Goal: Information Seeking & Learning: Check status

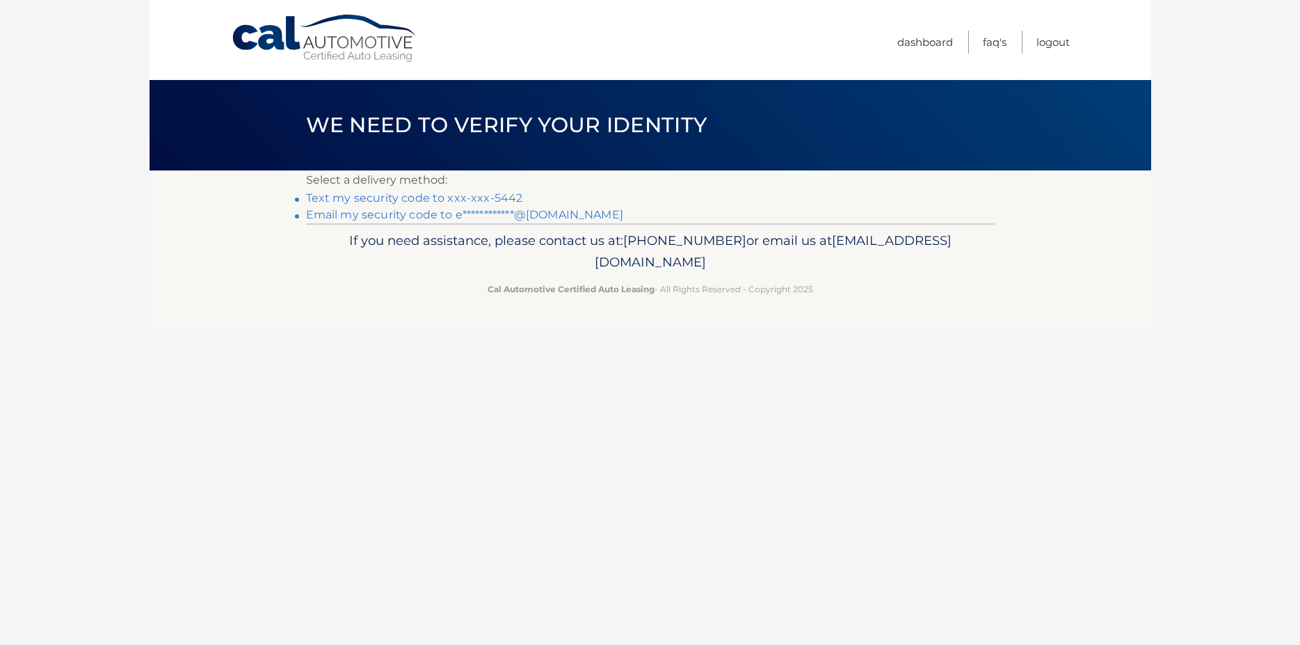
click at [490, 196] on link "Text my security code to xxx-xxx-5442" at bounding box center [414, 197] width 217 height 13
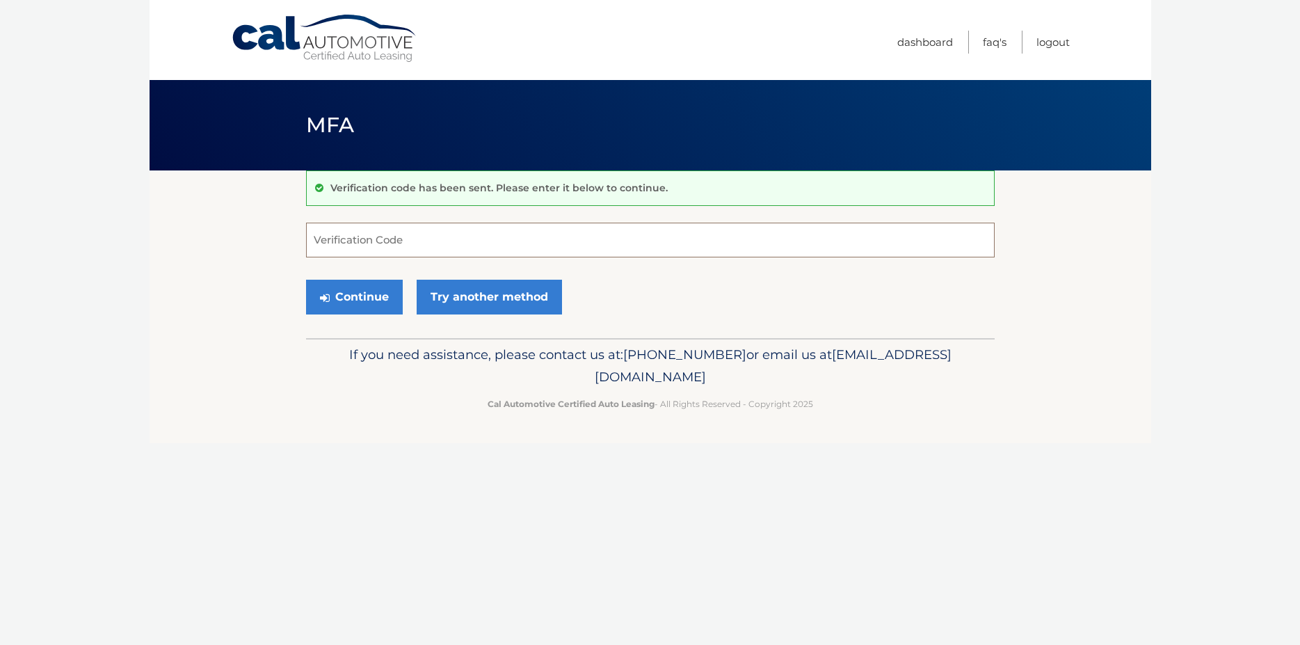
click at [347, 248] on input "Verification Code" at bounding box center [650, 240] width 689 height 35
type input "363530"
click at [387, 295] on button "Continue" at bounding box center [354, 297] width 97 height 35
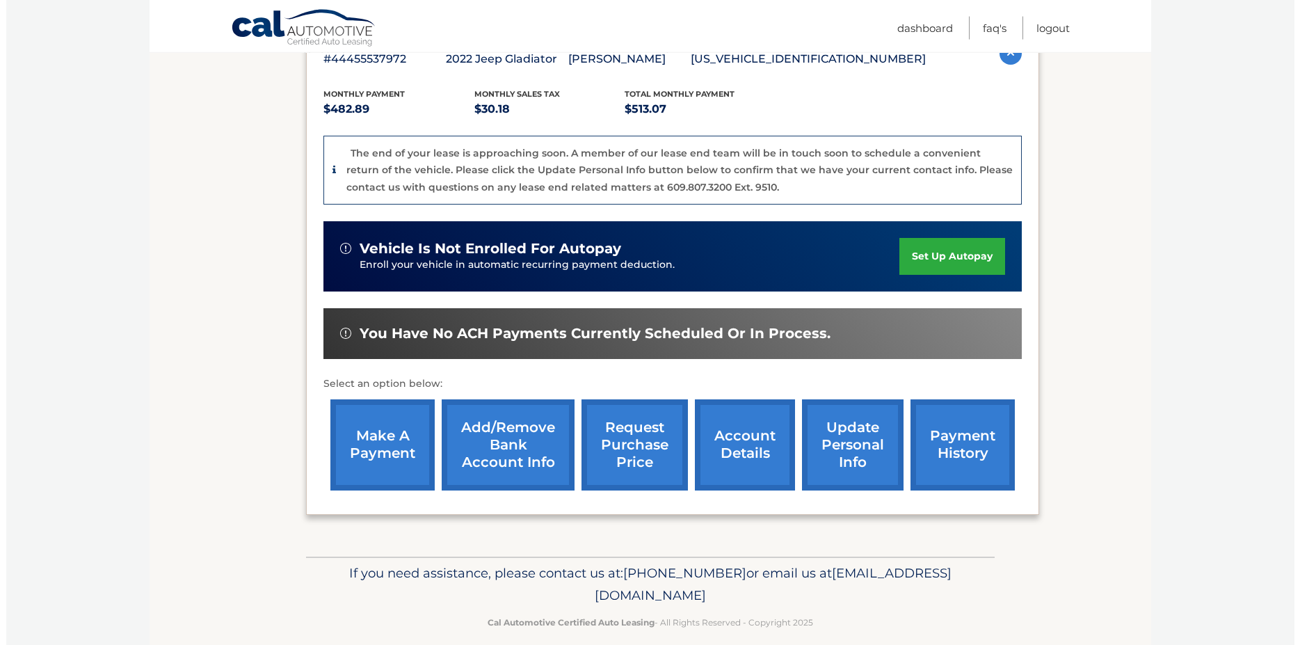
scroll to position [319, 0]
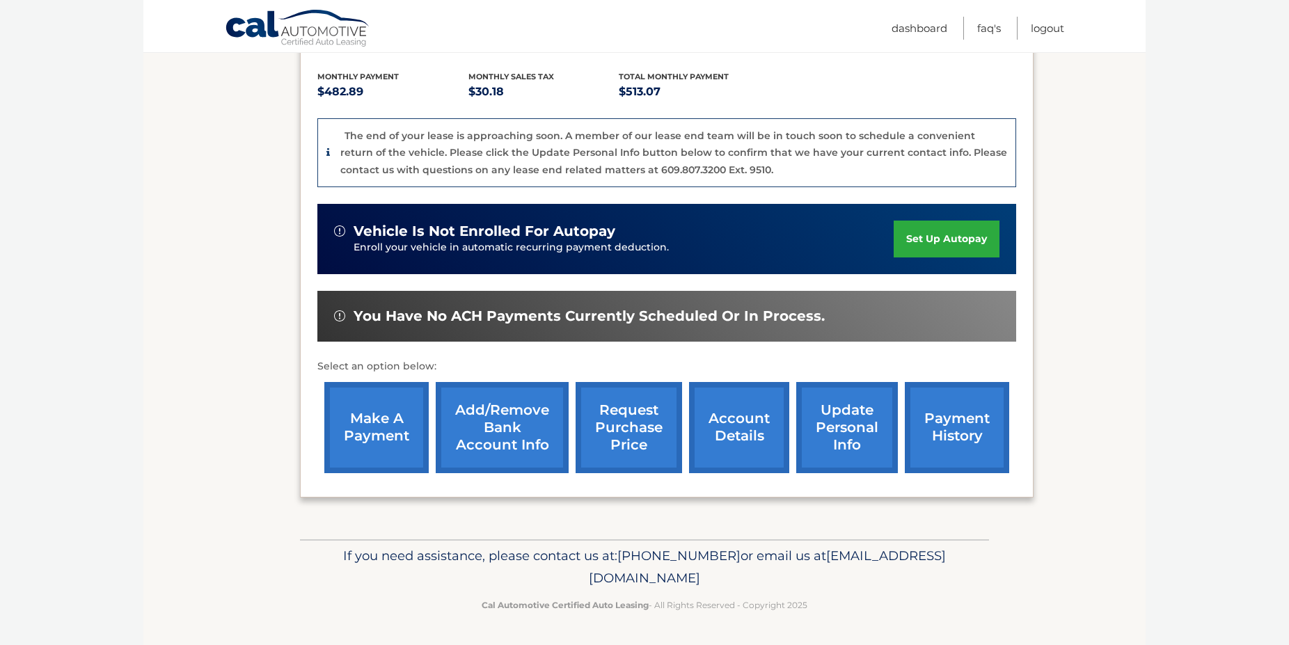
click at [580, 390] on link "request purchase price" at bounding box center [628, 427] width 106 height 91
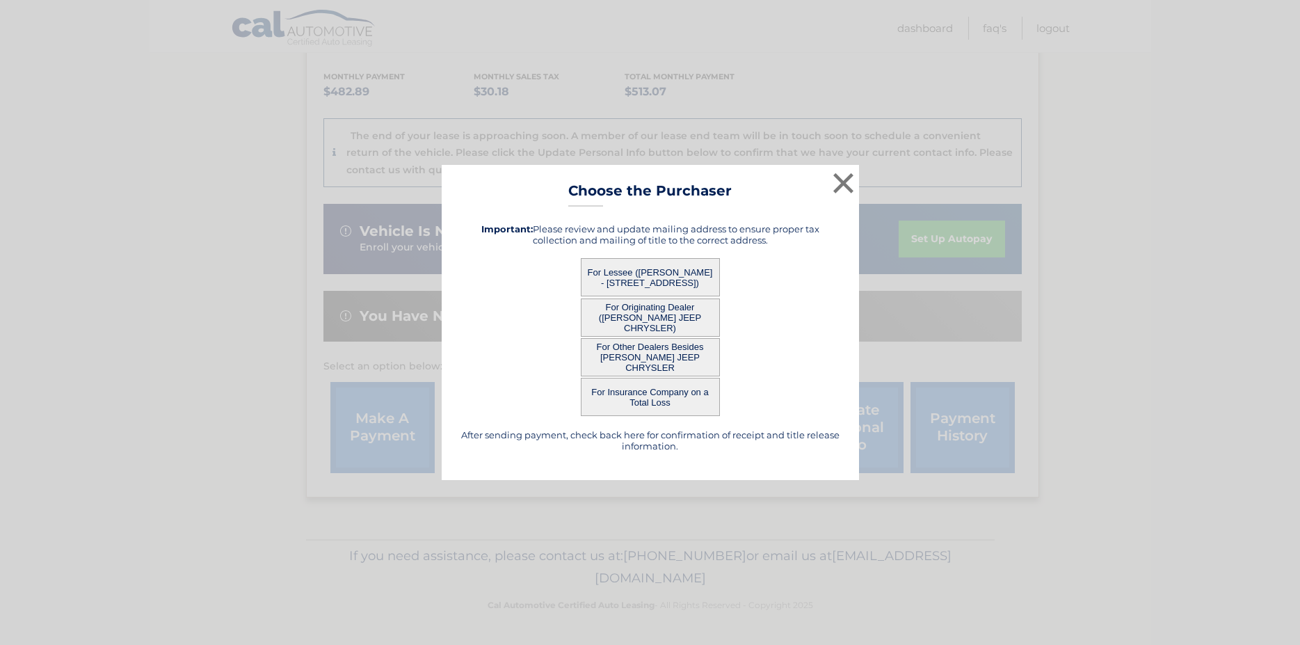
click at [644, 278] on button "For Lessee (EVERETT WEAVER - 352 EDGEMERE RD, , LYNNFIELD, MA 01940)" at bounding box center [650, 277] width 139 height 38
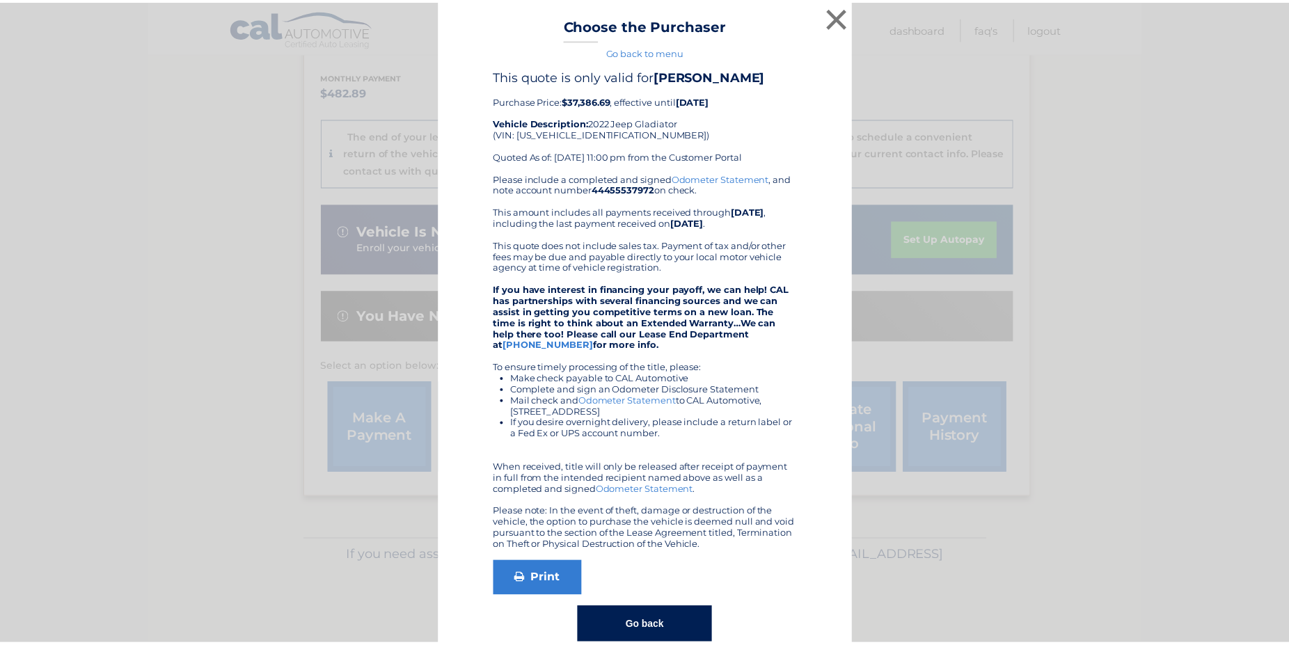
scroll to position [0, 0]
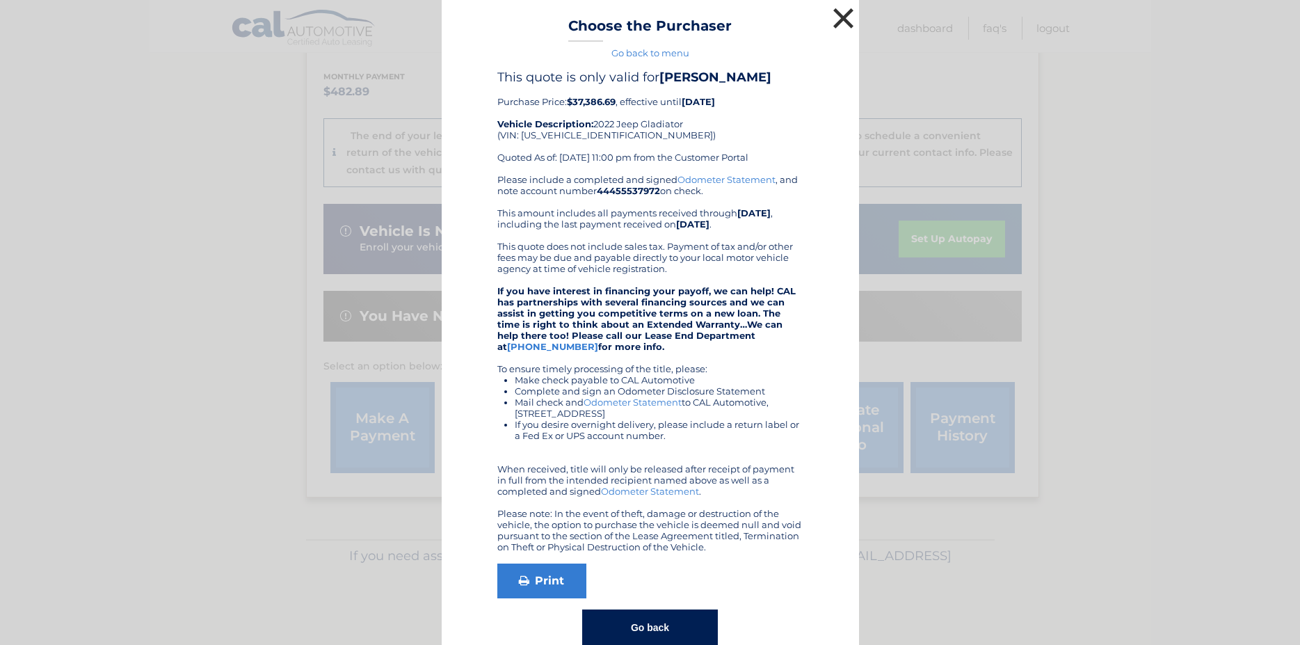
click at [841, 17] on button "×" at bounding box center [844, 18] width 28 height 28
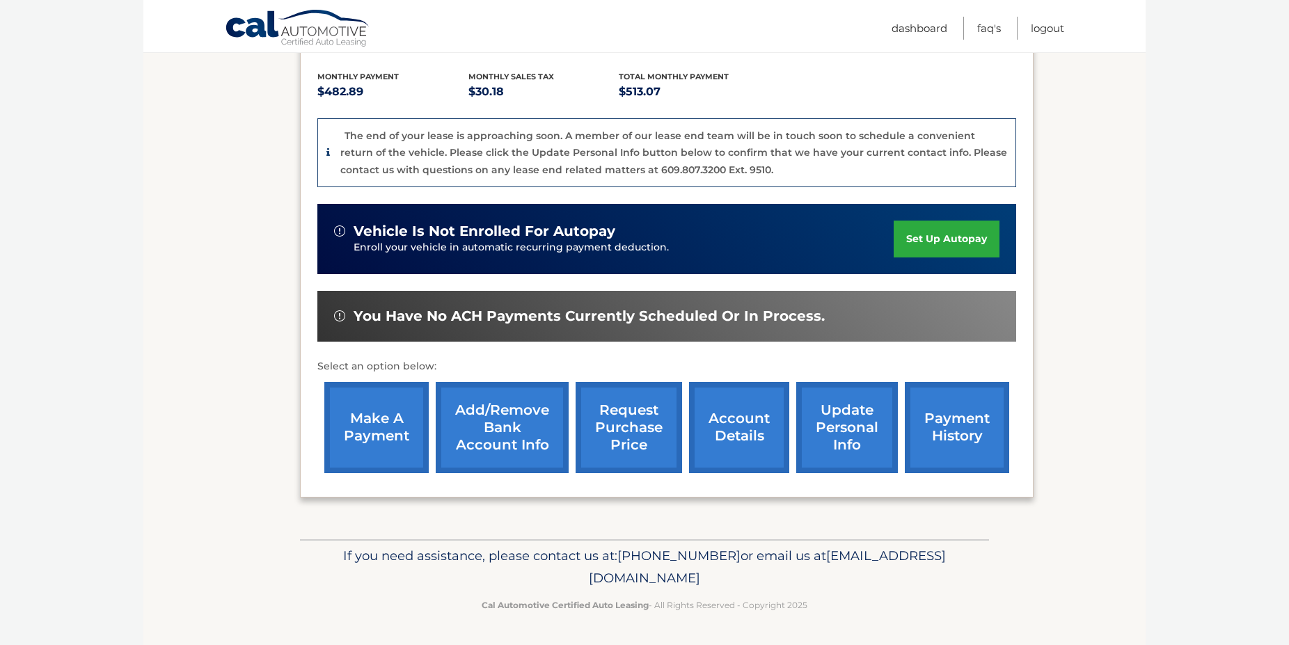
click at [689, 406] on link "account details" at bounding box center [739, 427] width 100 height 91
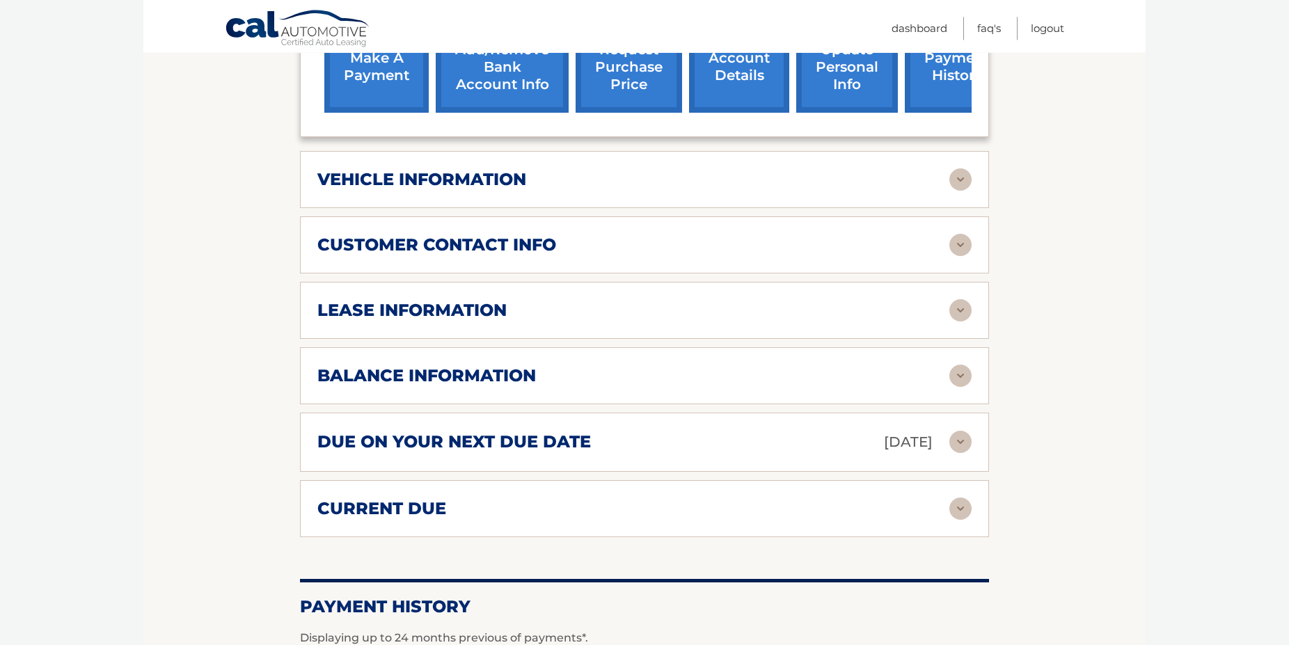
scroll to position [639, 0]
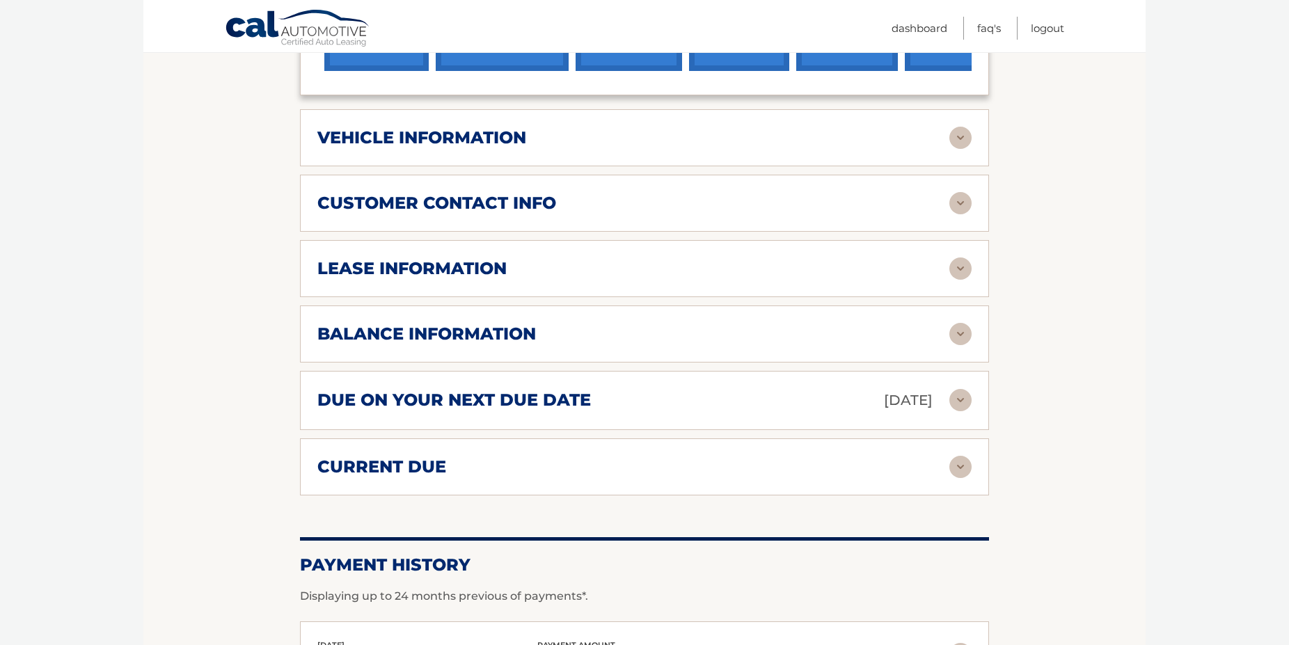
click at [363, 344] on h2 "balance information" at bounding box center [426, 334] width 218 height 21
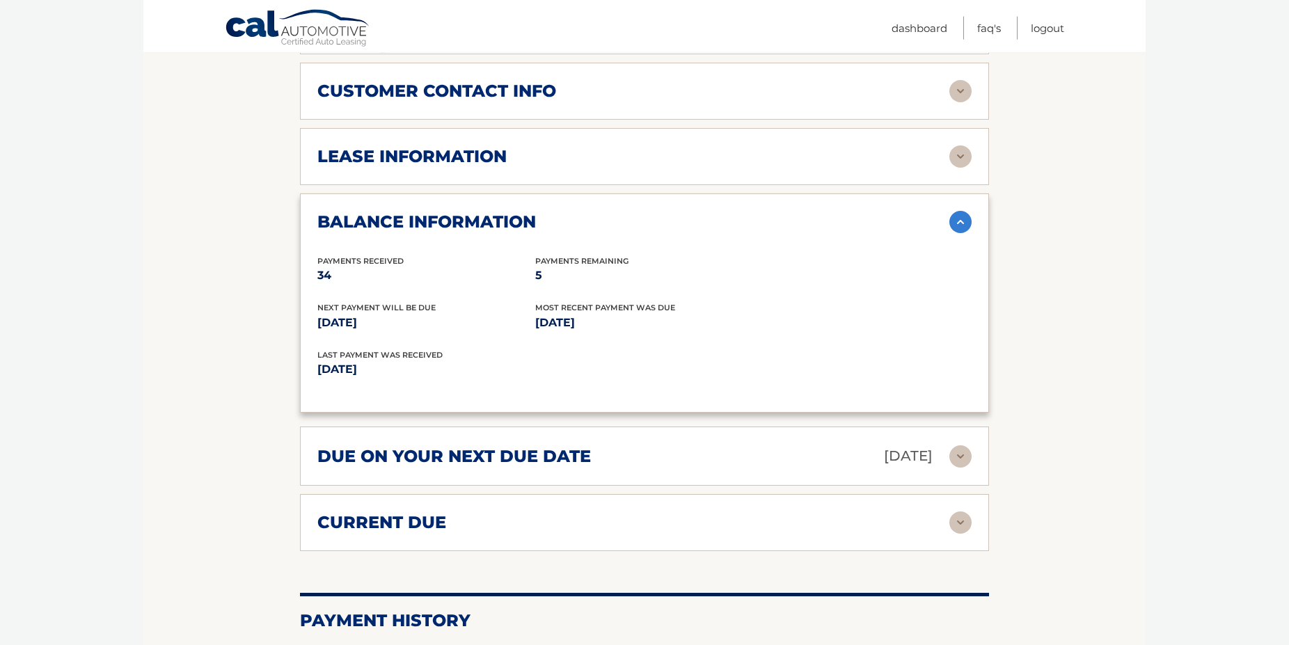
scroll to position [781, 0]
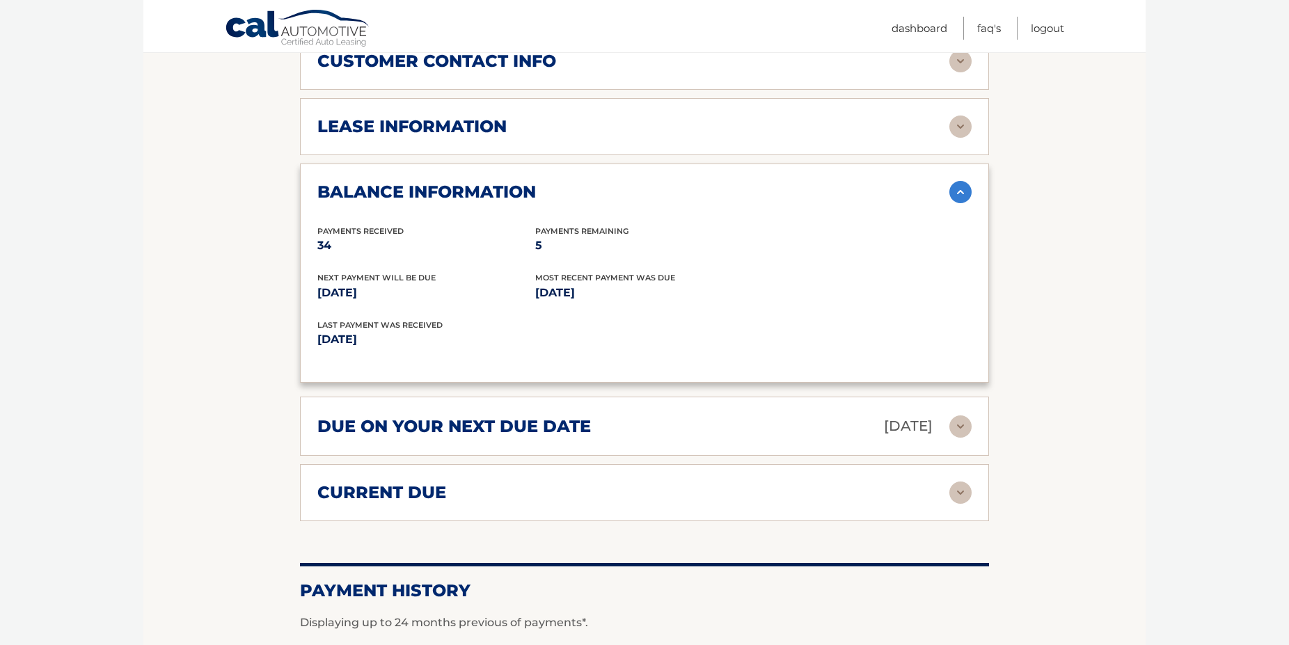
click at [398, 503] on h2 "current due" at bounding box center [381, 492] width 129 height 21
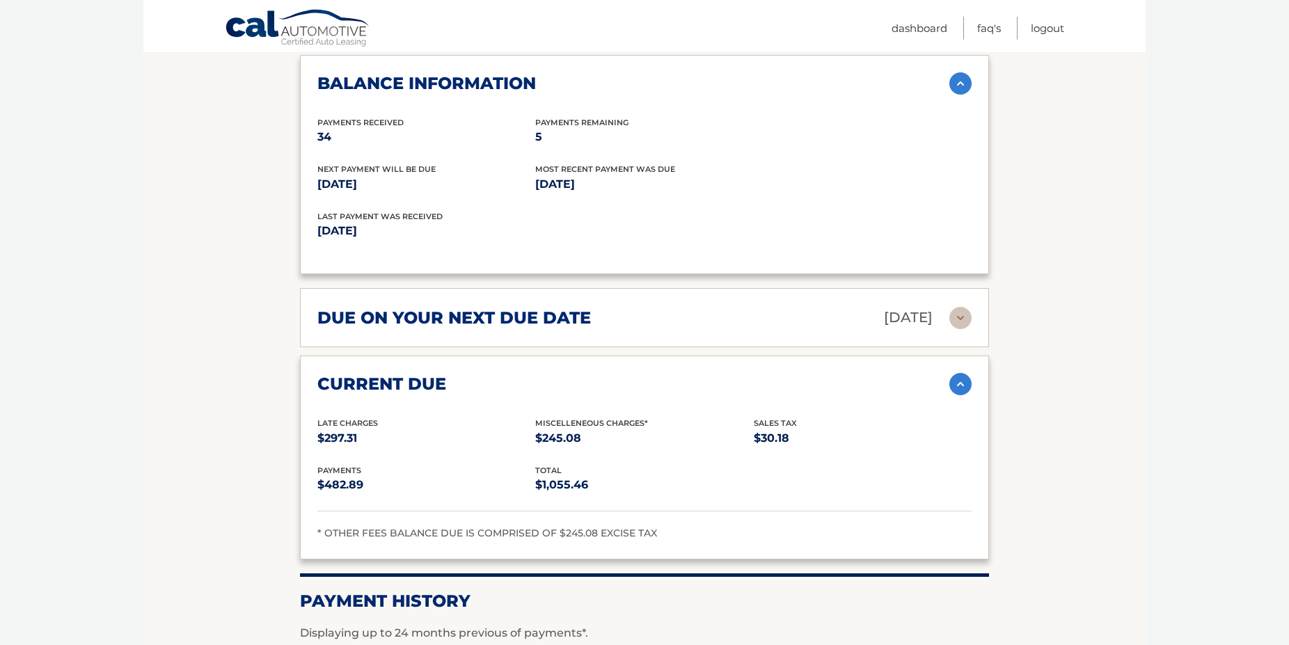
scroll to position [923, 0]
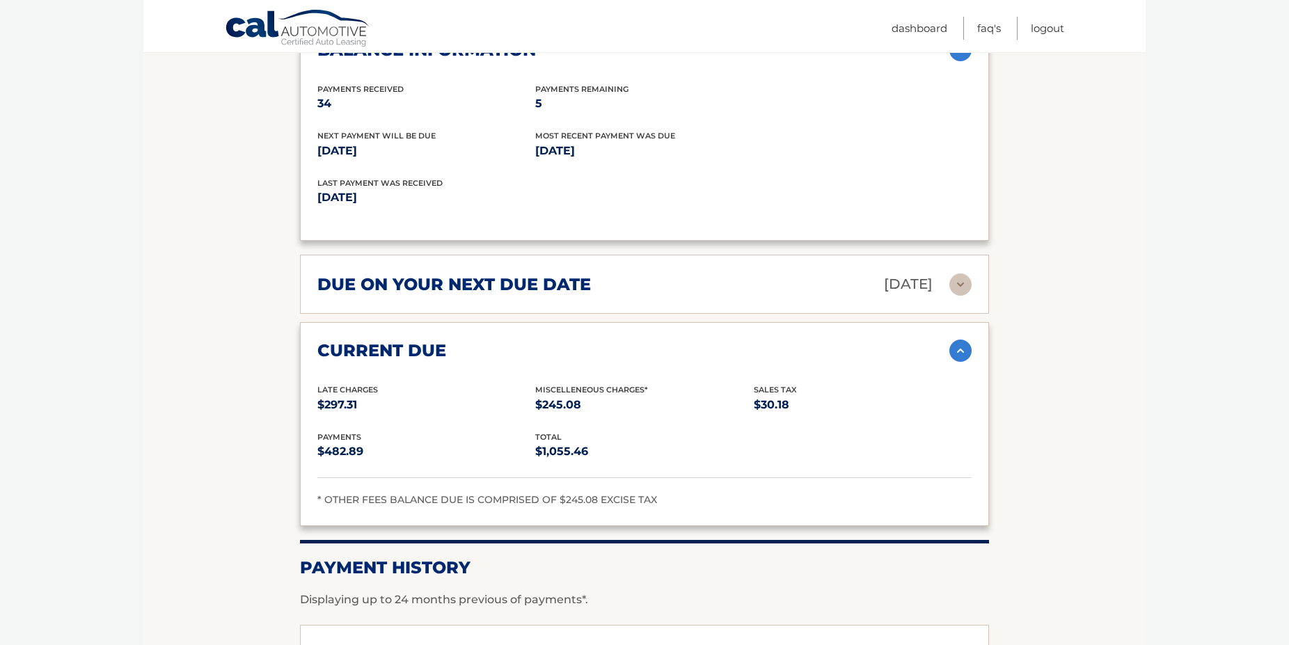
click at [557, 415] on p "$245.08" at bounding box center [644, 404] width 218 height 19
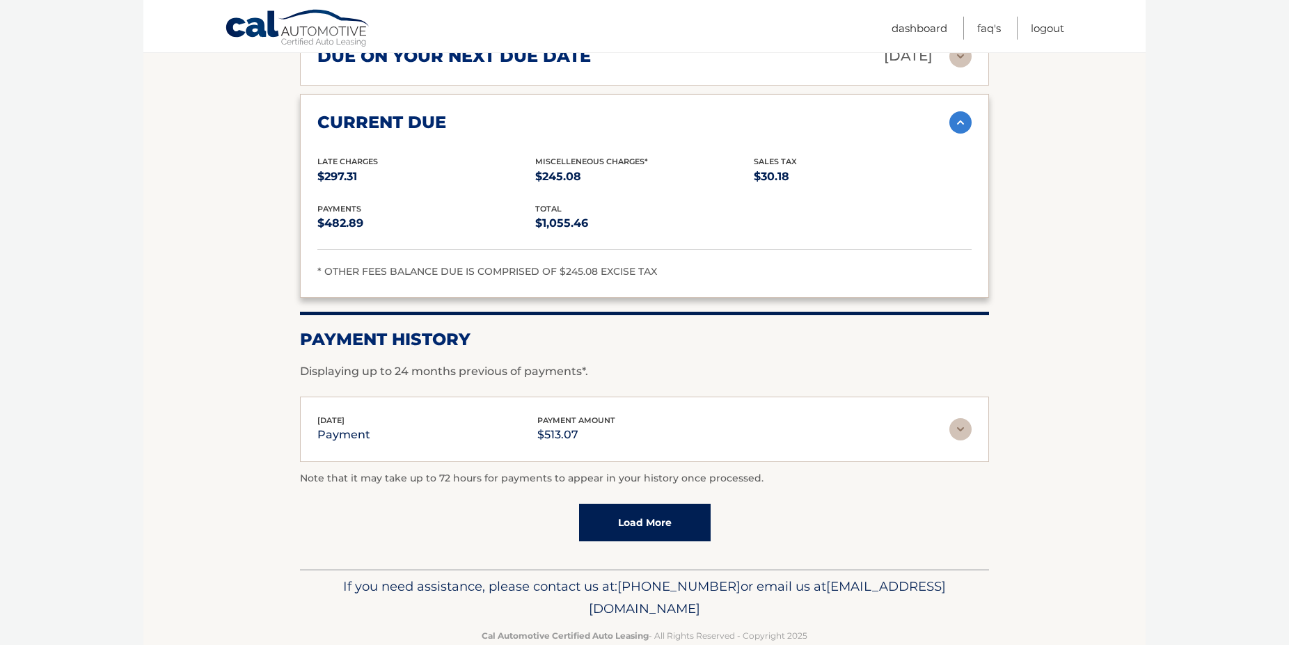
scroll to position [1193, 0]
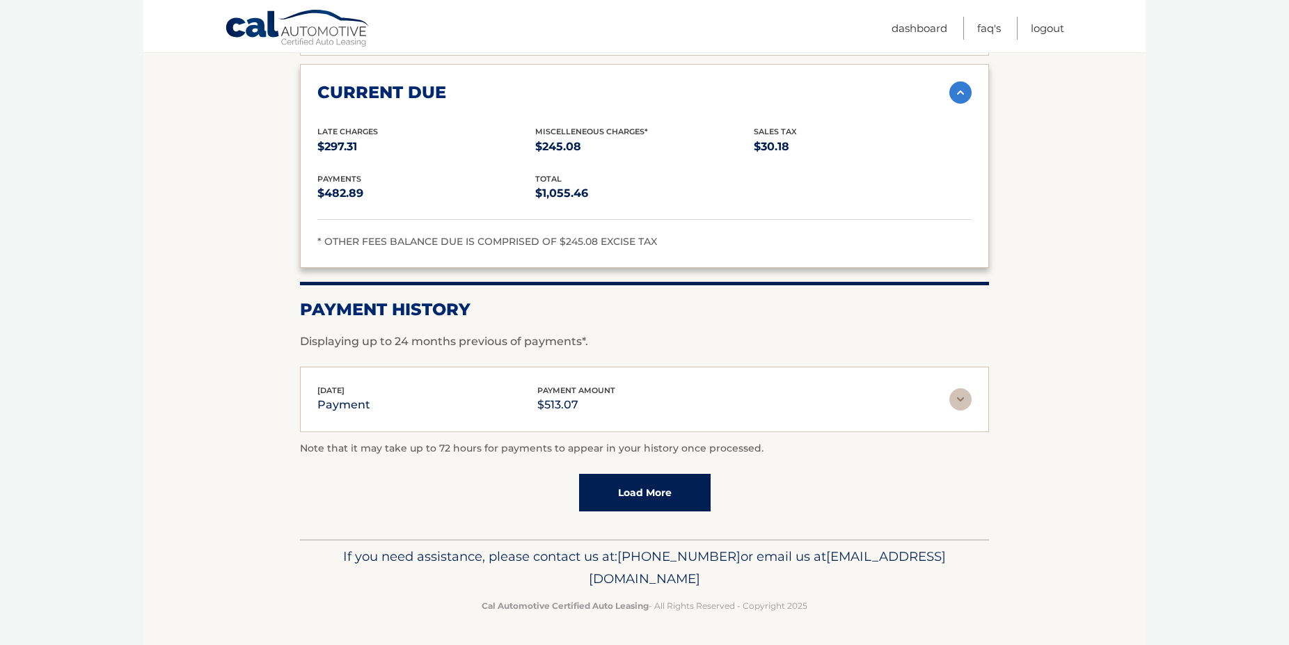
click at [955, 404] on img at bounding box center [960, 399] width 22 height 22
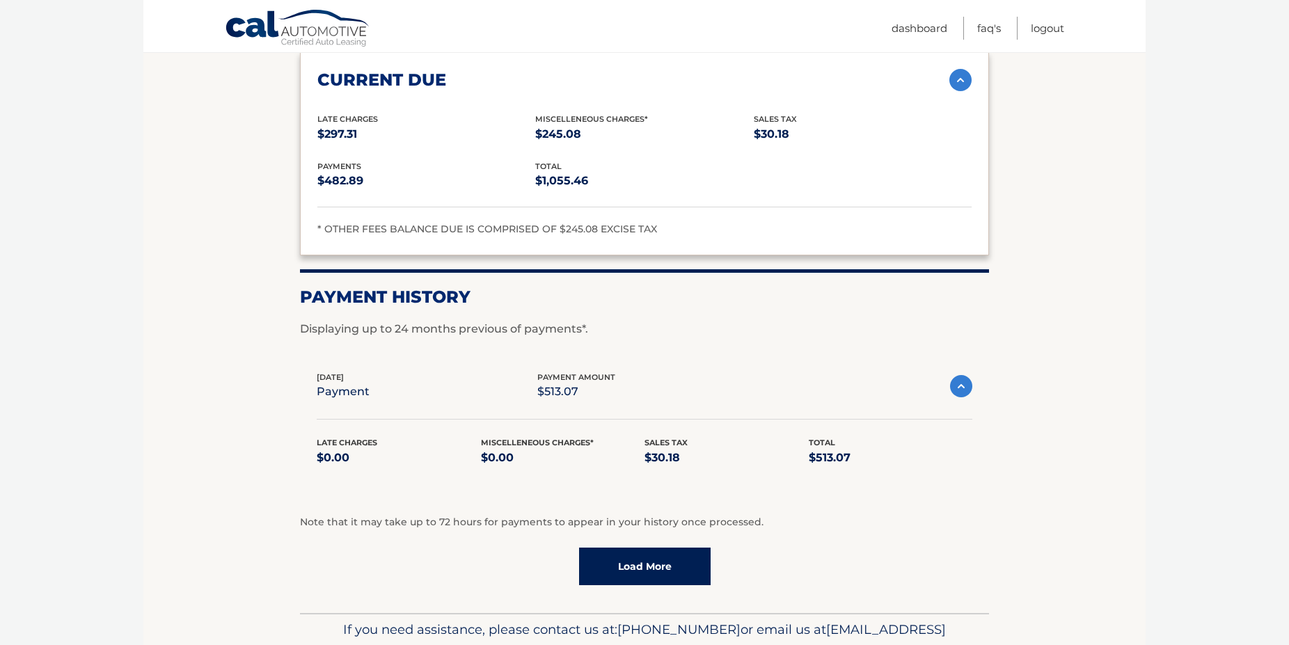
click at [630, 576] on link "Load More" at bounding box center [644, 567] width 131 height 38
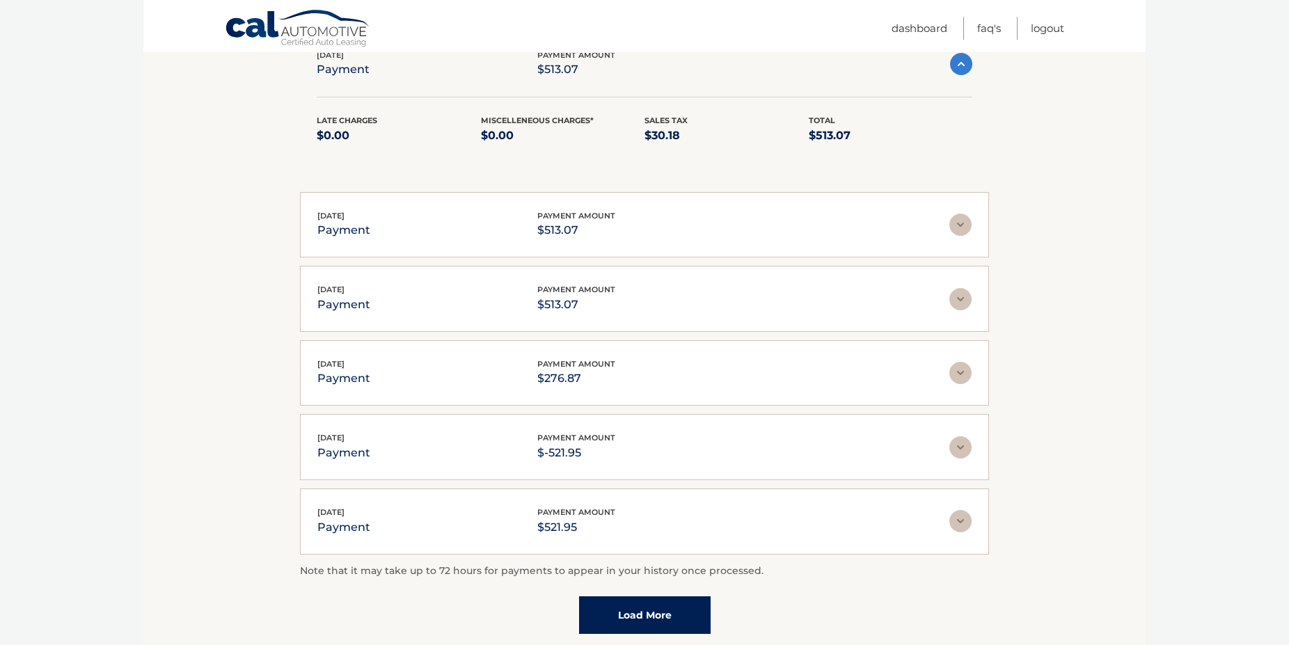
scroll to position [1619, 0]
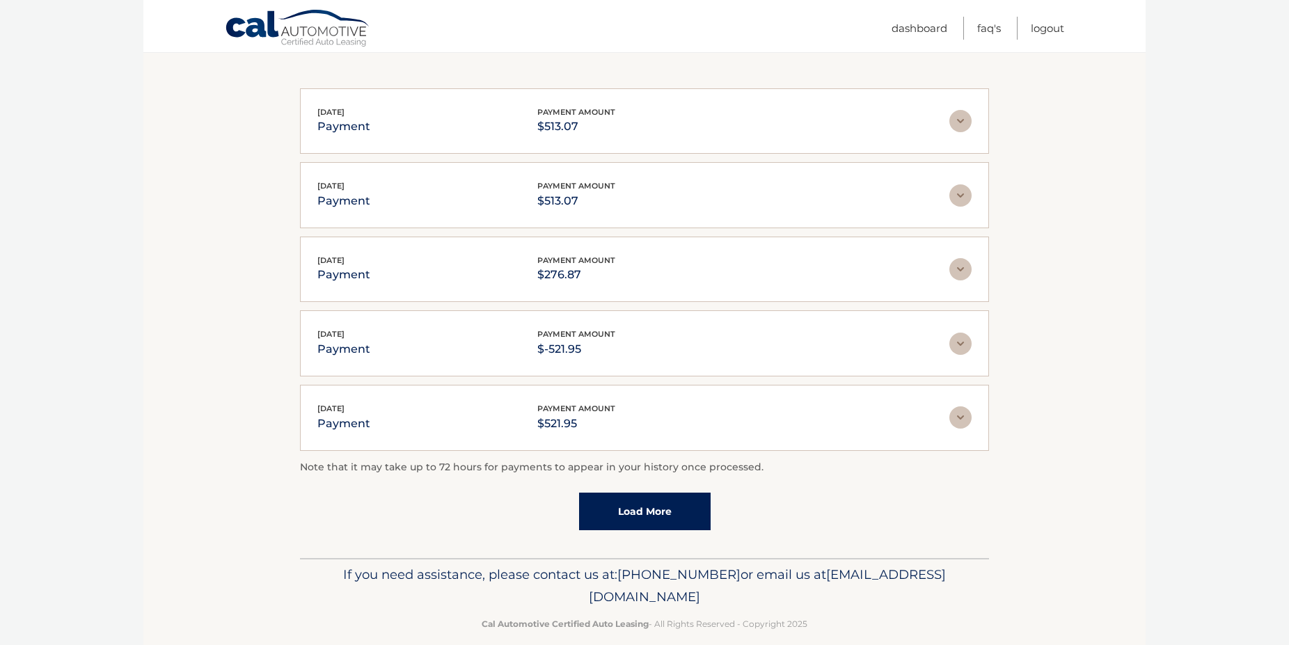
click at [959, 280] on img at bounding box center [960, 269] width 22 height 22
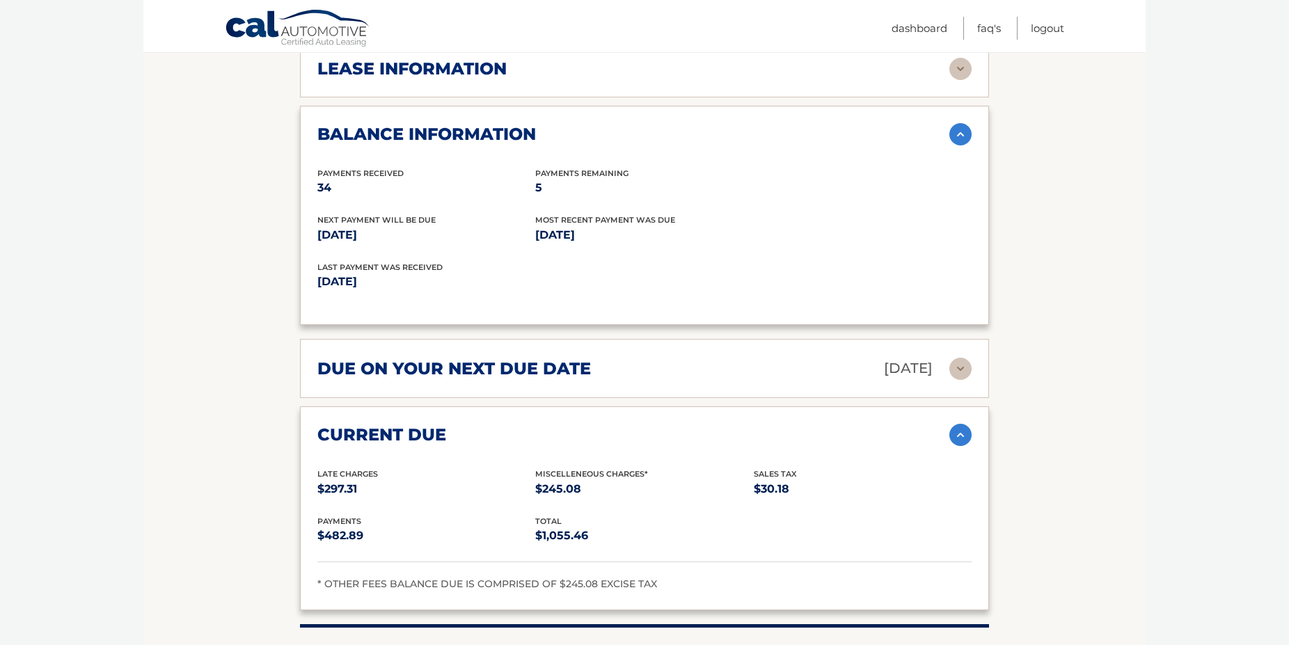
scroll to position [484, 0]
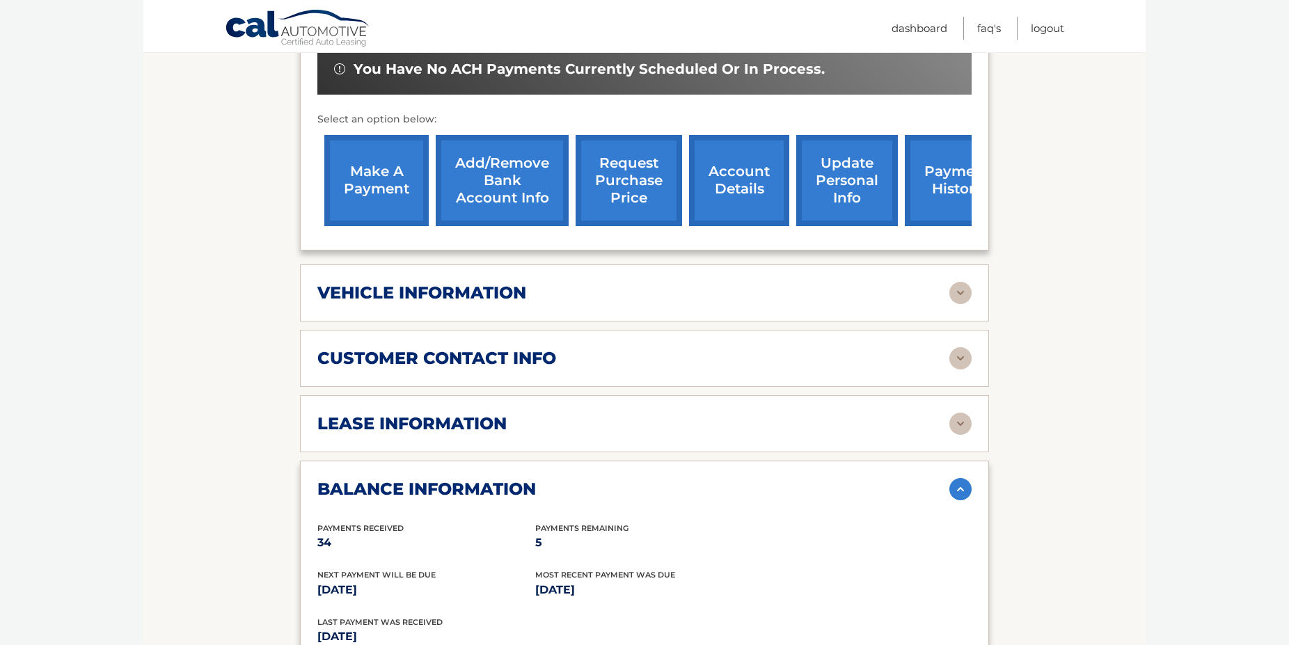
click at [442, 321] on div "vehicle information vehicle Year 2022 vehicle make Jeep vehicle model Gladiator…" at bounding box center [644, 292] width 689 height 57
click at [392, 300] on h2 "vehicle information" at bounding box center [421, 292] width 209 height 21
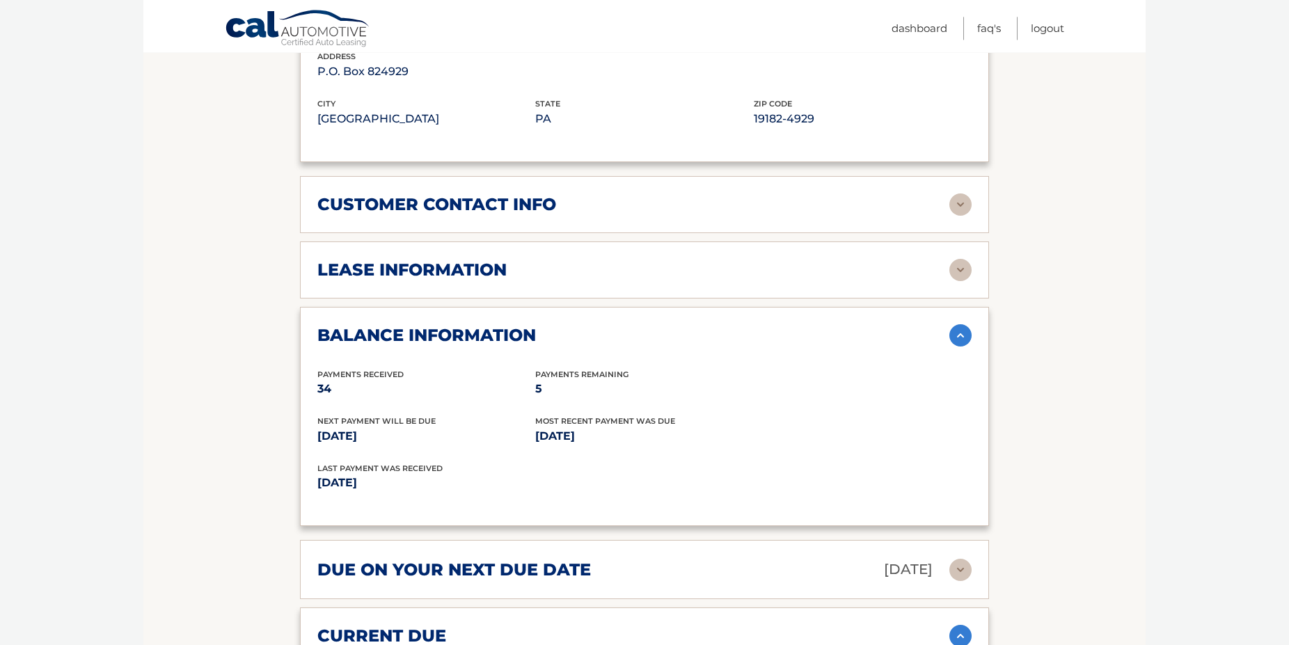
scroll to position [980, 0]
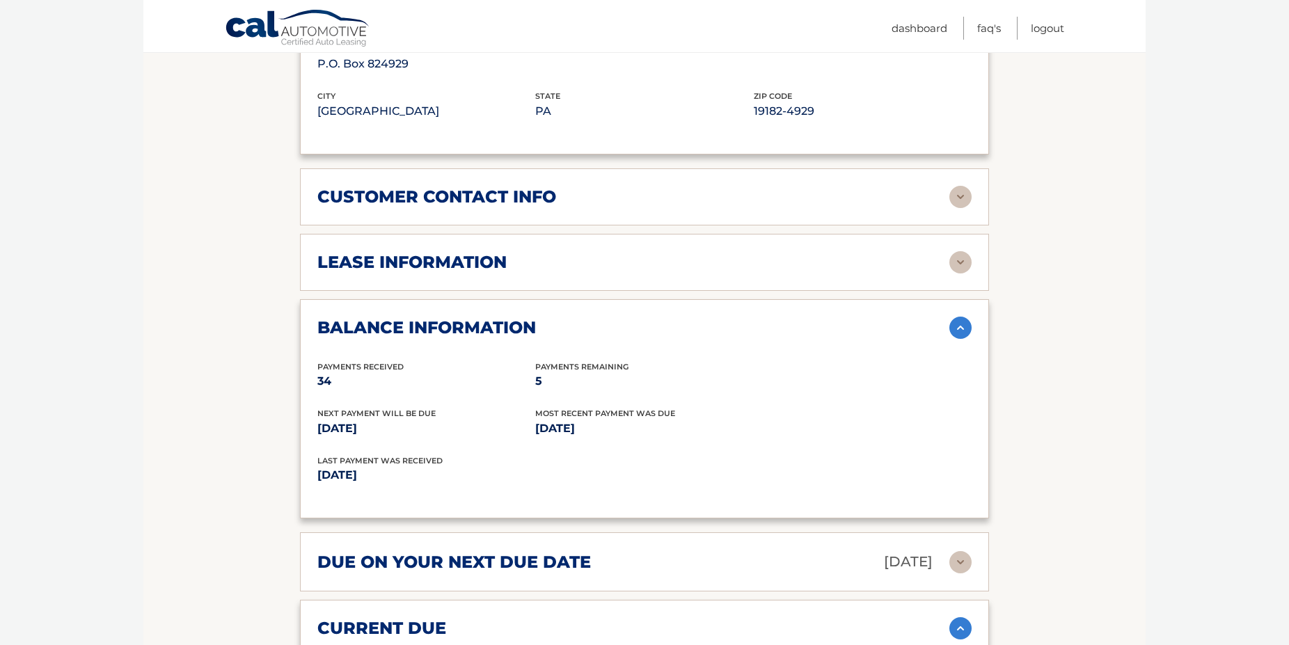
click at [375, 273] on h2 "lease information" at bounding box center [411, 262] width 189 height 21
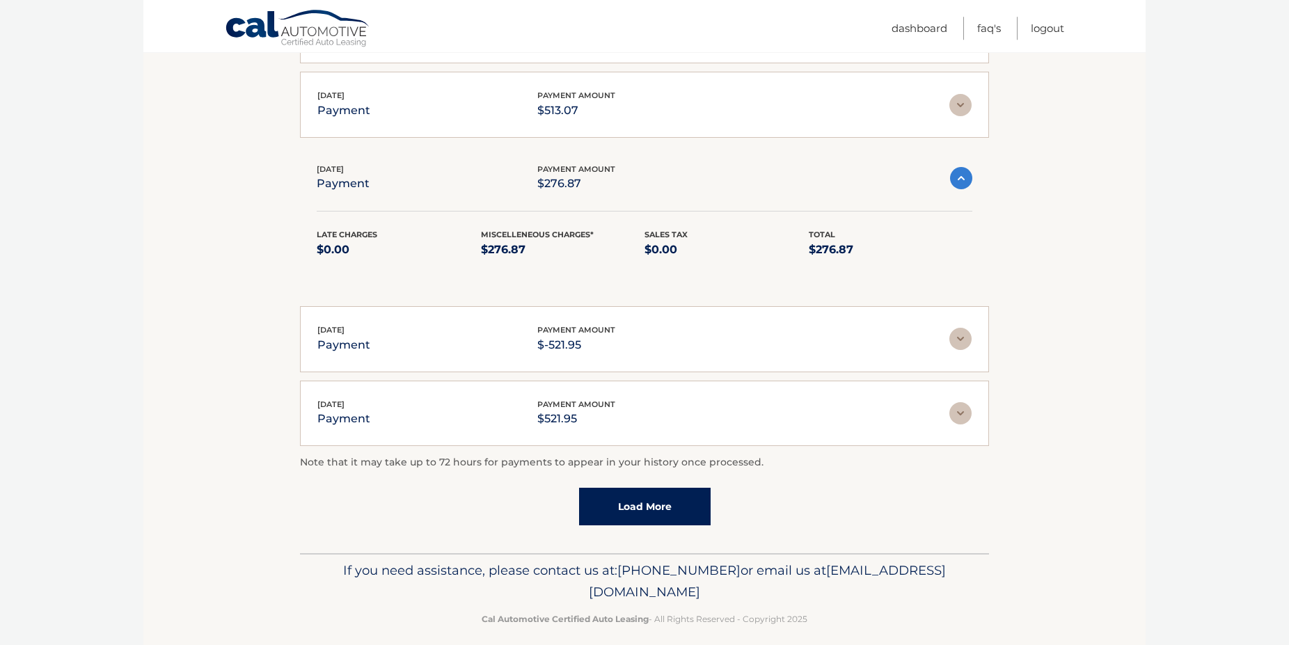
scroll to position [2326, 0]
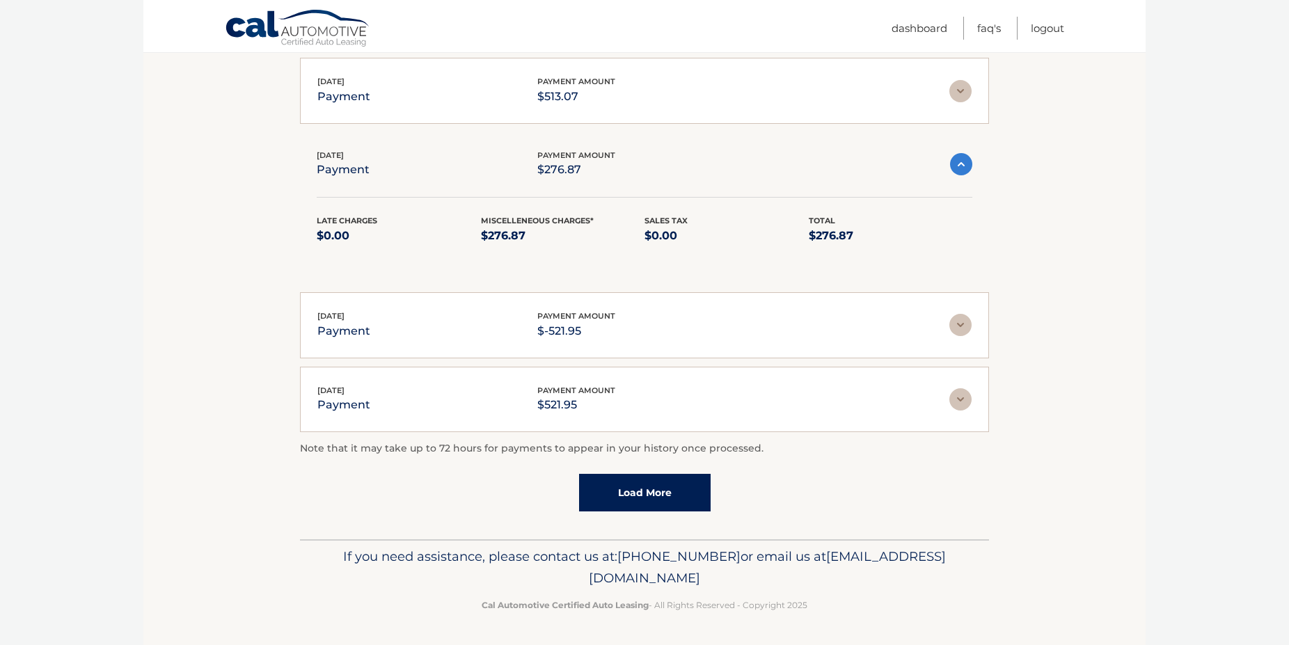
click at [667, 490] on link "Load More" at bounding box center [644, 493] width 131 height 38
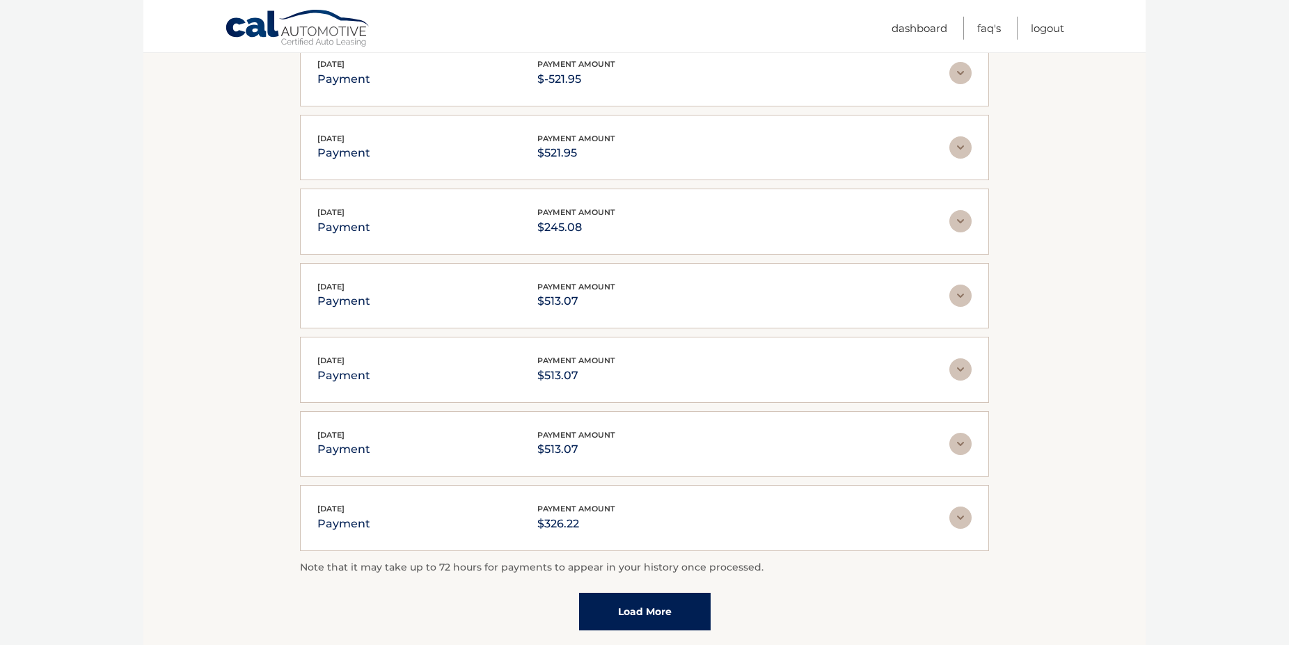
scroll to position [2610, 0]
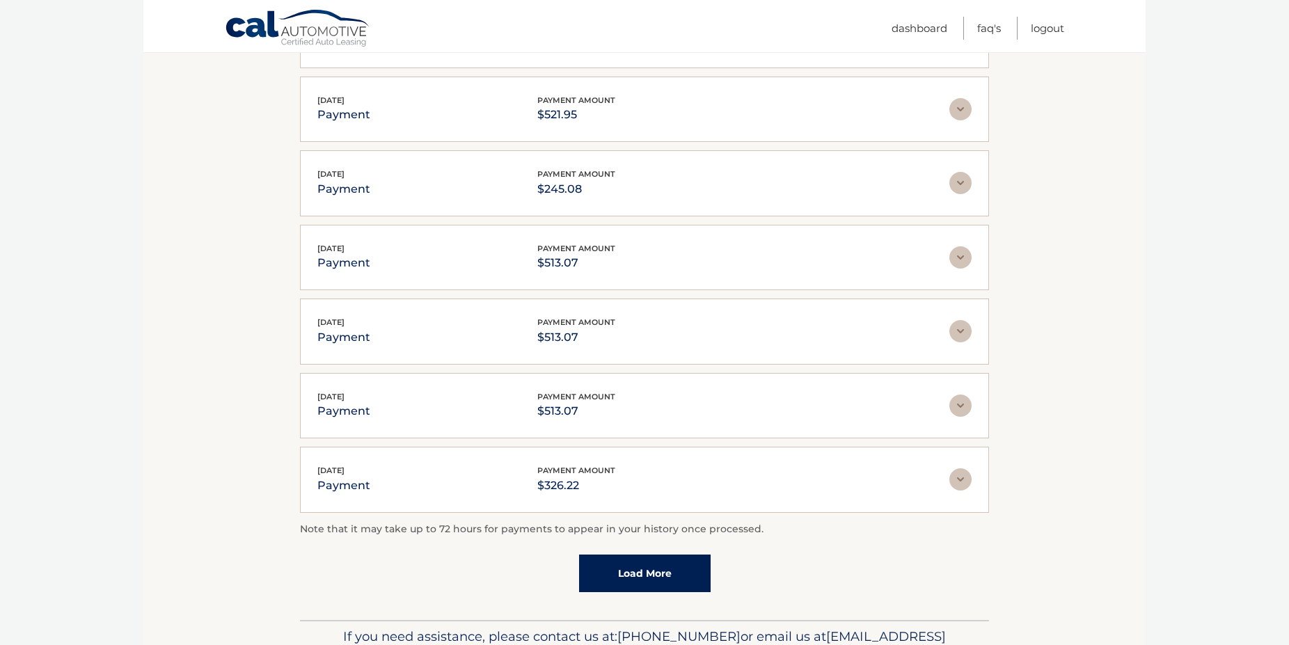
click at [966, 186] on img at bounding box center [960, 183] width 22 height 22
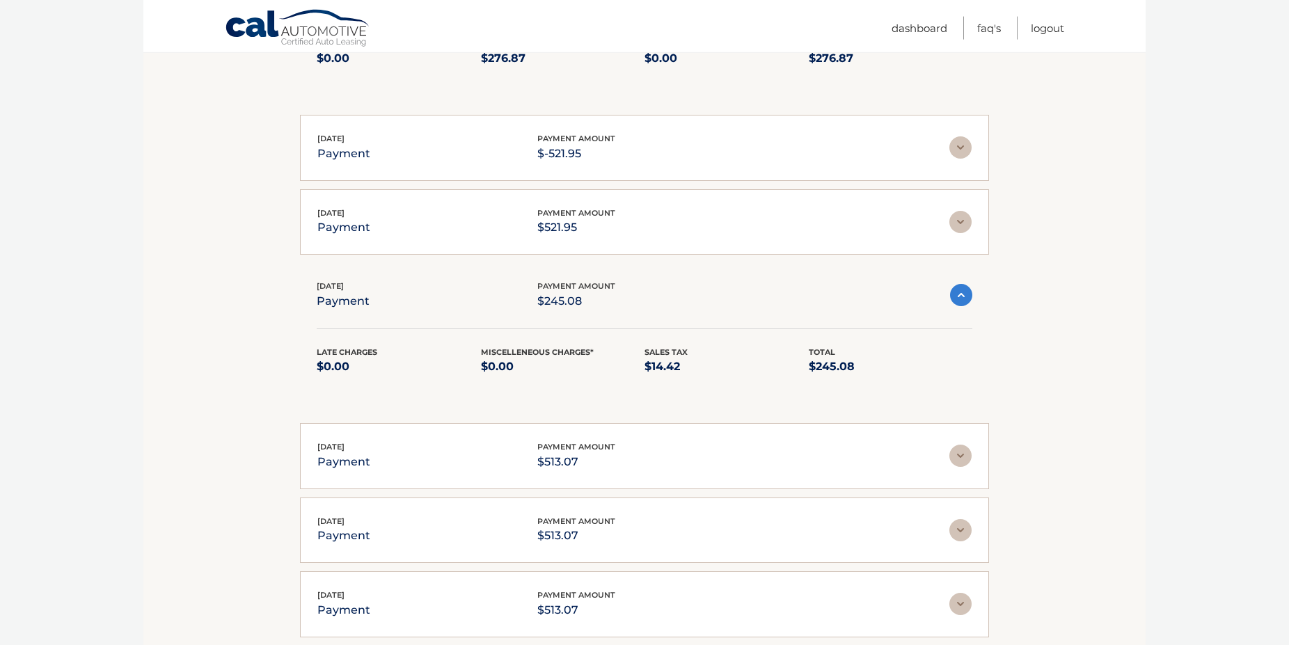
scroll to position [2752, 0]
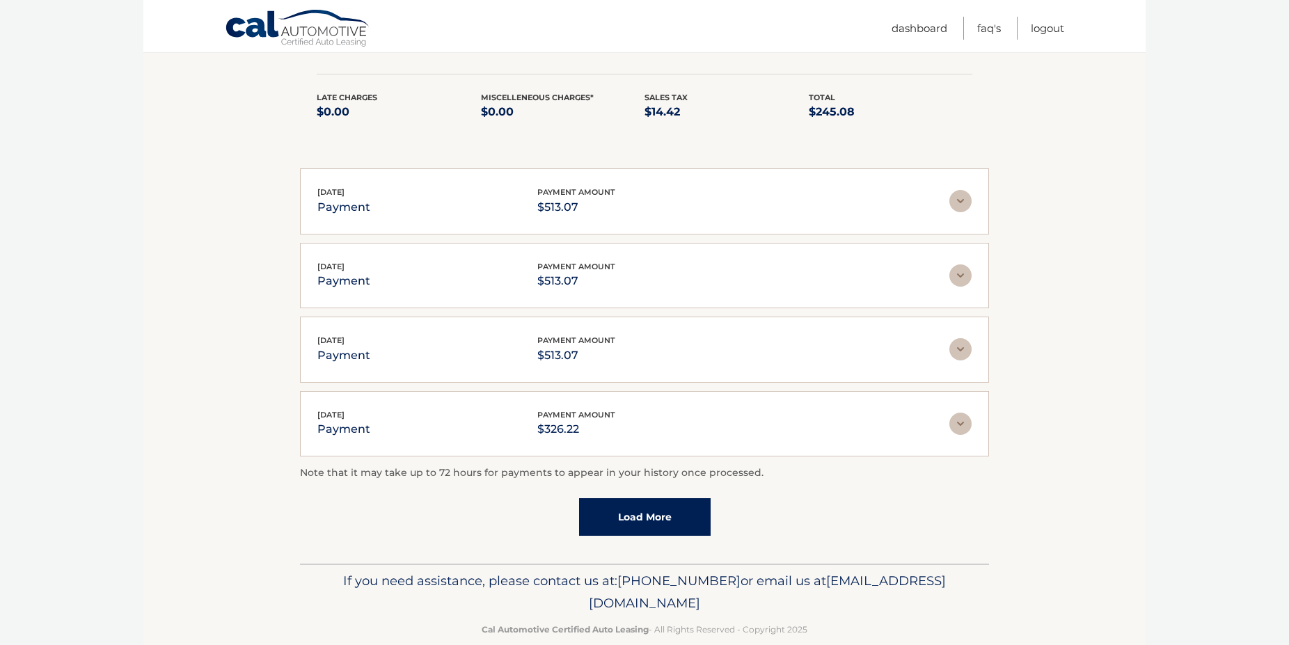
click at [660, 515] on link "Load More" at bounding box center [644, 517] width 131 height 38
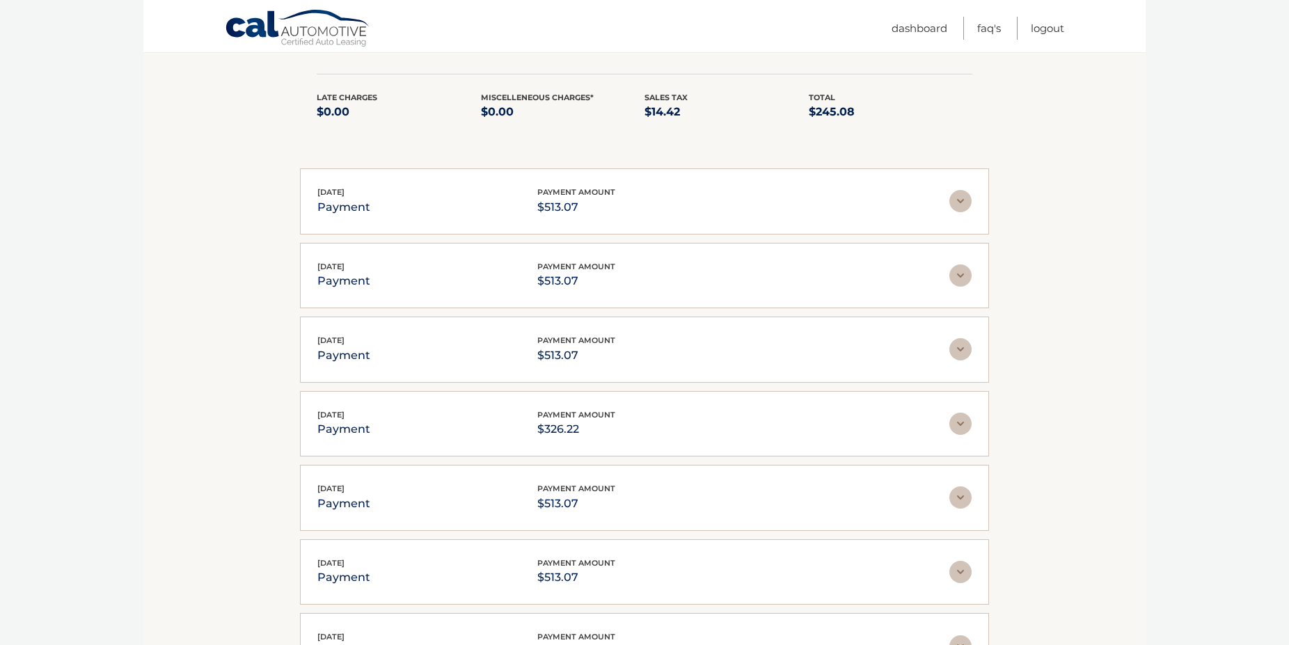
click at [966, 429] on img at bounding box center [960, 424] width 22 height 22
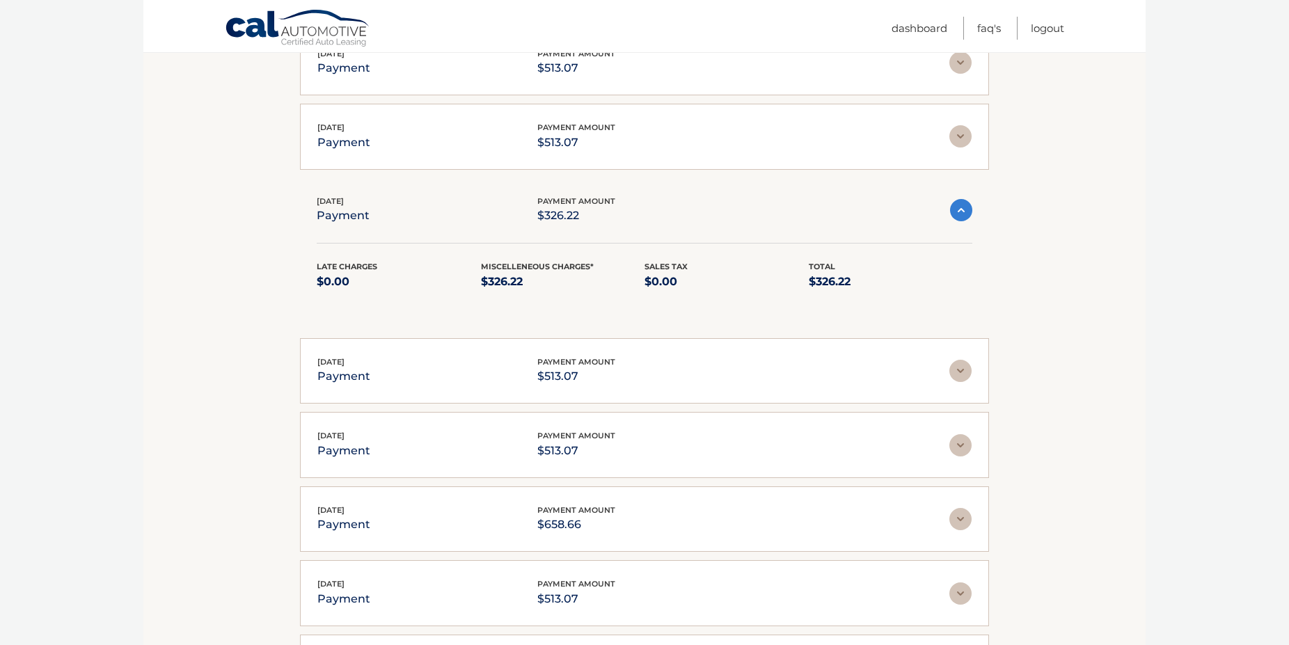
scroll to position [3234, 0]
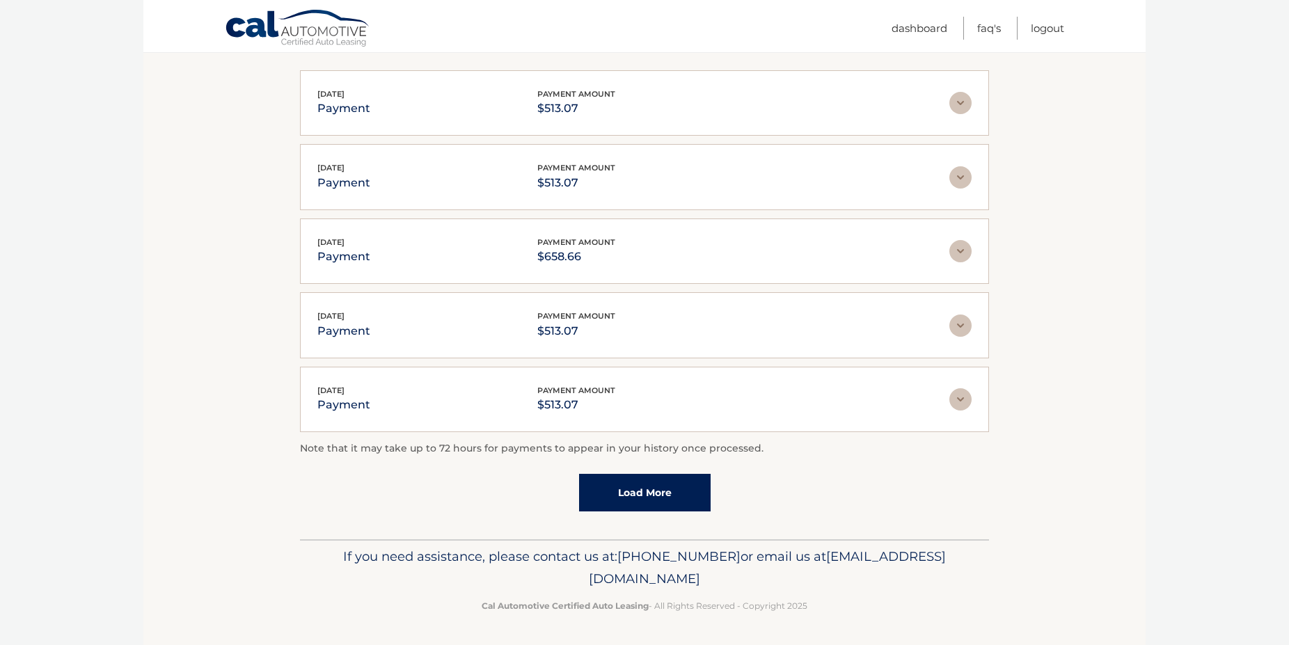
drag, startPoint x: 624, startPoint y: 490, endPoint x: 607, endPoint y: 488, distance: 17.4
click at [623, 490] on link "Load More" at bounding box center [644, 493] width 131 height 38
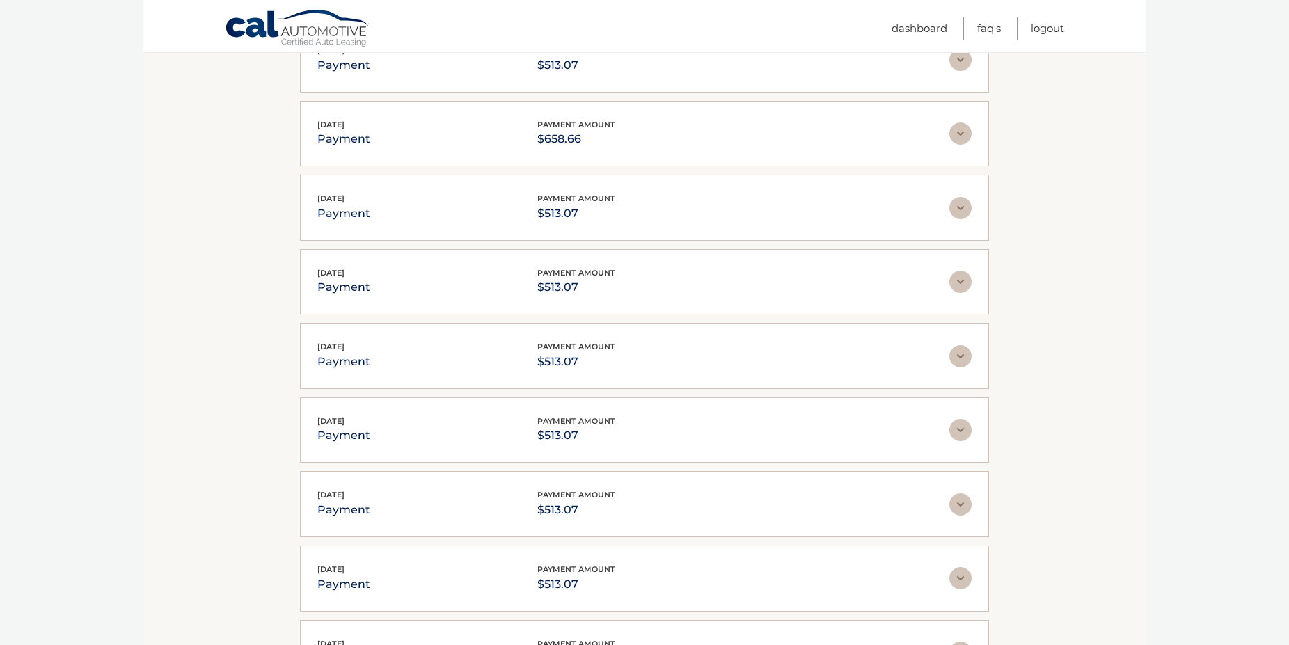
scroll to position [3518, 0]
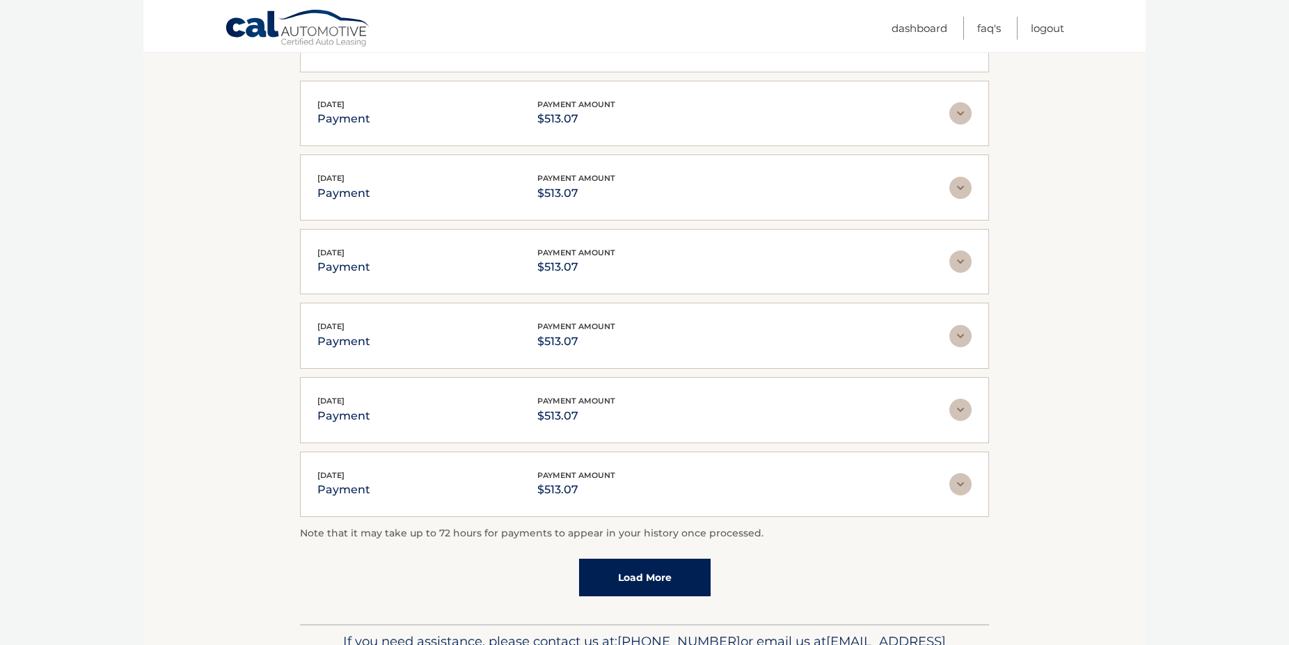
click at [602, 574] on link "Load More" at bounding box center [644, 578] width 131 height 38
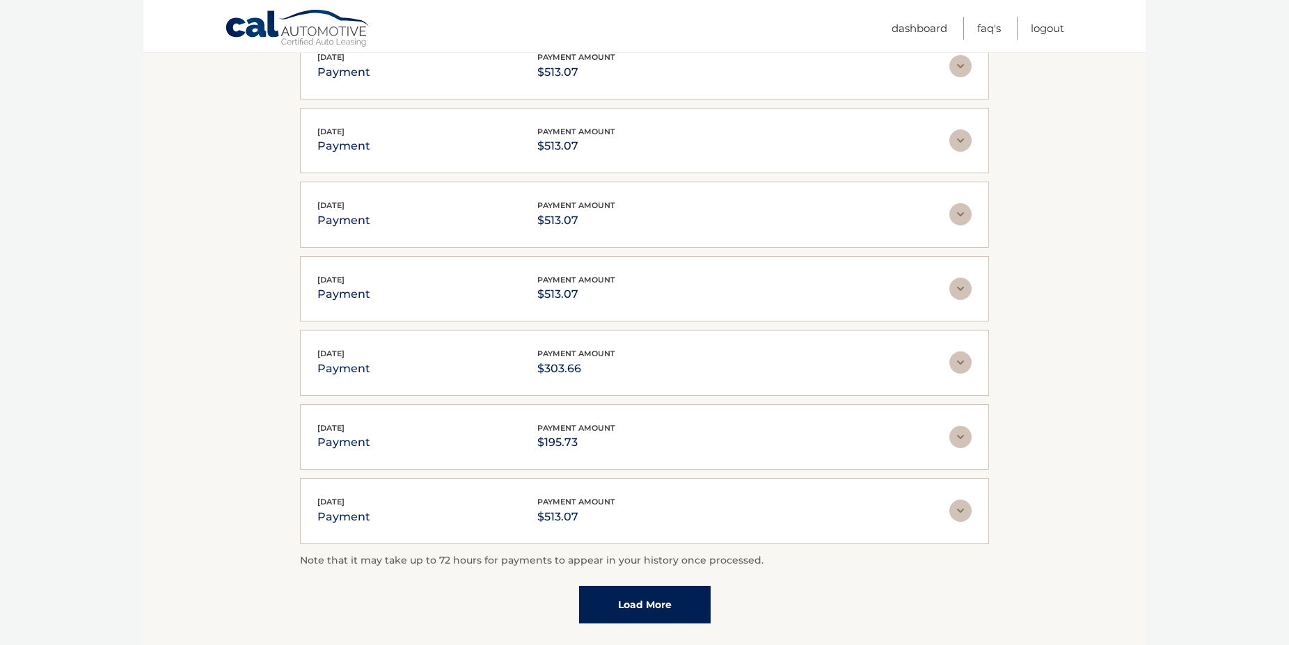
scroll to position [3972, 0]
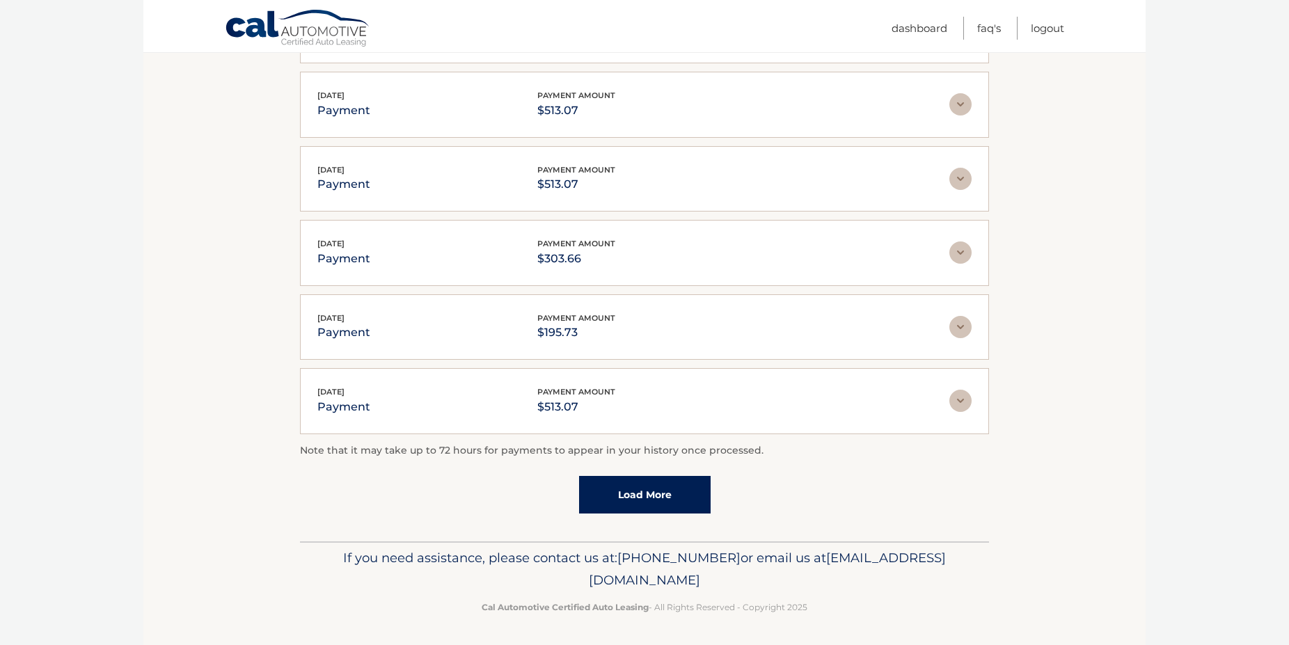
click at [959, 322] on img at bounding box center [960, 327] width 22 height 22
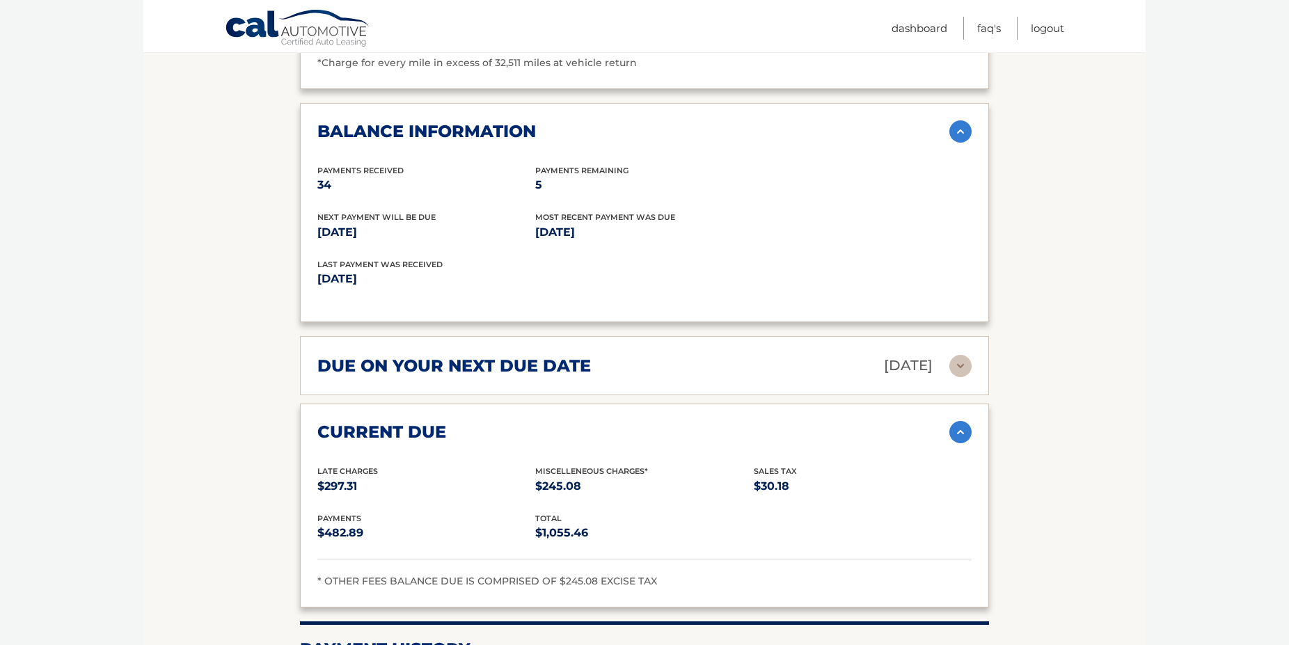
scroll to position [1559, 0]
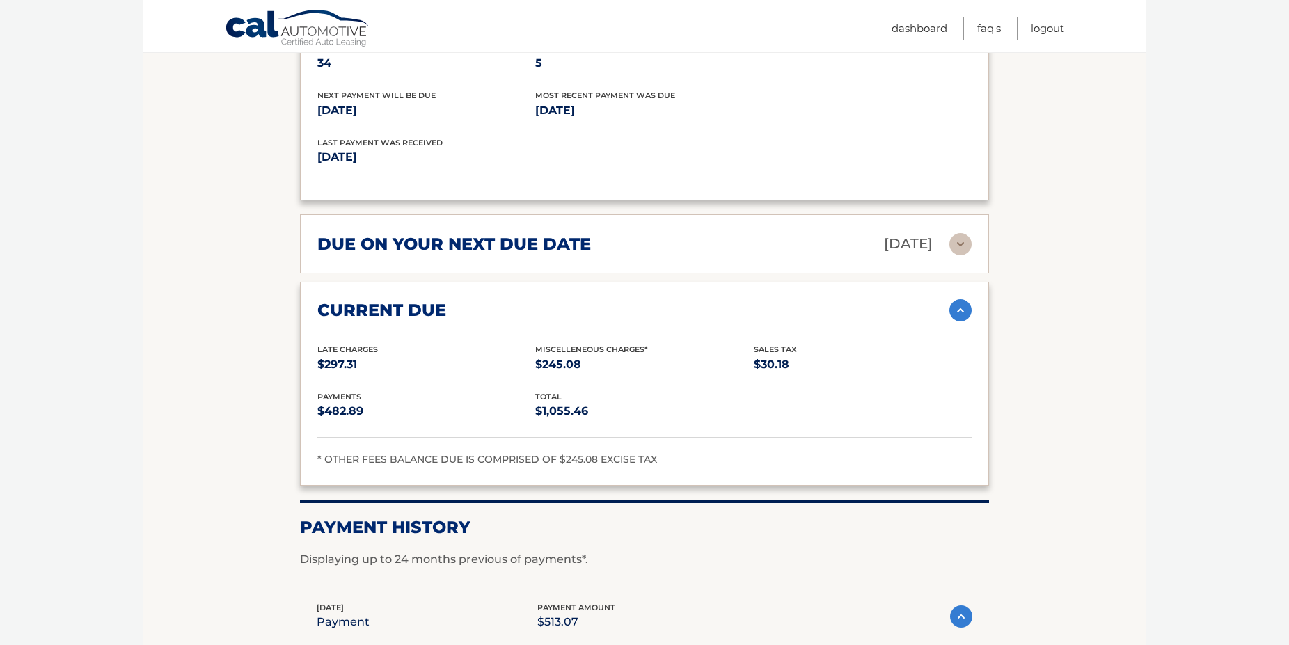
click at [567, 374] on p "$245.08" at bounding box center [644, 364] width 218 height 19
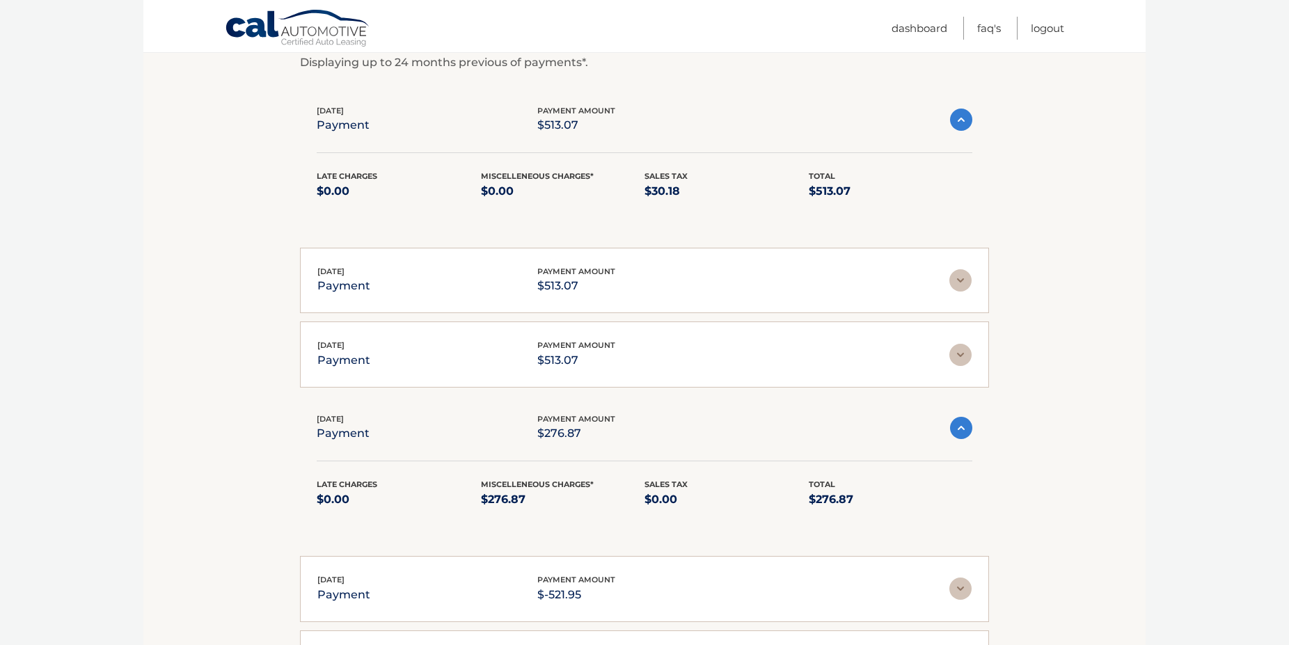
scroll to position [2269, 0]
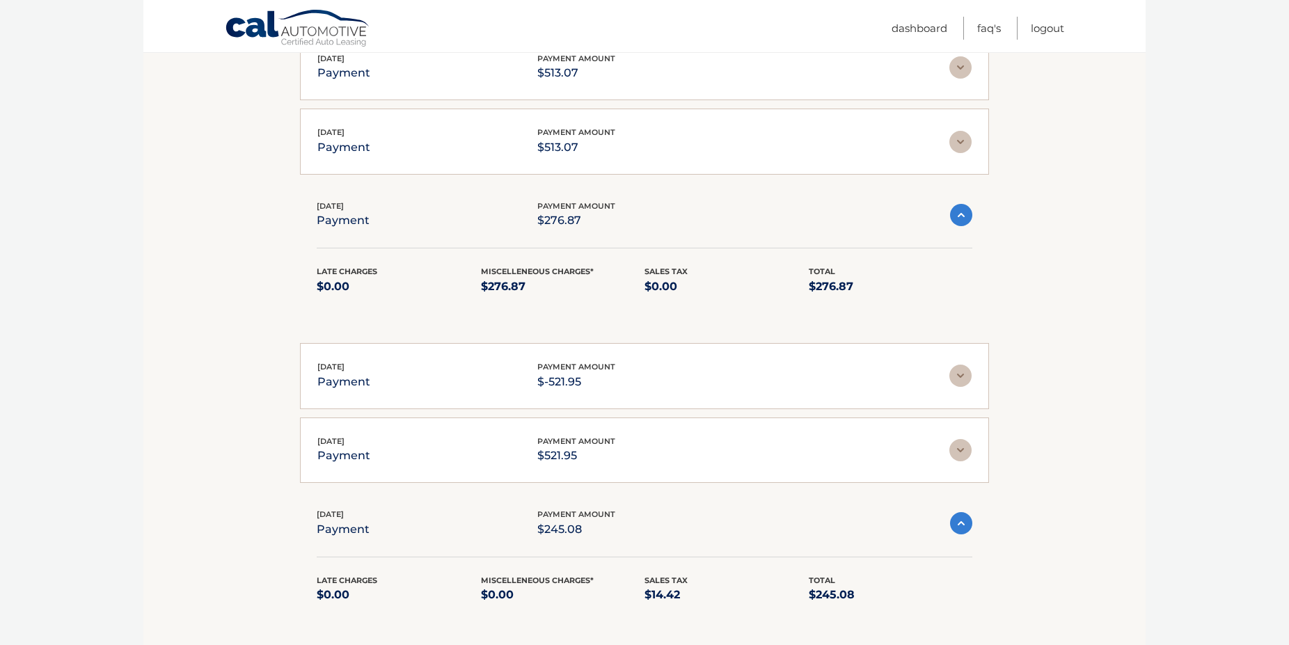
click at [960, 381] on img at bounding box center [960, 376] width 22 height 22
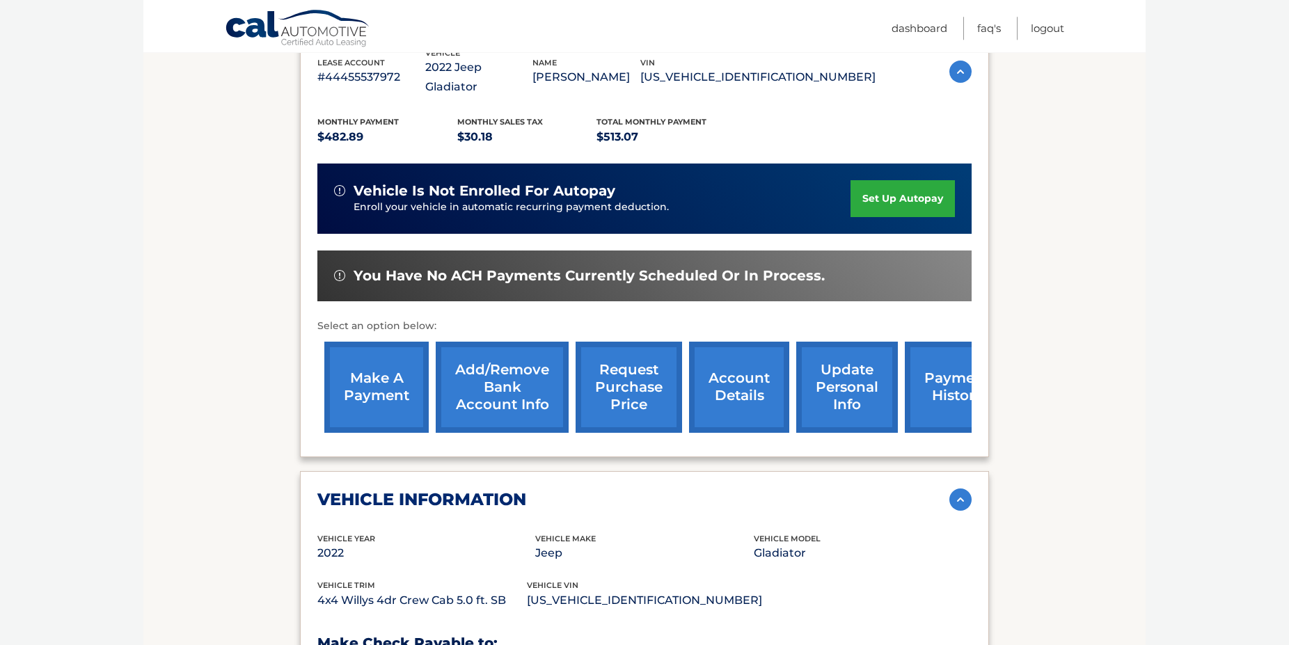
scroll to position [355, 0]
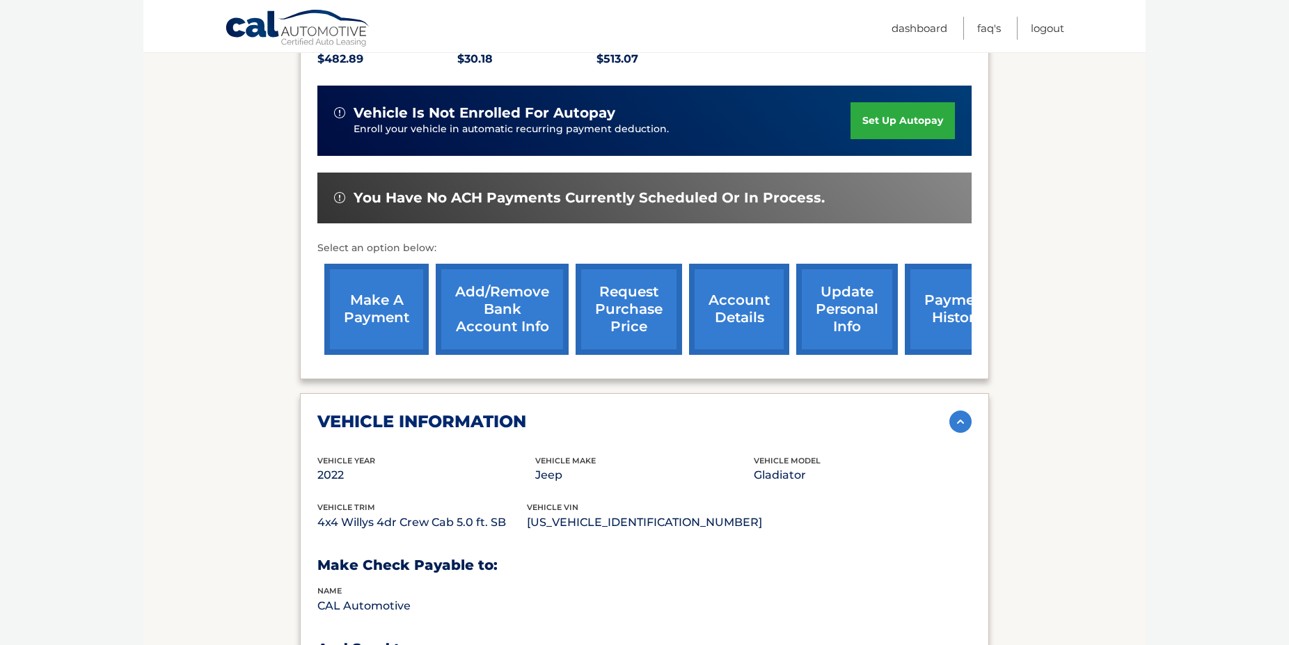
click at [722, 316] on link "account details" at bounding box center [739, 309] width 100 height 91
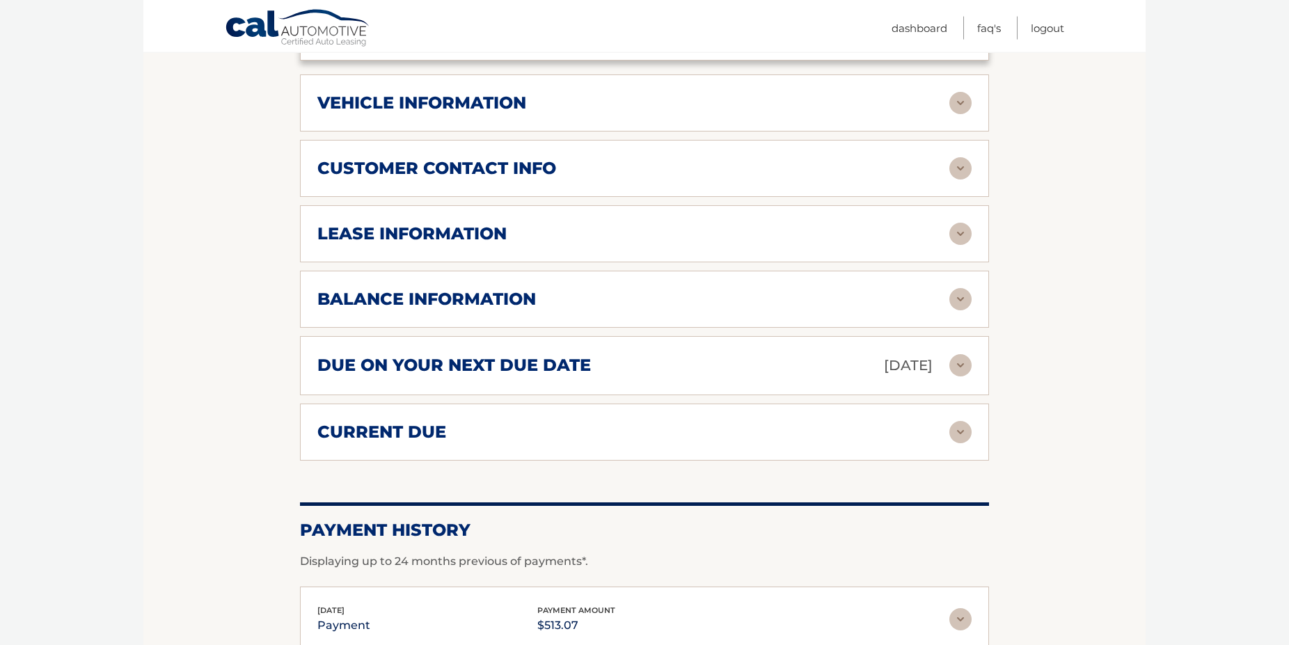
scroll to position [852, 0]
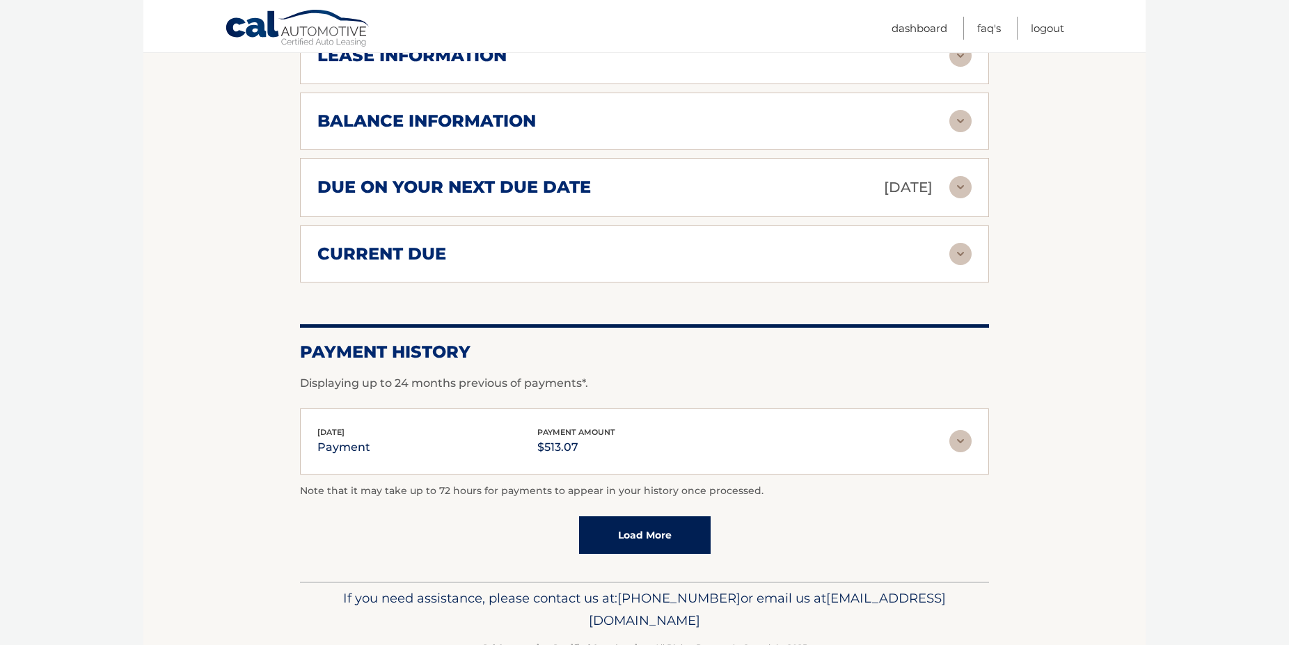
click at [964, 452] on img at bounding box center [960, 441] width 22 height 22
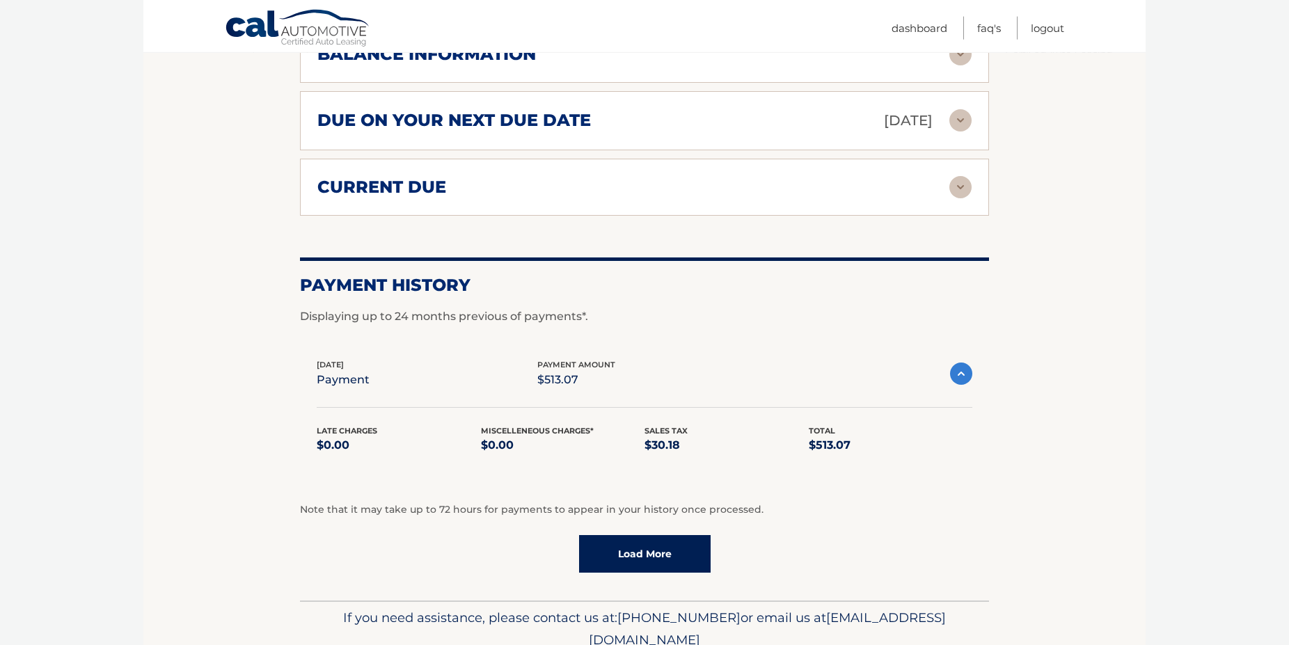
scroll to position [994, 0]
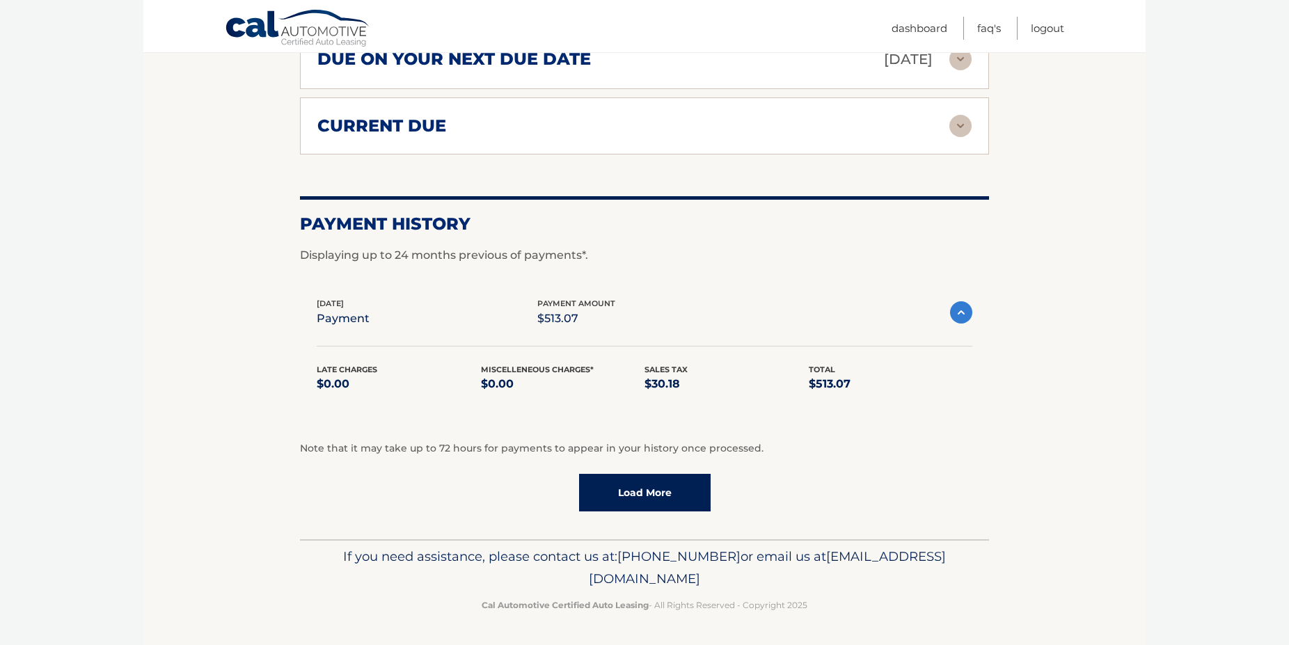
click at [653, 499] on link "Load More" at bounding box center [644, 493] width 131 height 38
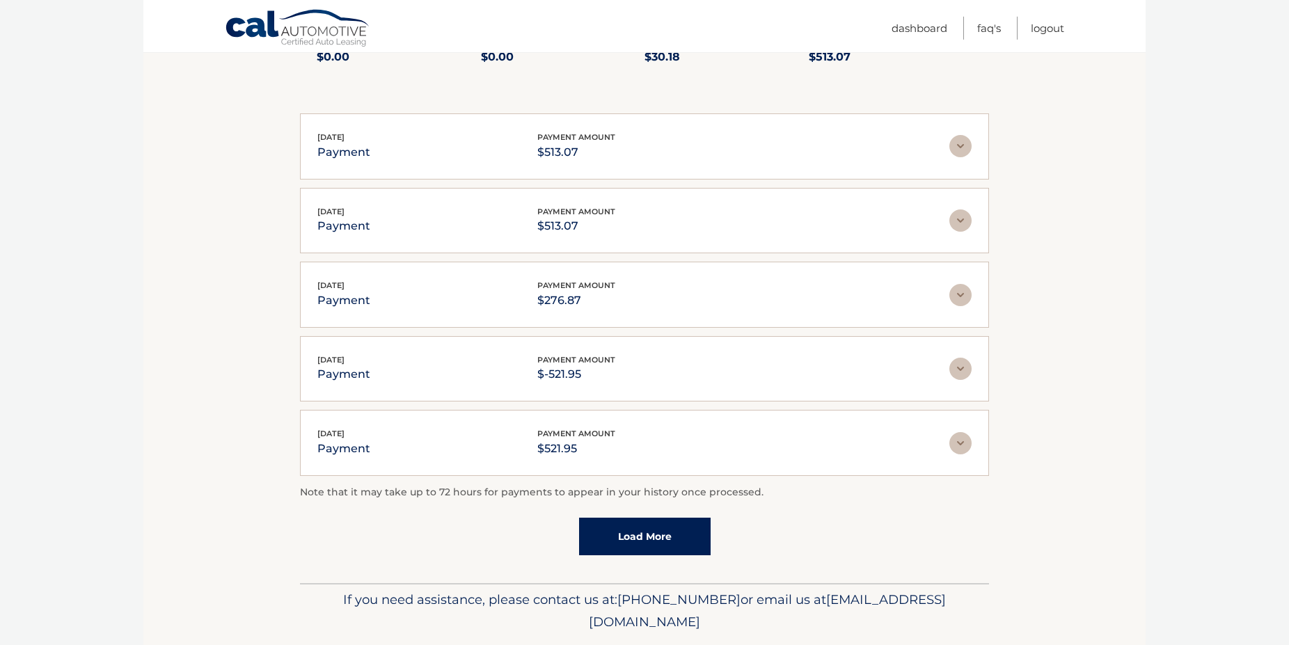
scroll to position [1362, 0]
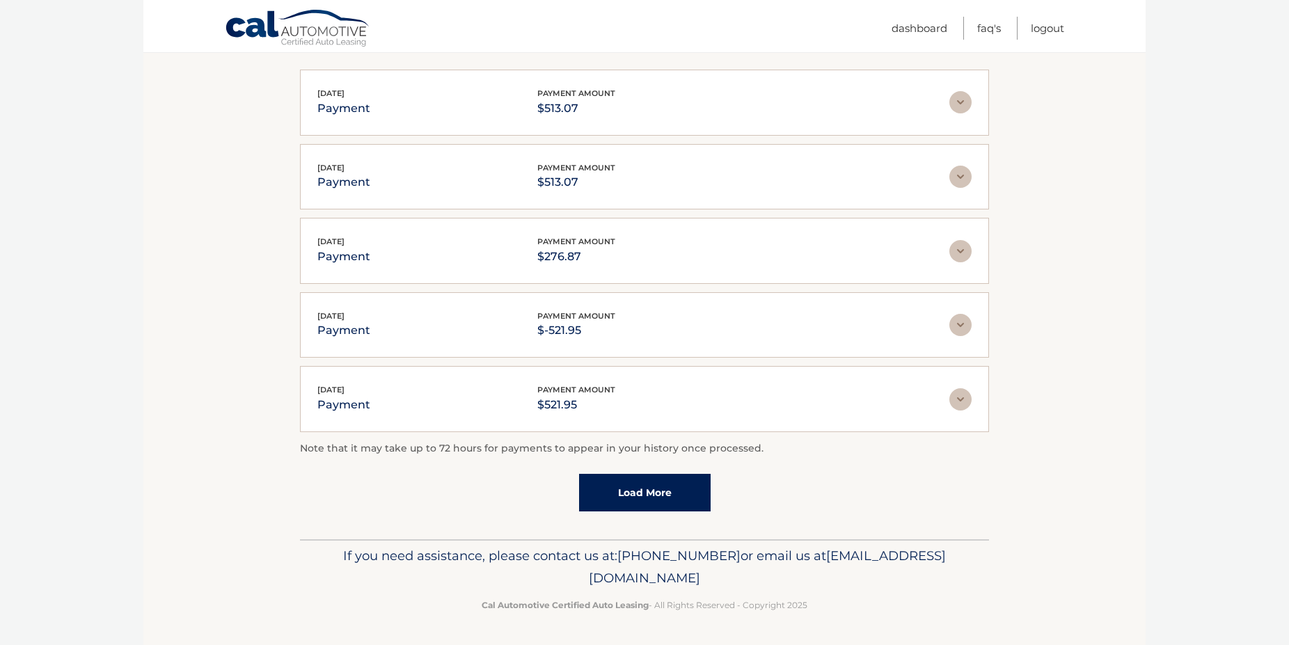
click at [644, 502] on link "Load More" at bounding box center [644, 493] width 131 height 38
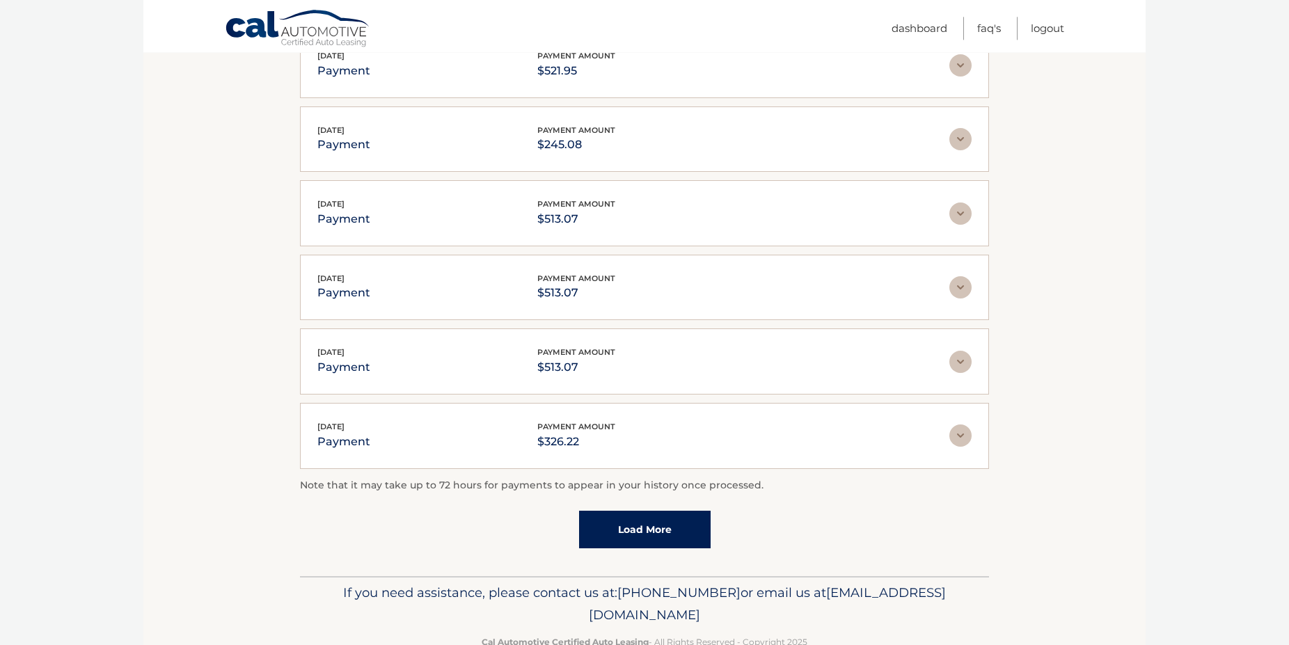
scroll to position [1731, 0]
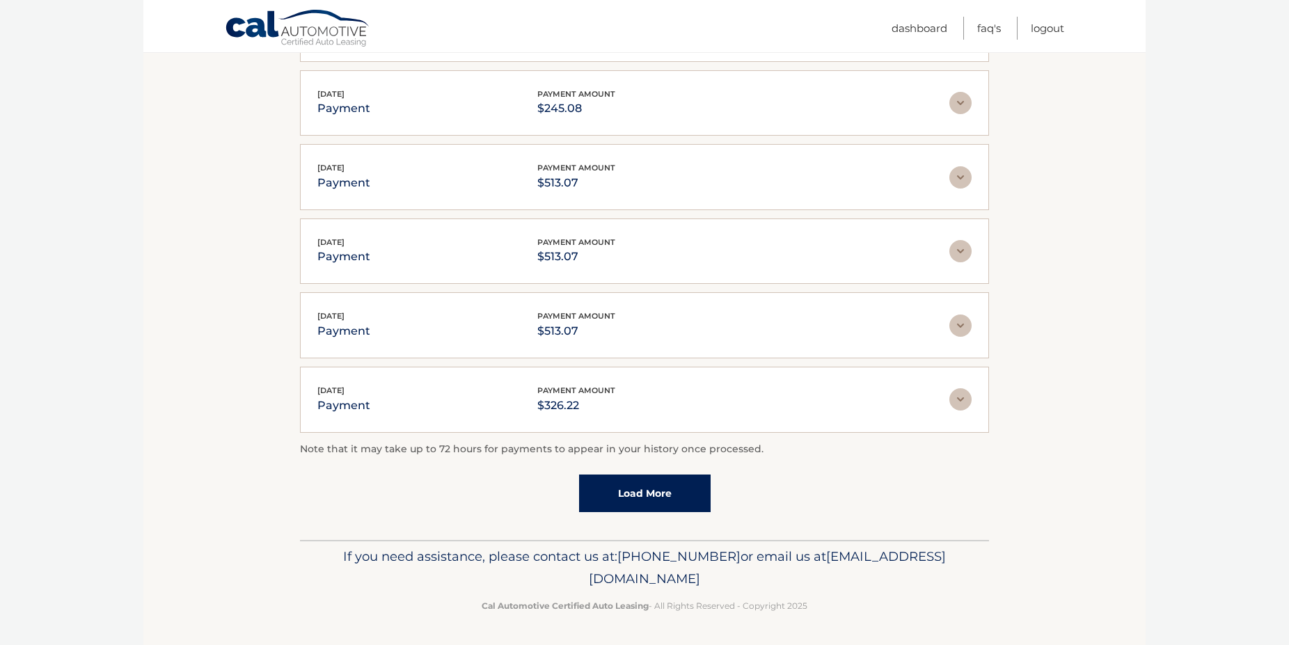
click at [624, 495] on link "Load More" at bounding box center [644, 493] width 131 height 38
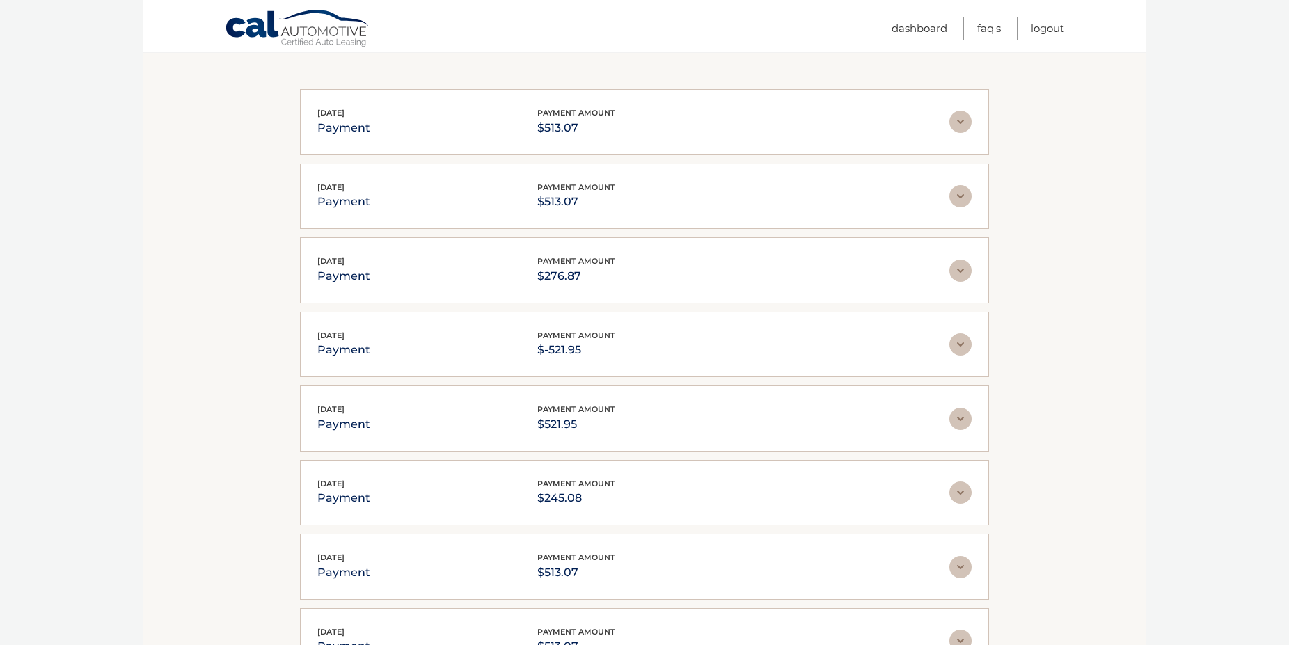
scroll to position [1348, 0]
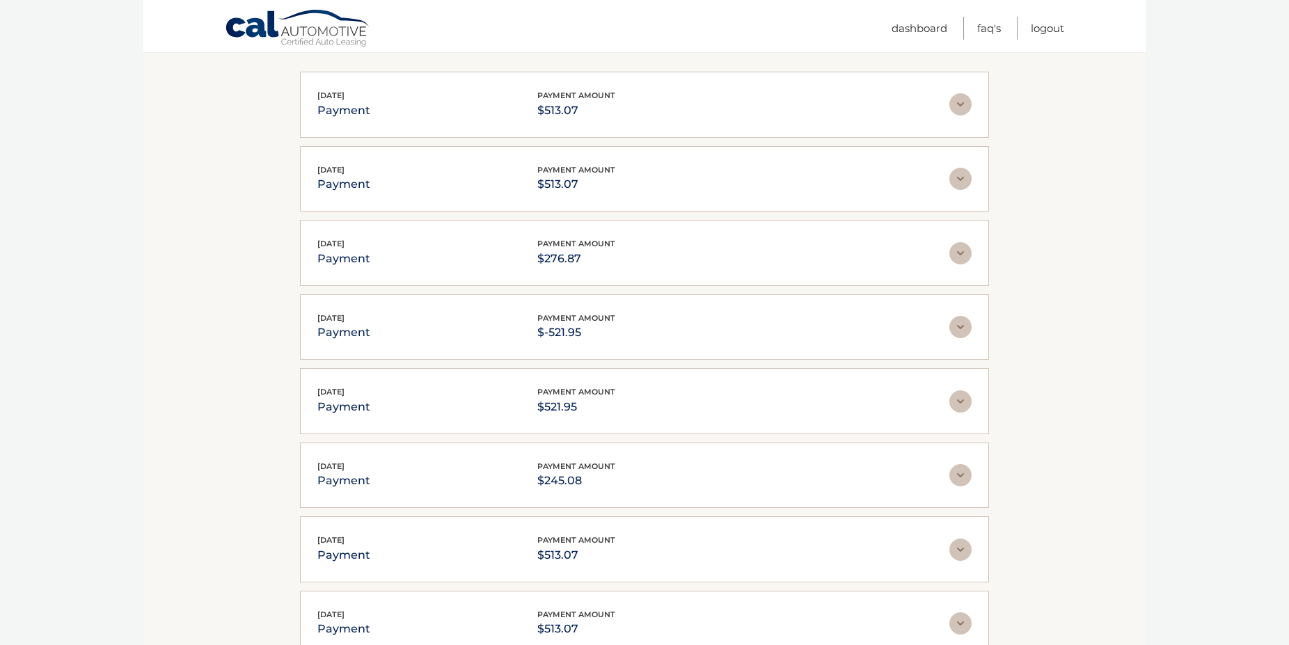
click at [964, 412] on img at bounding box center [960, 401] width 22 height 22
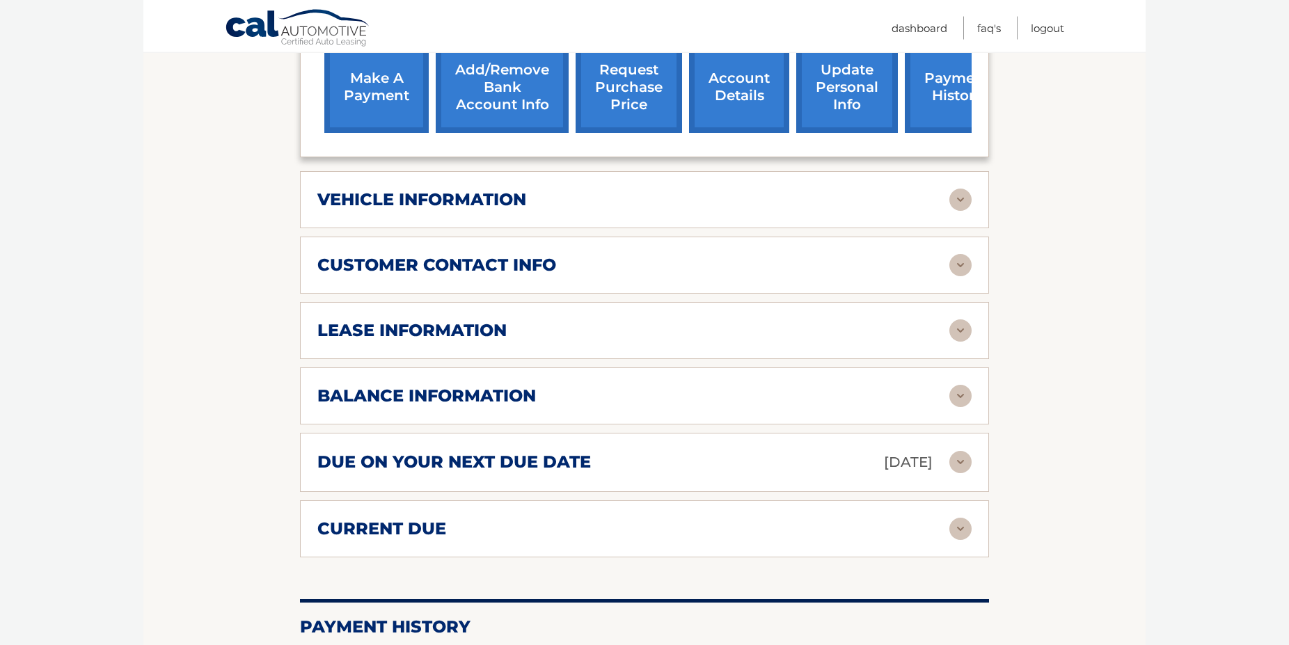
scroll to position [497, 0]
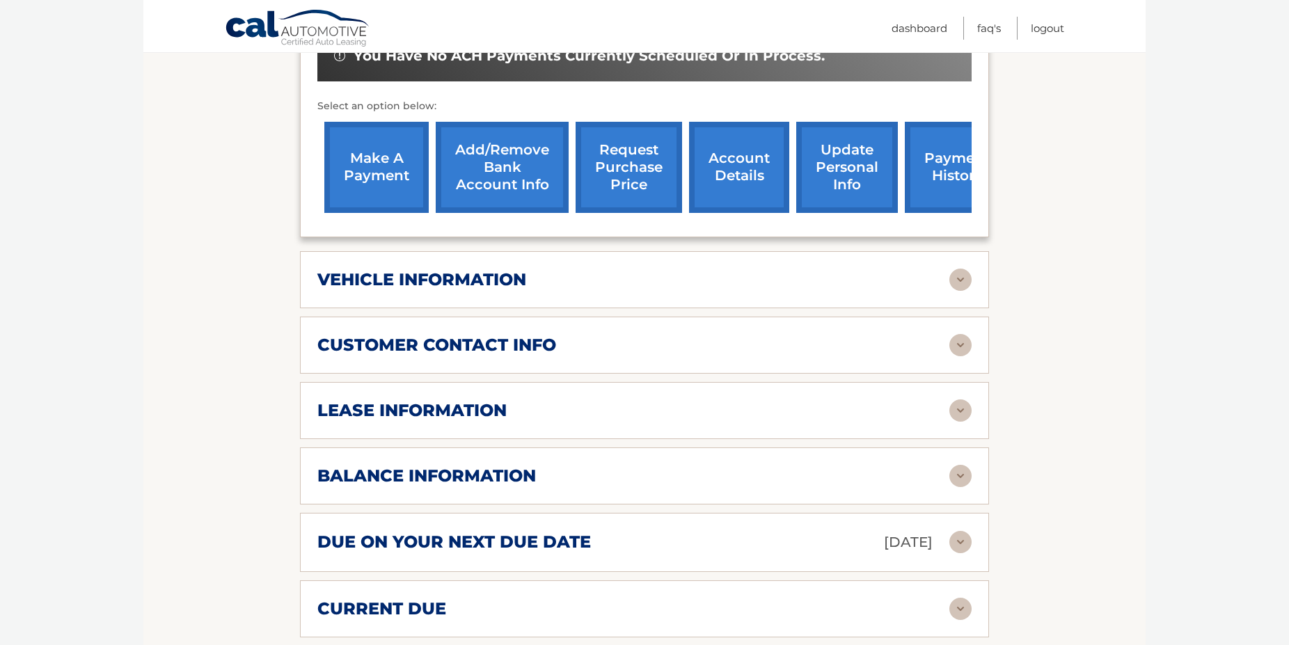
click at [400, 618] on h2 "current due" at bounding box center [381, 608] width 129 height 21
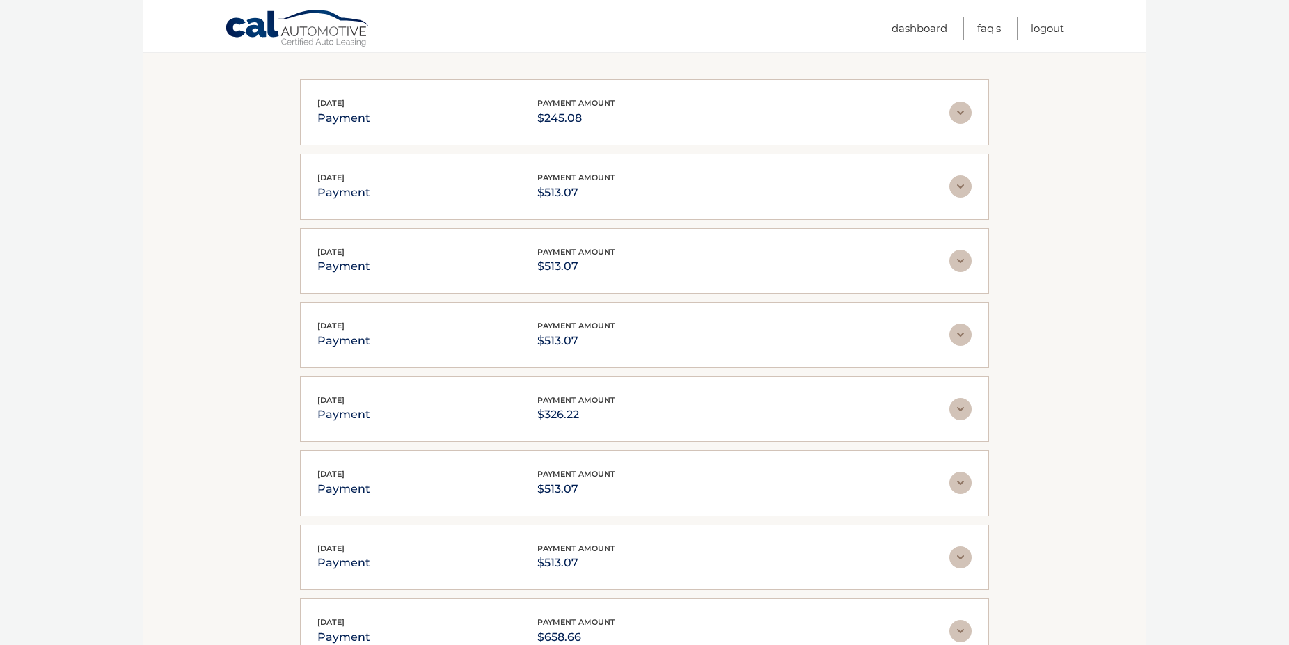
scroll to position [2271, 0]
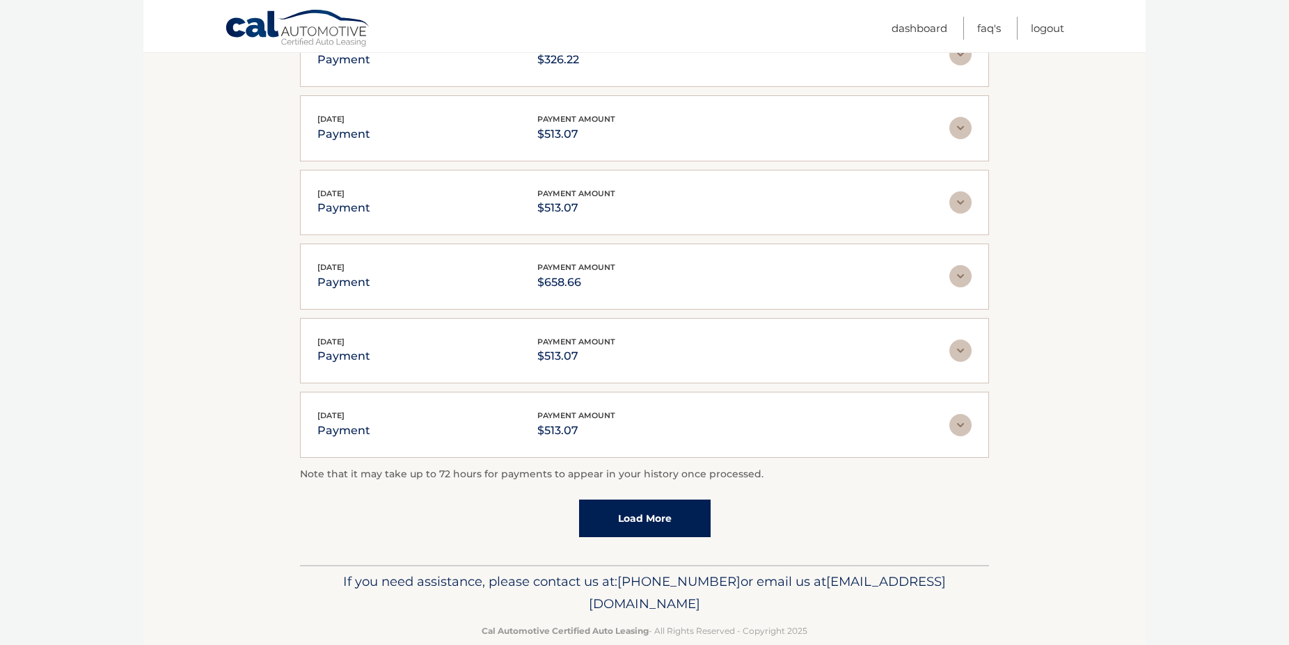
click at [656, 529] on link "Load More" at bounding box center [644, 519] width 131 height 38
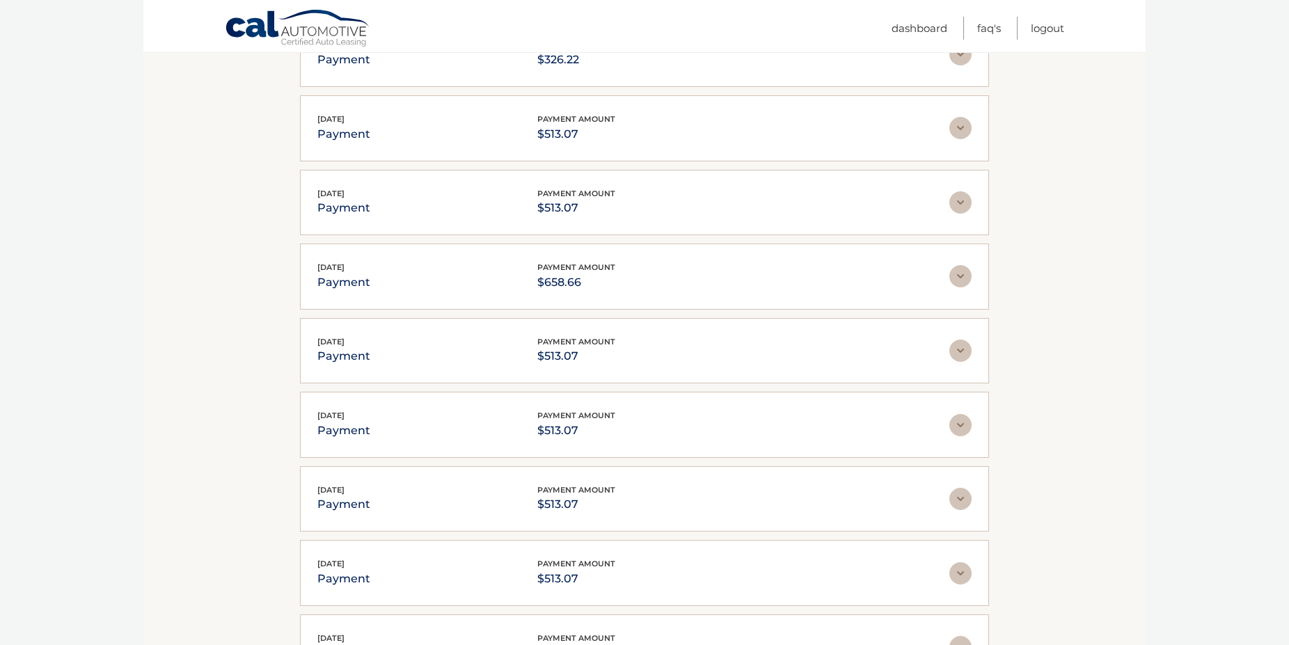
click at [957, 285] on img at bounding box center [960, 276] width 22 height 22
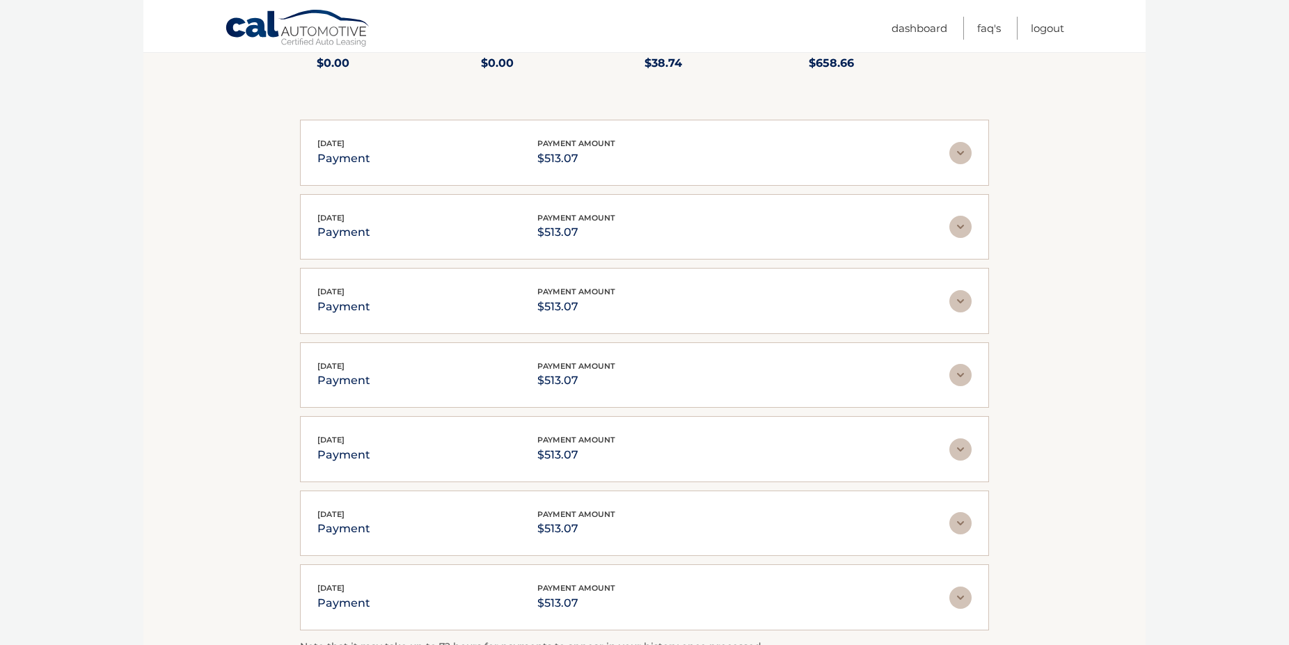
scroll to position [2758, 0]
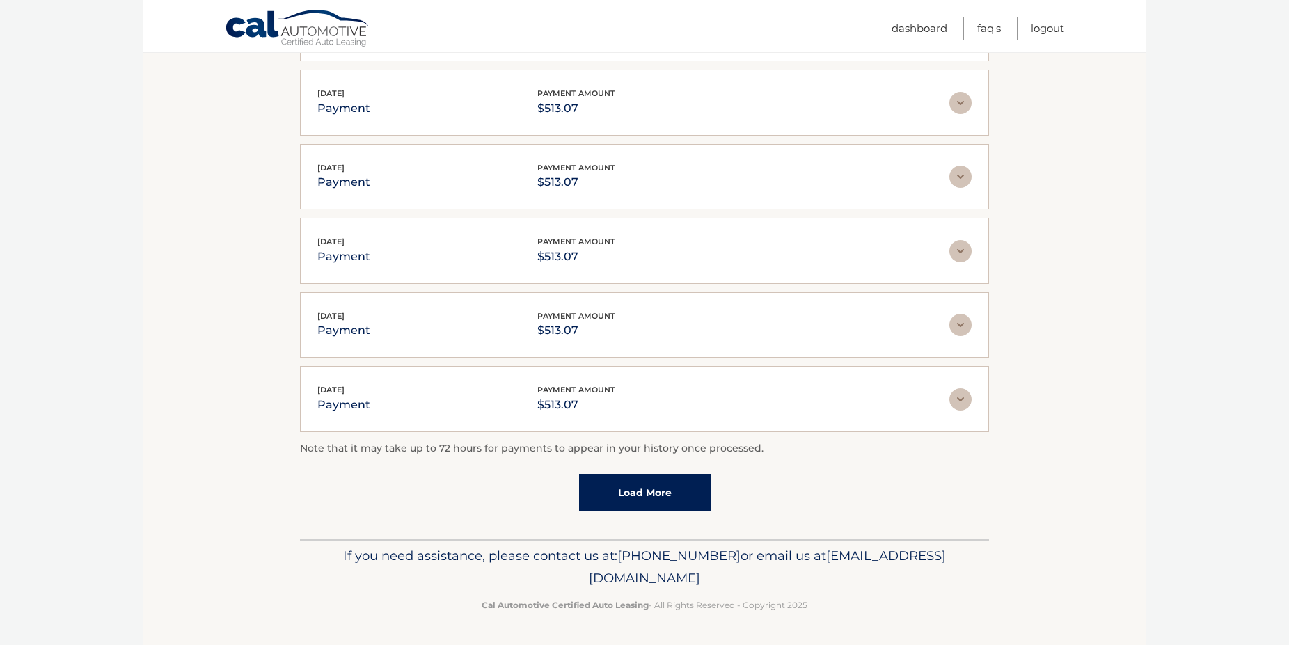
click at [607, 492] on link "Load More" at bounding box center [644, 493] width 131 height 38
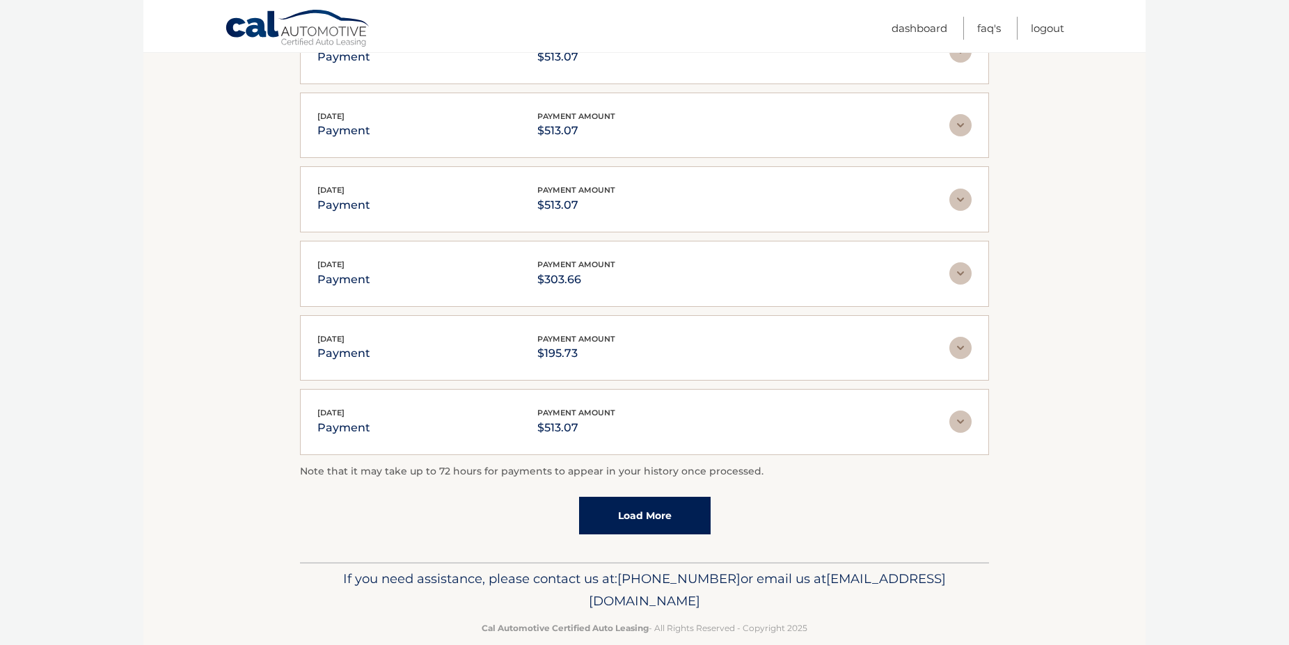
scroll to position [3127, 0]
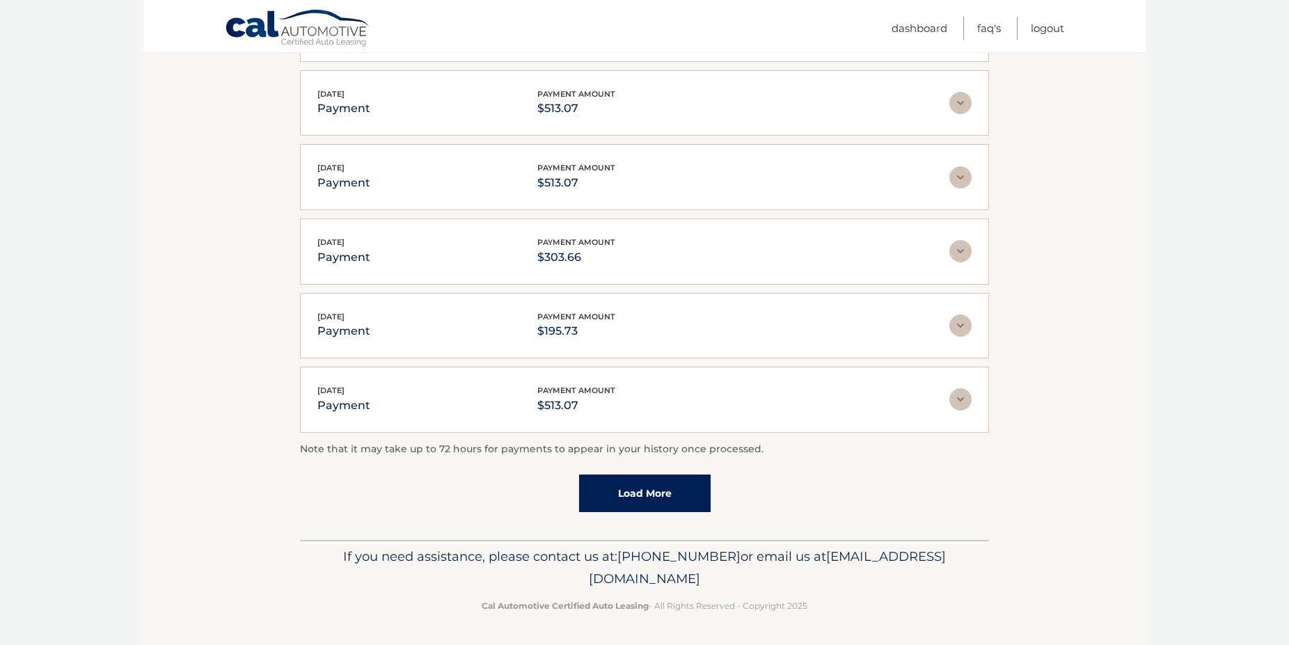
click at [625, 484] on link "Load More" at bounding box center [644, 493] width 131 height 38
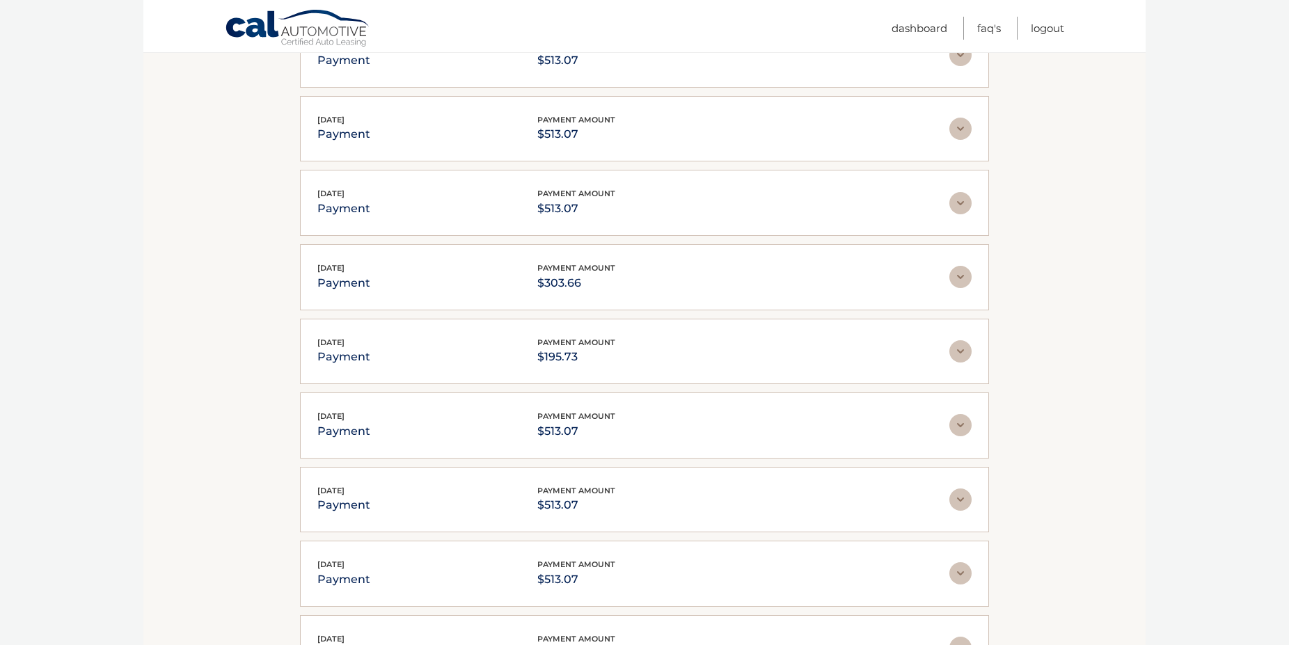
scroll to position [2955, 0]
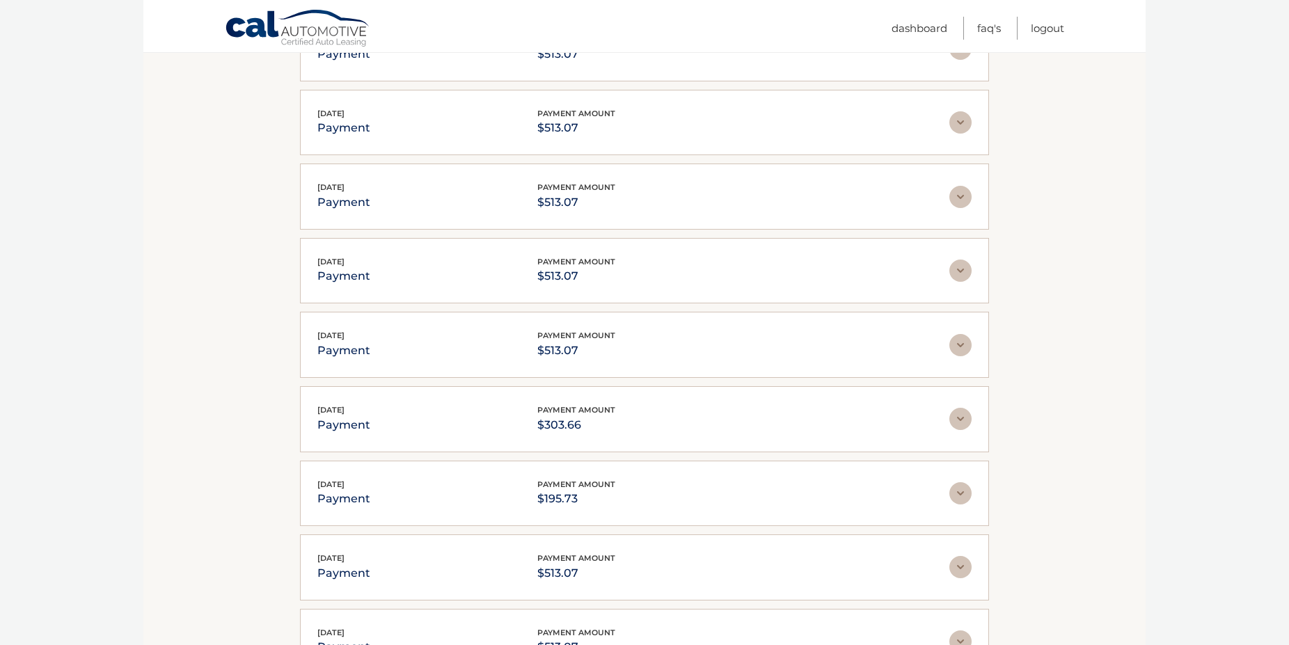
click at [968, 426] on img at bounding box center [960, 419] width 22 height 22
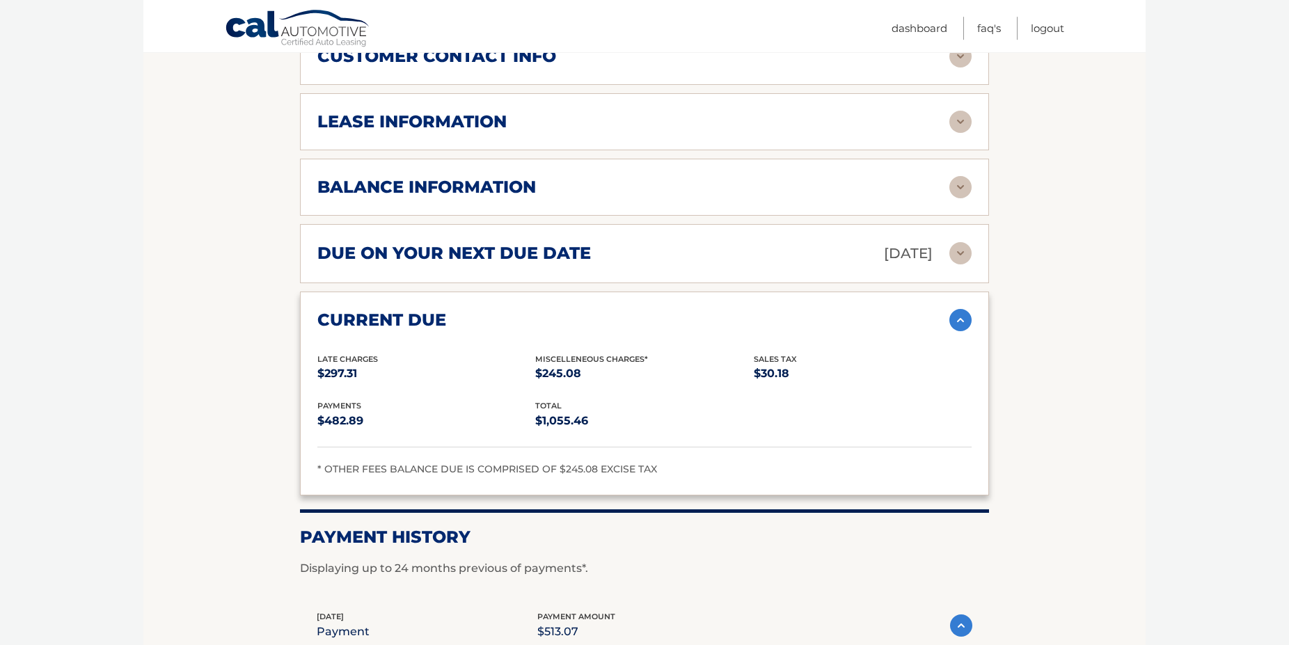
scroll to position [756, 0]
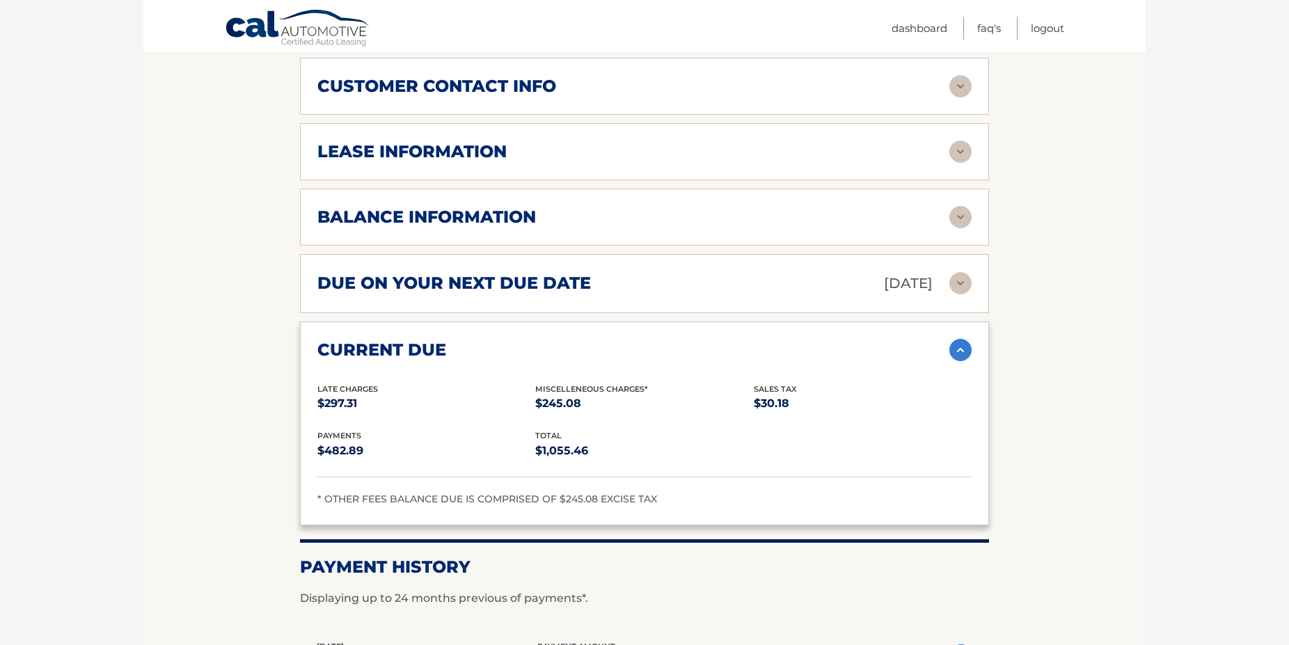
click at [960, 293] on img at bounding box center [960, 283] width 22 height 22
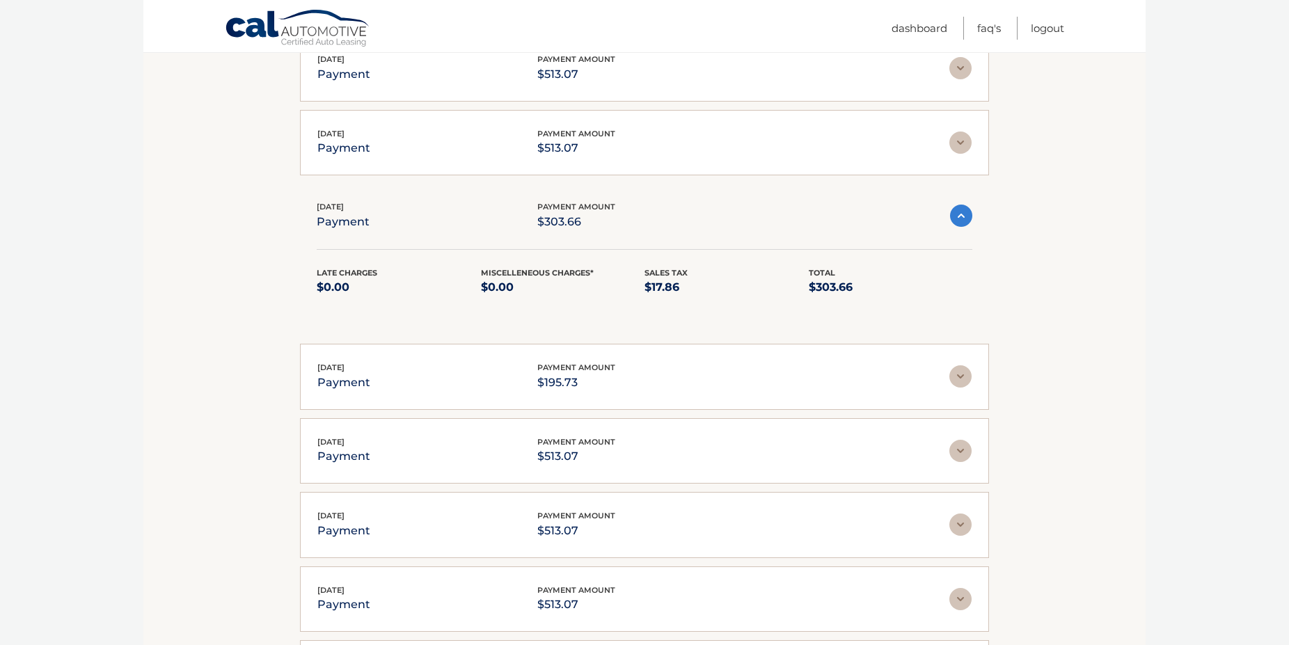
scroll to position [3548, 0]
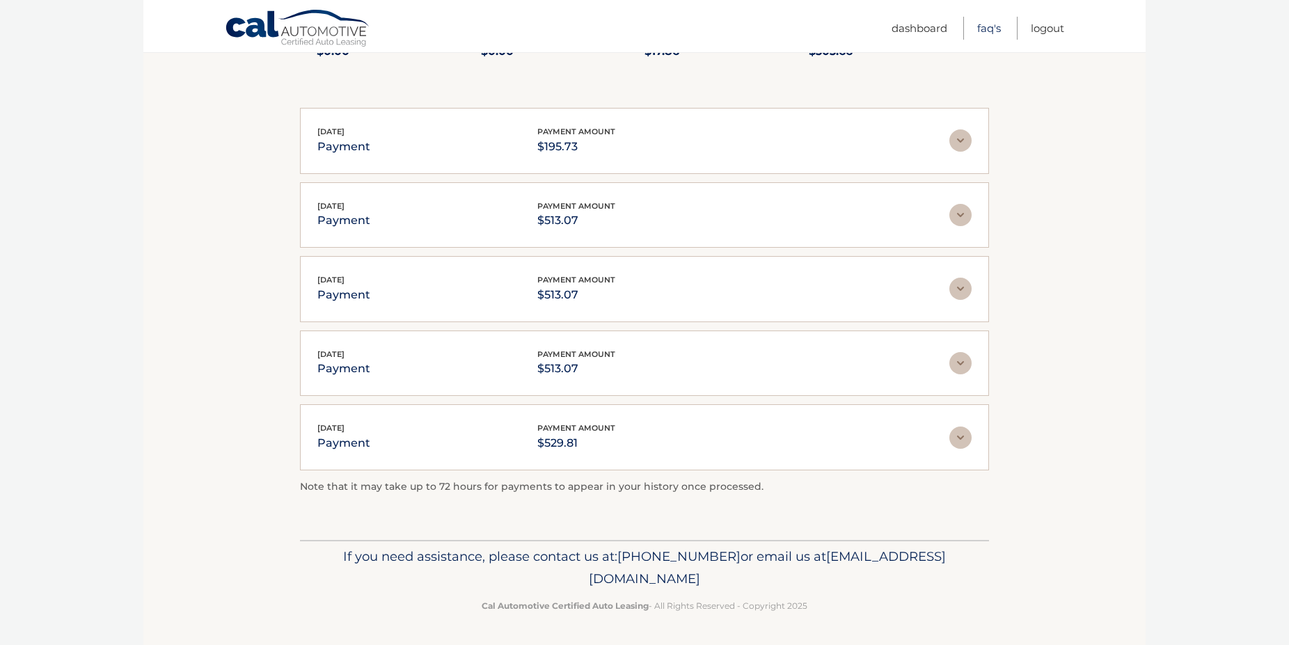
click at [983, 24] on link "FAQ's" at bounding box center [989, 28] width 24 height 23
click at [963, 147] on img at bounding box center [960, 140] width 22 height 22
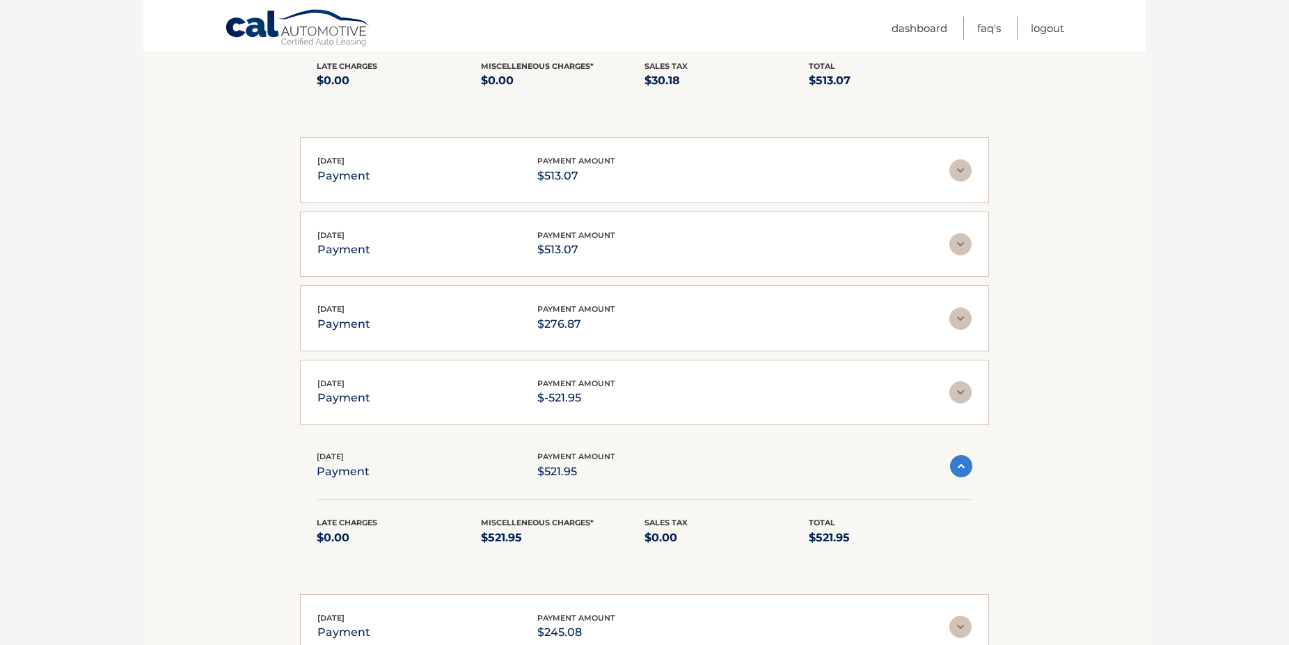
scroll to position [1632, 0]
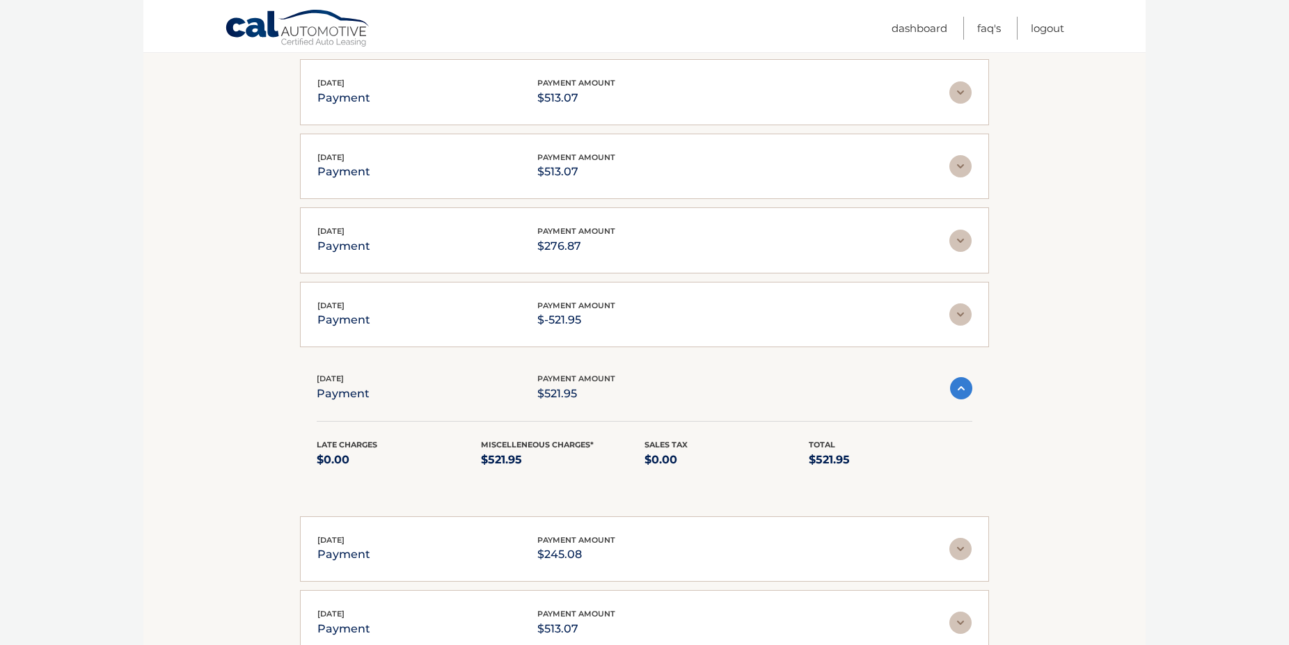
click at [959, 247] on img at bounding box center [960, 241] width 22 height 22
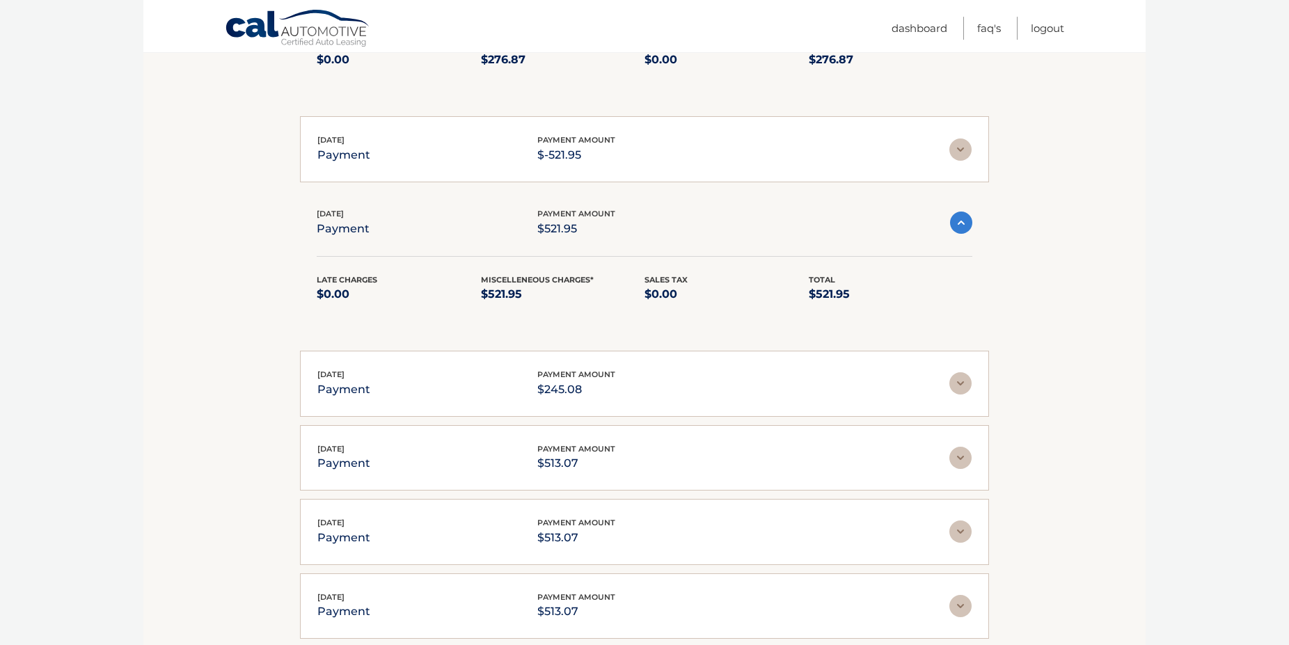
scroll to position [1916, 0]
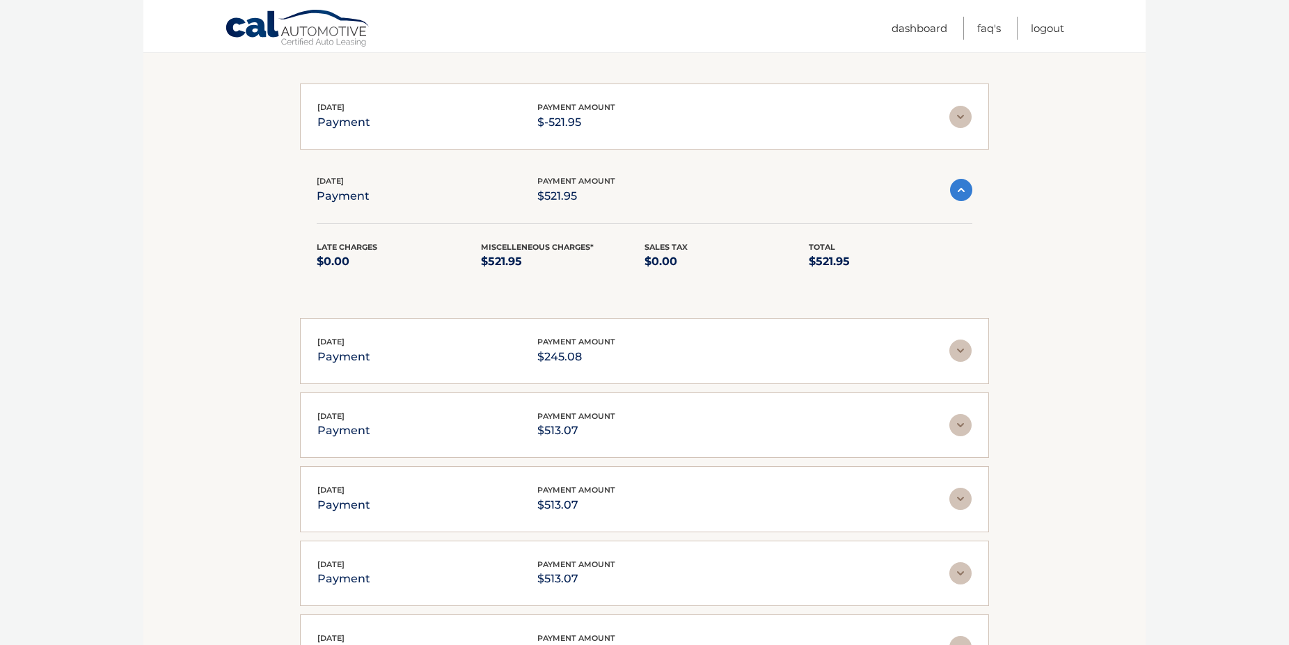
click at [962, 362] on img at bounding box center [960, 351] width 22 height 22
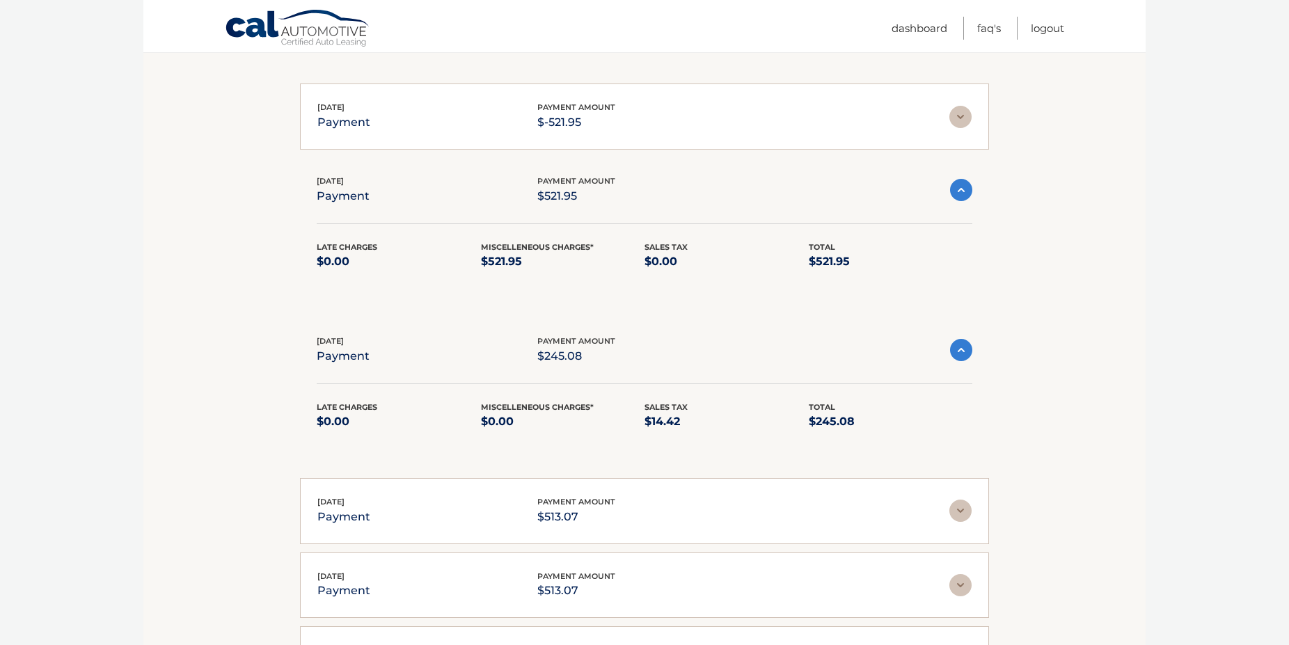
scroll to position [2058, 0]
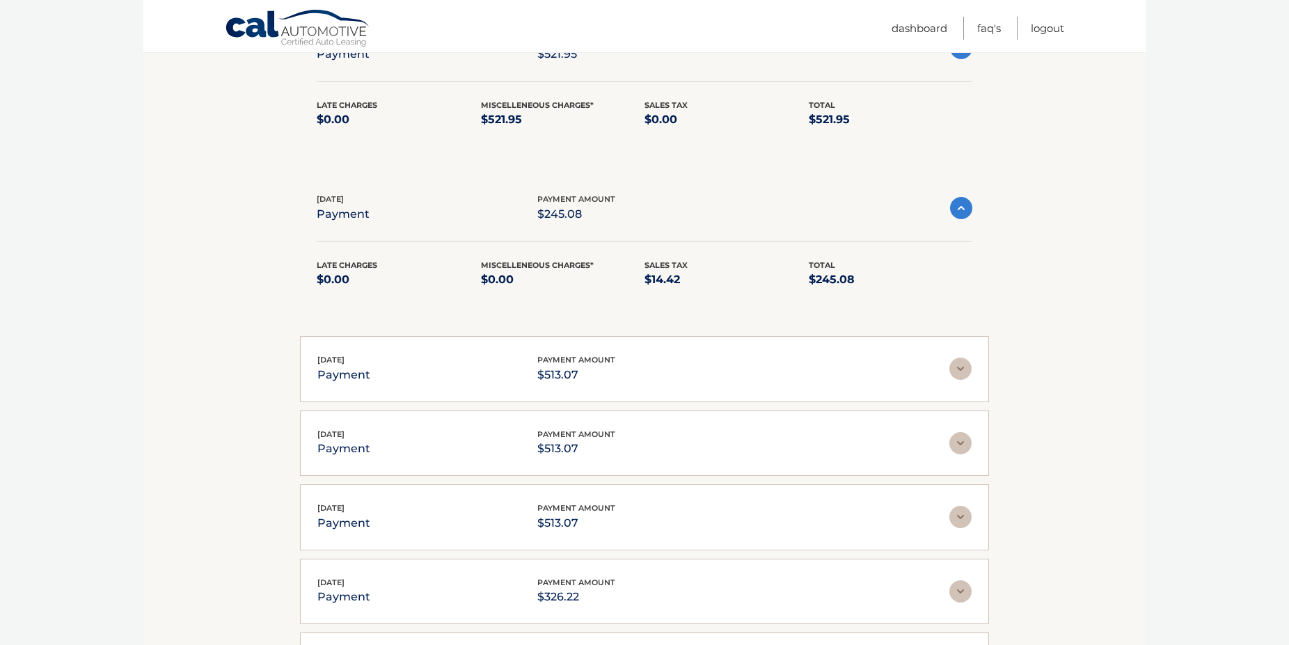
click at [959, 376] on img at bounding box center [960, 369] width 22 height 22
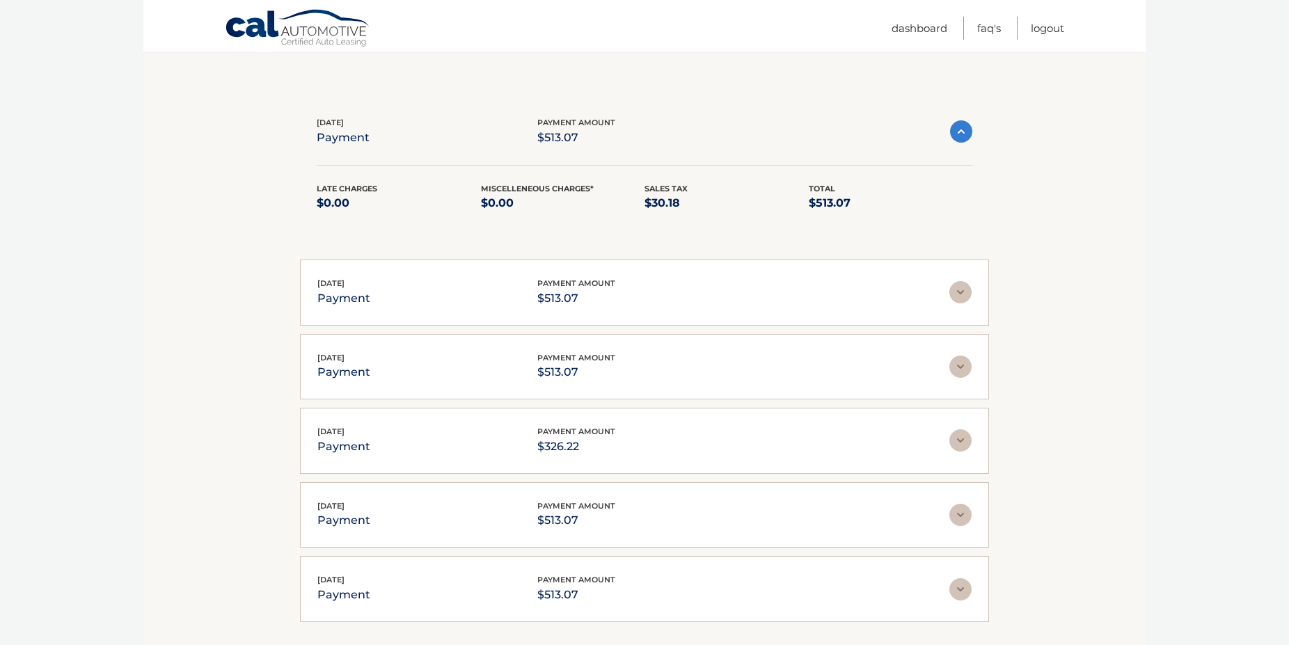
scroll to position [2342, 0]
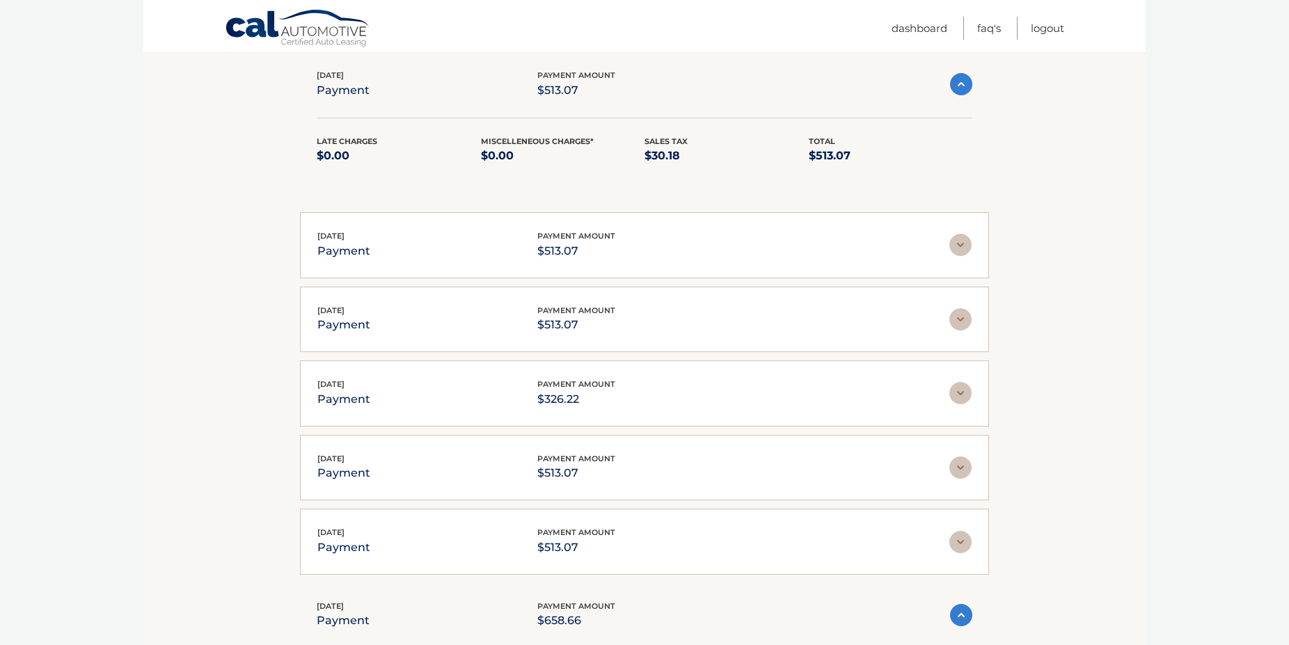
click at [960, 394] on img at bounding box center [960, 393] width 22 height 22
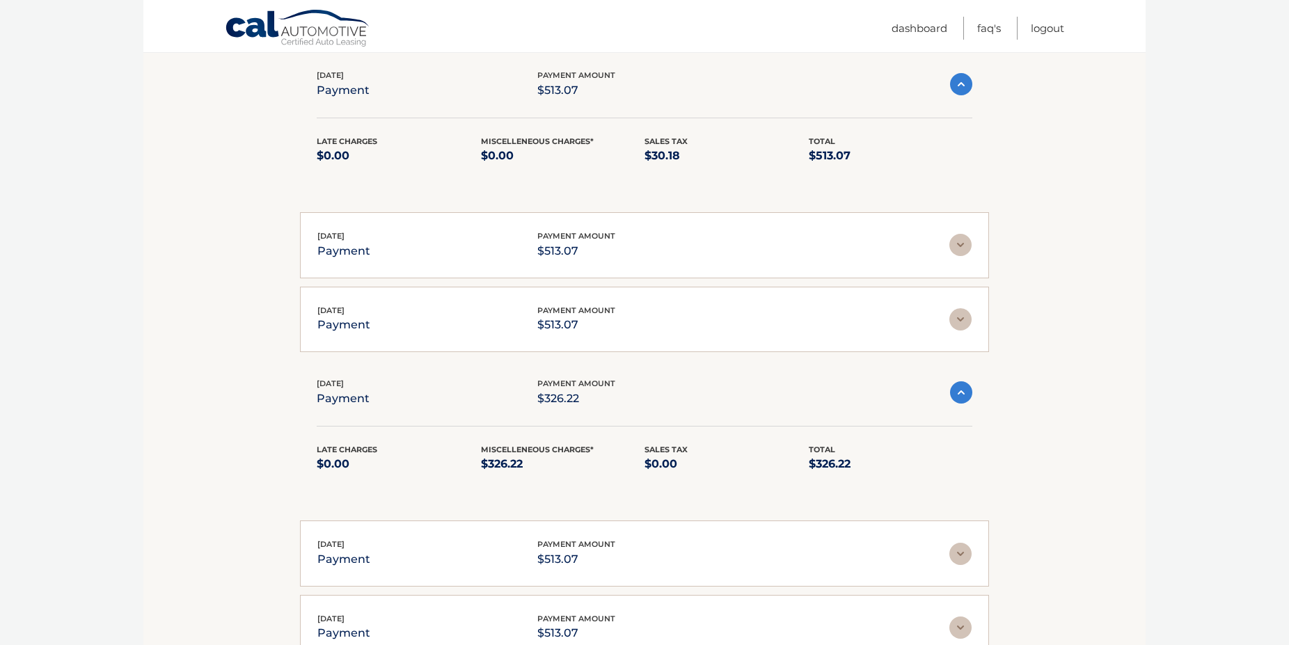
click at [965, 396] on img at bounding box center [961, 392] width 22 height 22
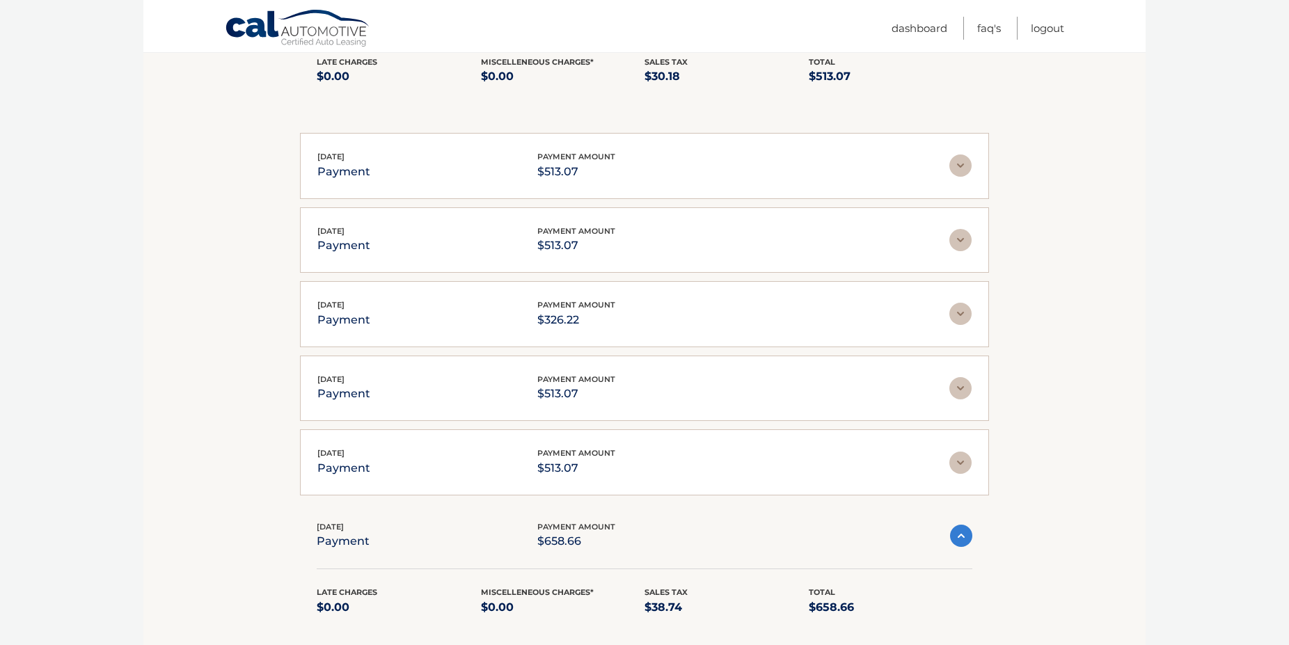
scroll to position [2484, 0]
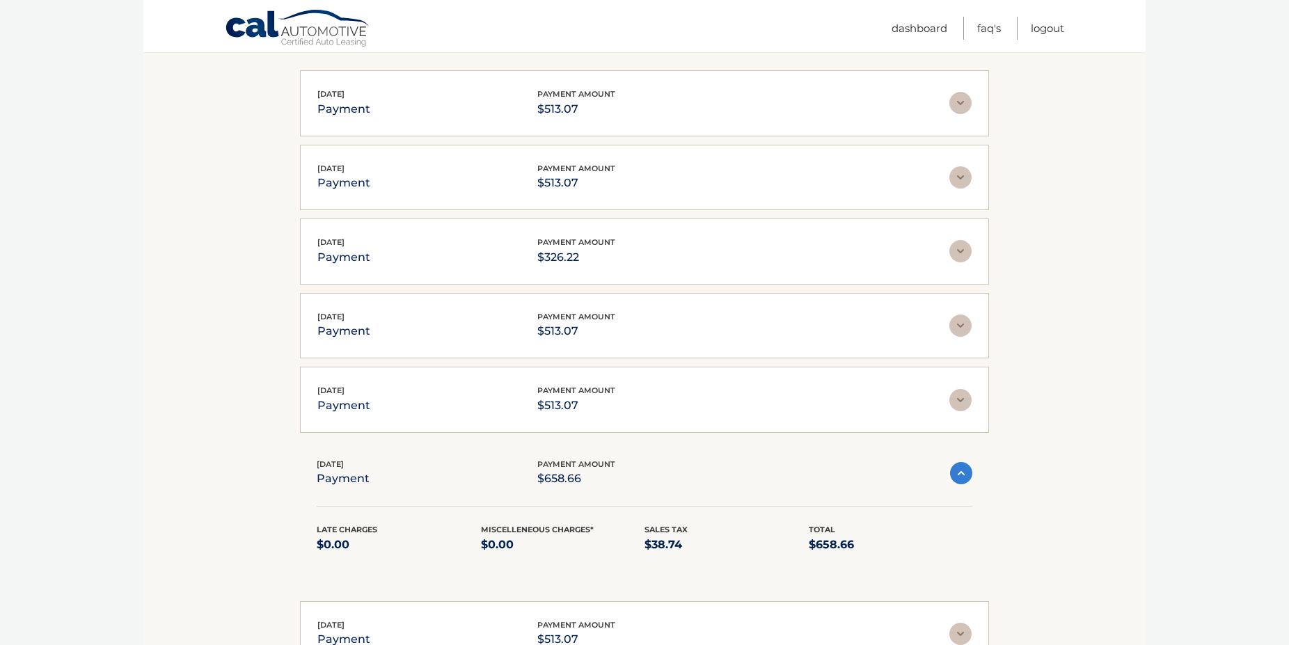
click at [966, 479] on img at bounding box center [961, 473] width 22 height 22
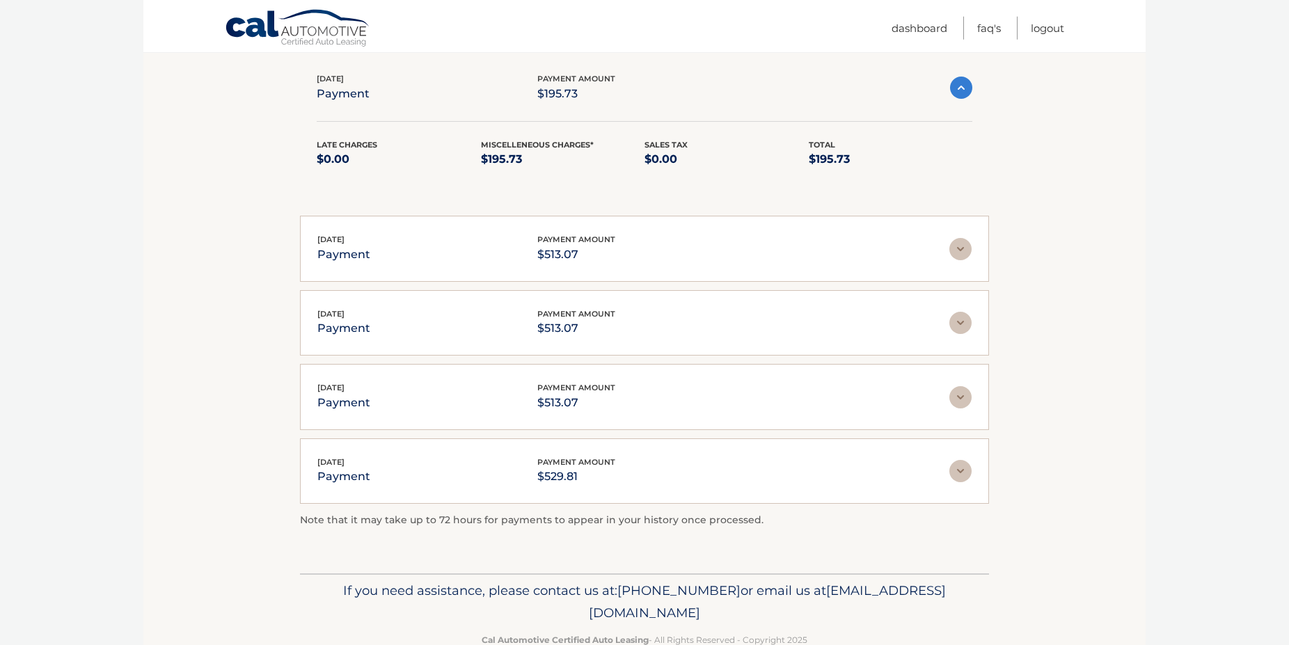
scroll to position [3804, 0]
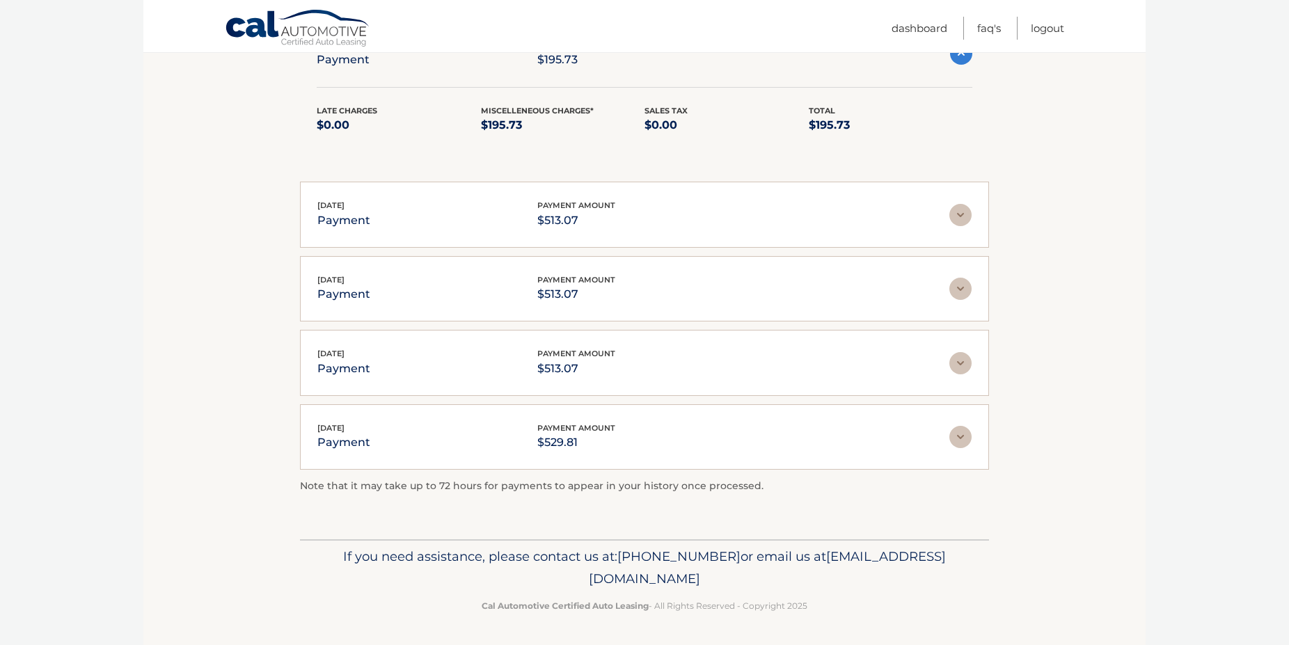
drag, startPoint x: 522, startPoint y: 576, endPoint x: 769, endPoint y: 591, distance: 248.2
click at [769, 591] on div "If you need assistance, please contact us at: 609-807-3200 or email us at Custo…" at bounding box center [644, 578] width 689 height 78
copy span "[EMAIL_ADDRESS][DOMAIN_NAME]"
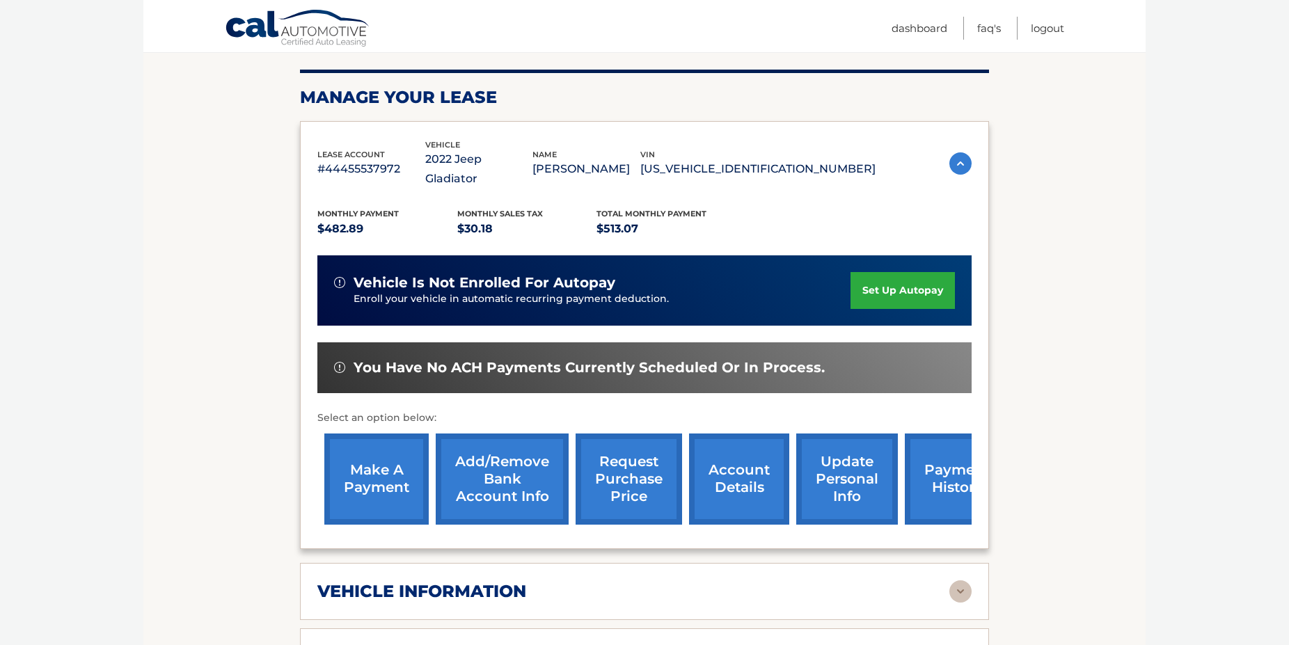
scroll to position [0, 0]
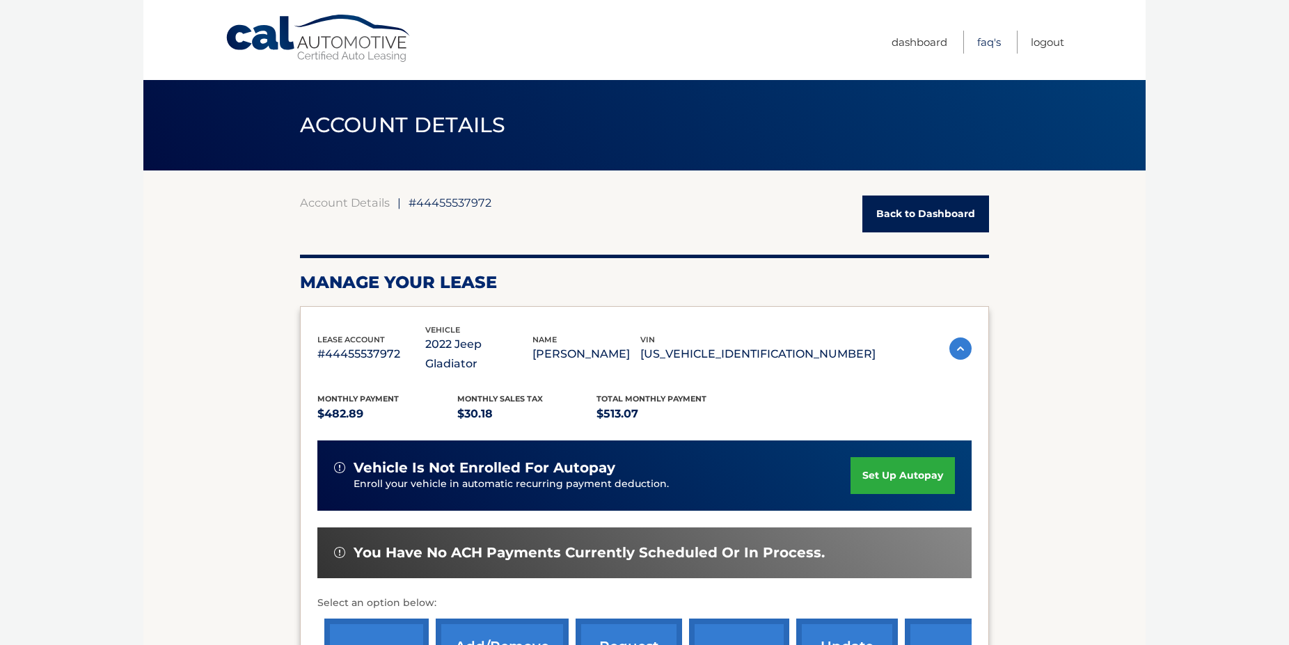
click at [978, 40] on link "FAQ's" at bounding box center [989, 42] width 24 height 23
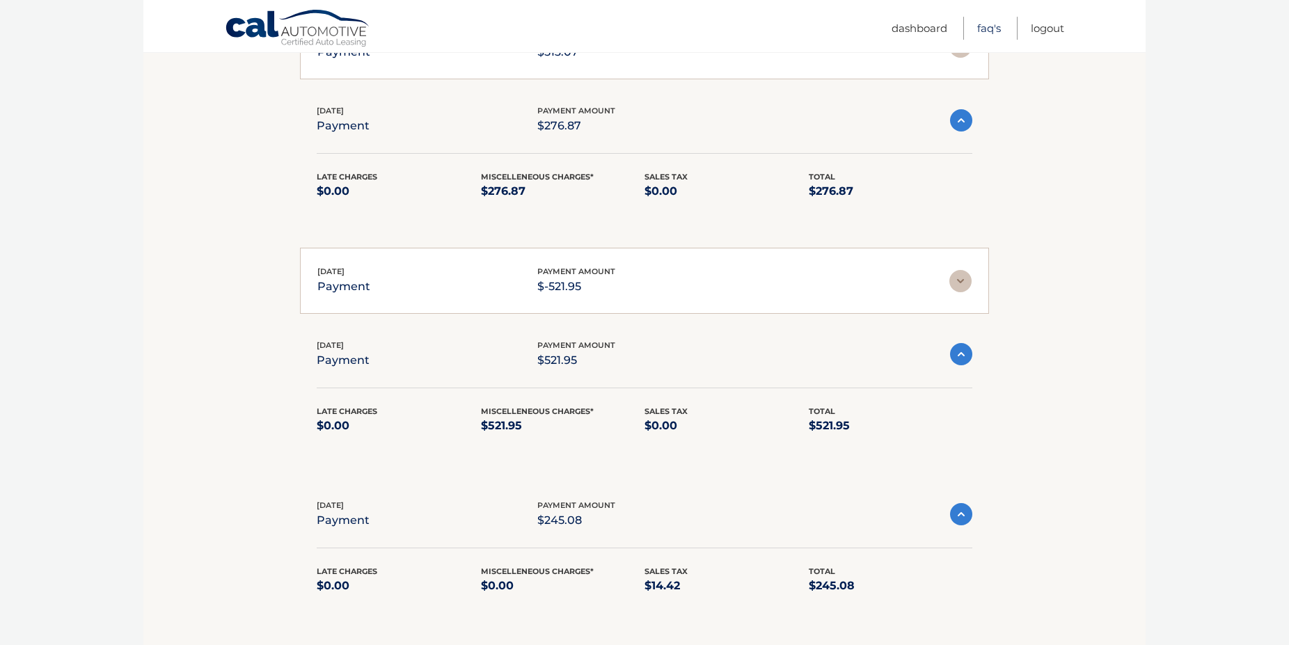
scroll to position [1845, 0]
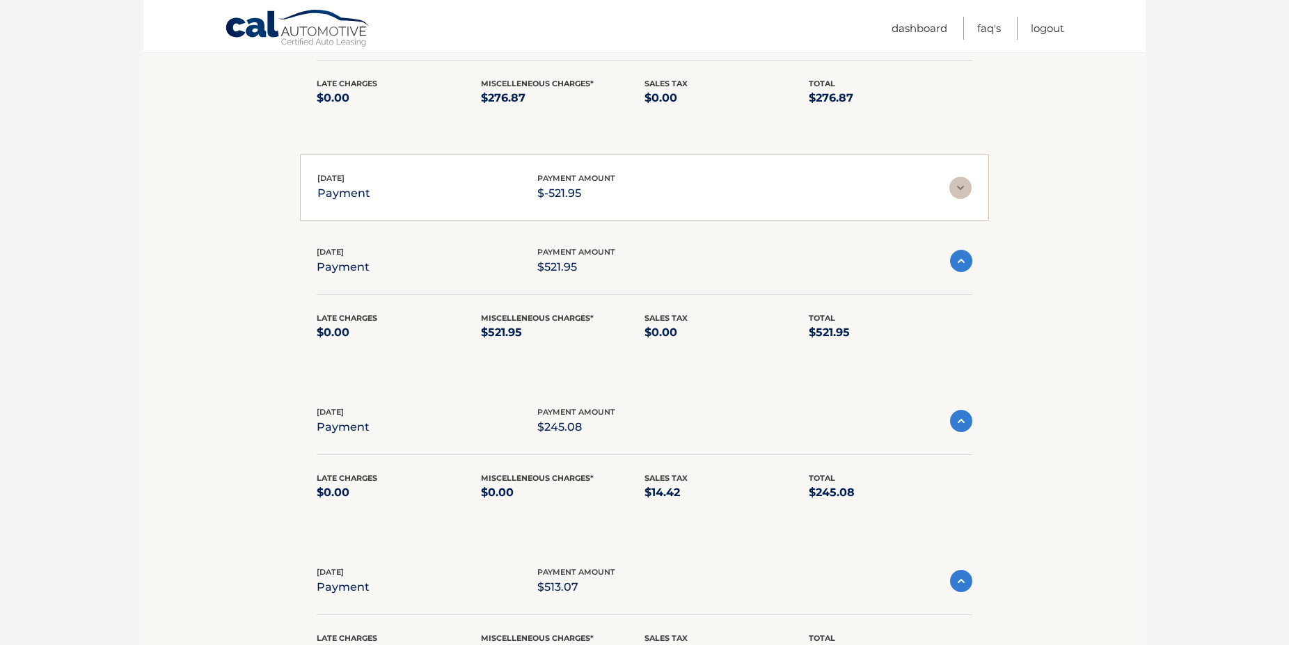
click at [959, 193] on img at bounding box center [960, 188] width 22 height 22
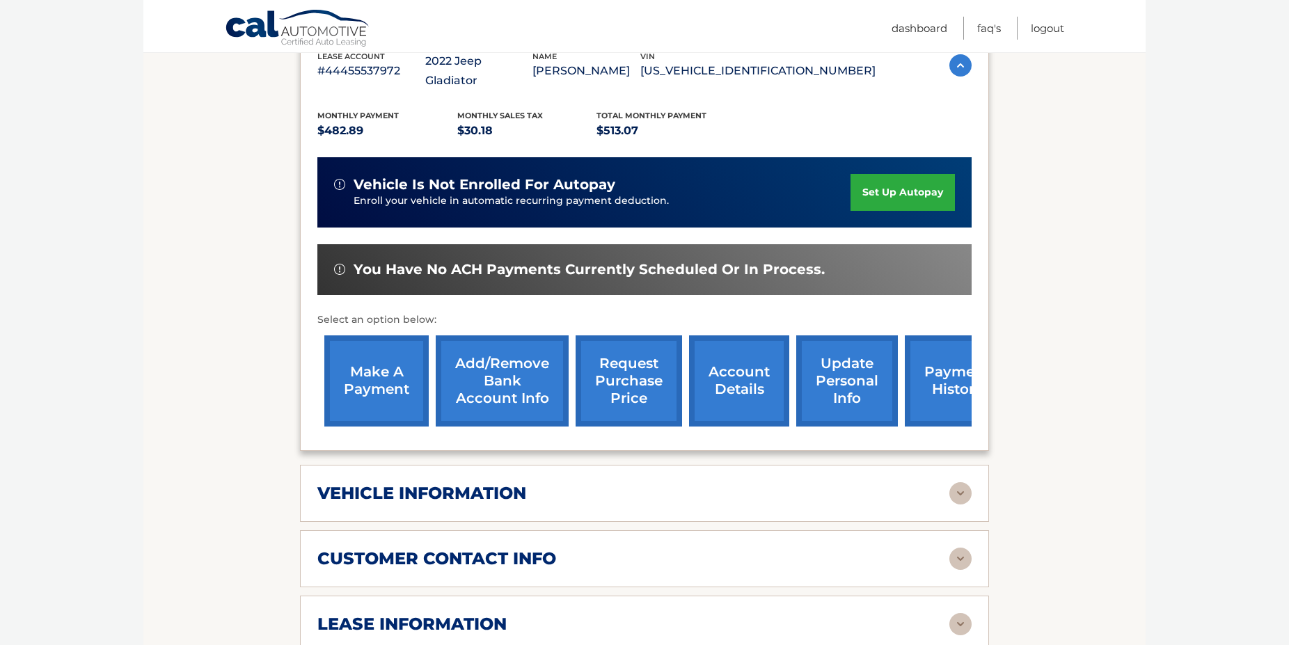
scroll to position [142, 0]
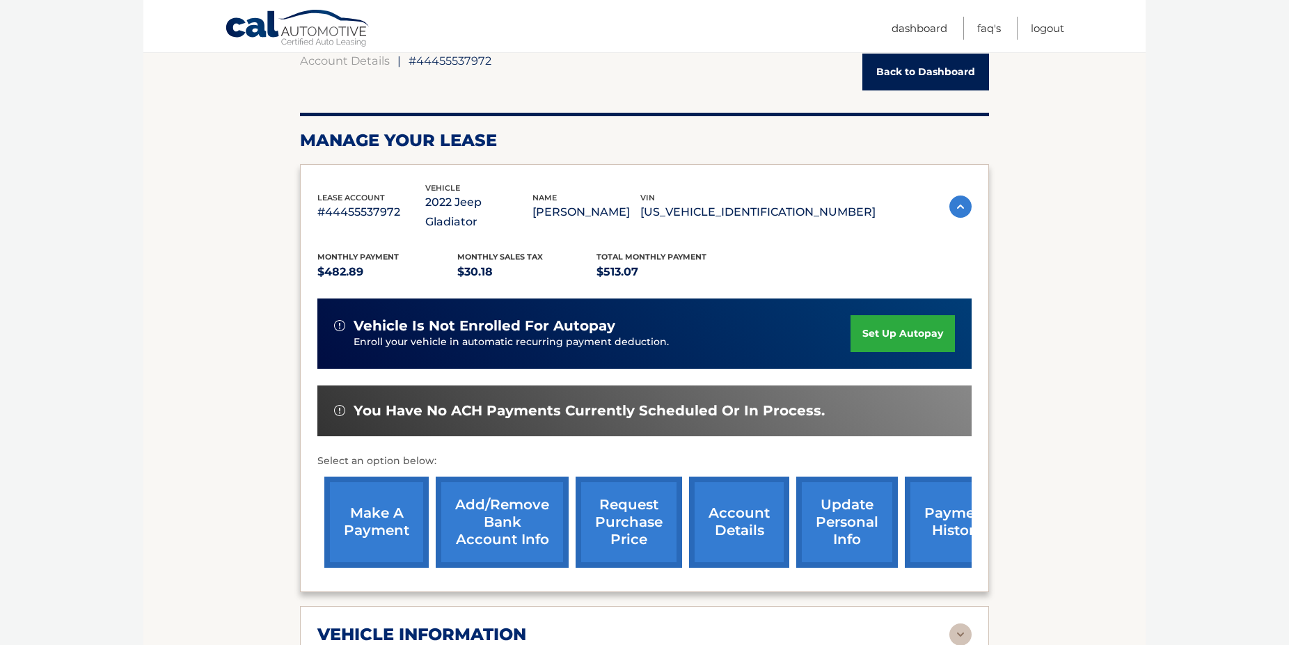
click at [711, 506] on link "account details" at bounding box center [739, 522] width 100 height 91
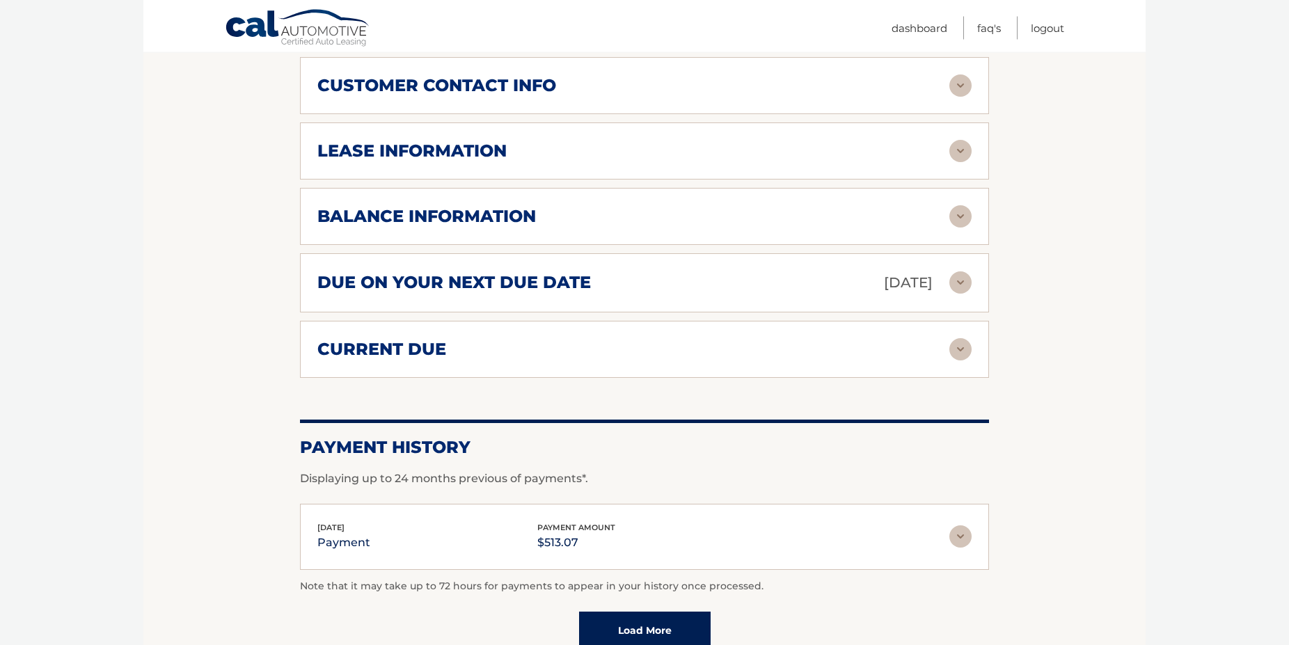
scroll to position [781, 0]
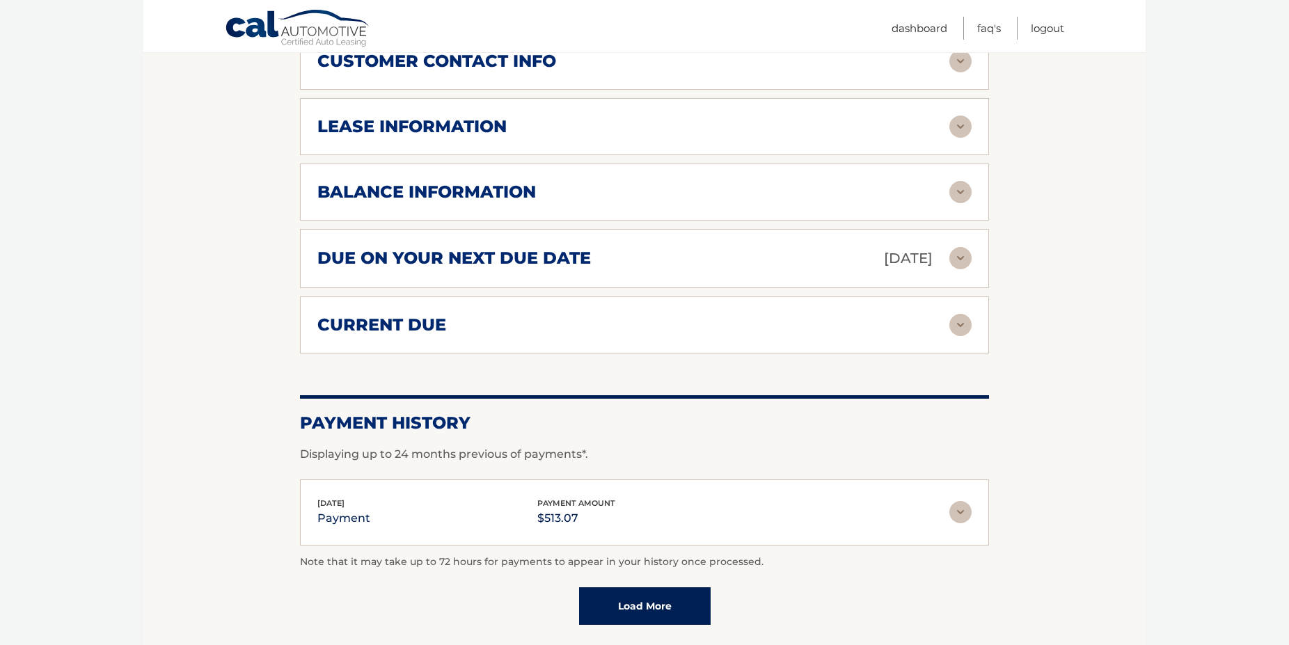
click at [431, 200] on h2 "balance information" at bounding box center [426, 192] width 218 height 21
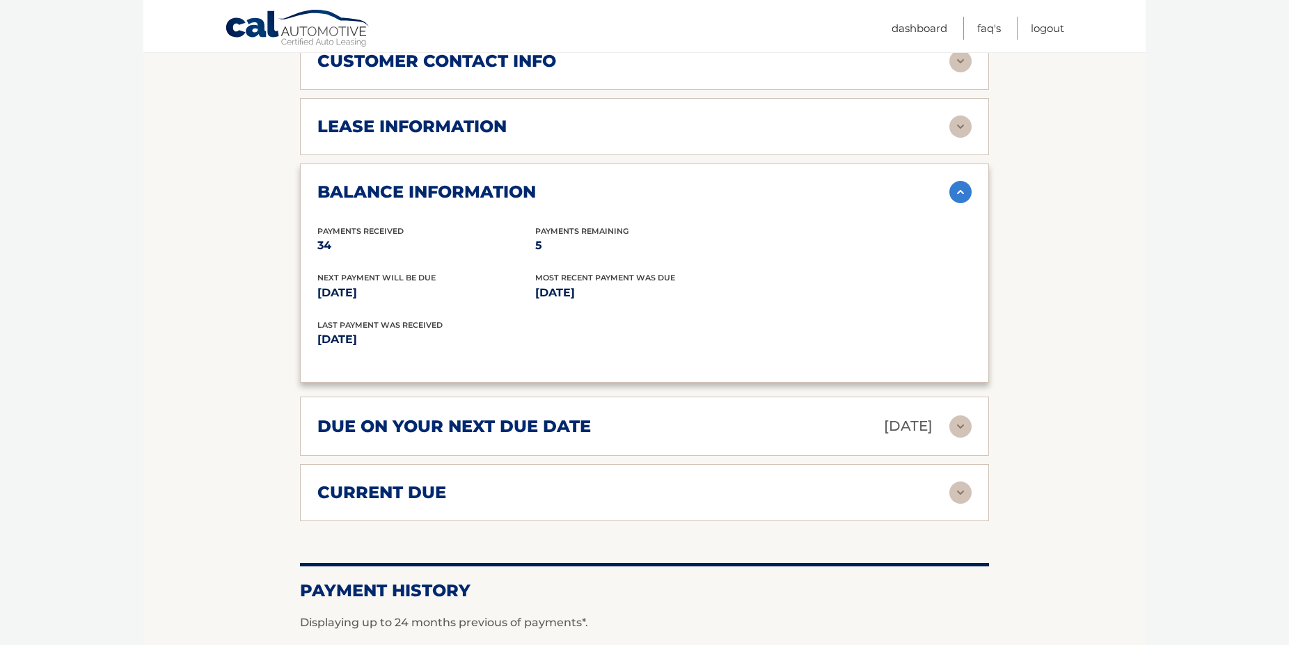
scroll to position [923, 0]
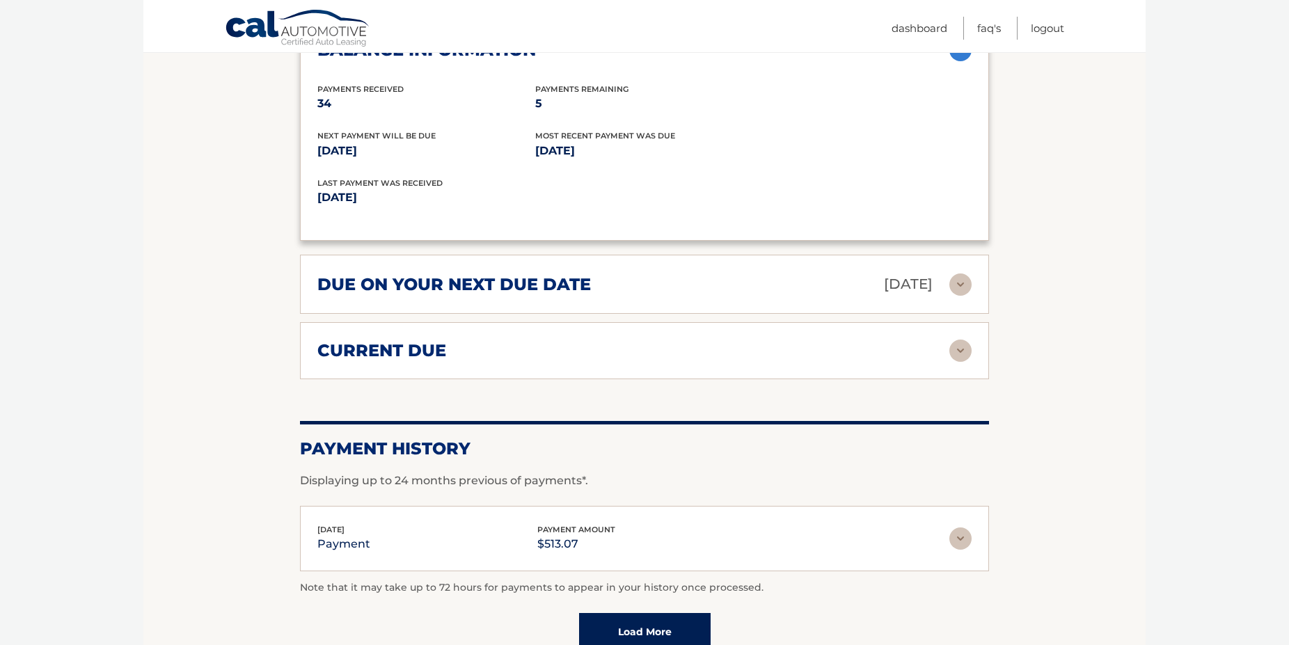
click at [435, 312] on div "due on your next due date [DATE] Late Charges $297.31 Miscellaneous Charges * $…" at bounding box center [644, 284] width 689 height 59
click at [957, 296] on img at bounding box center [960, 284] width 22 height 22
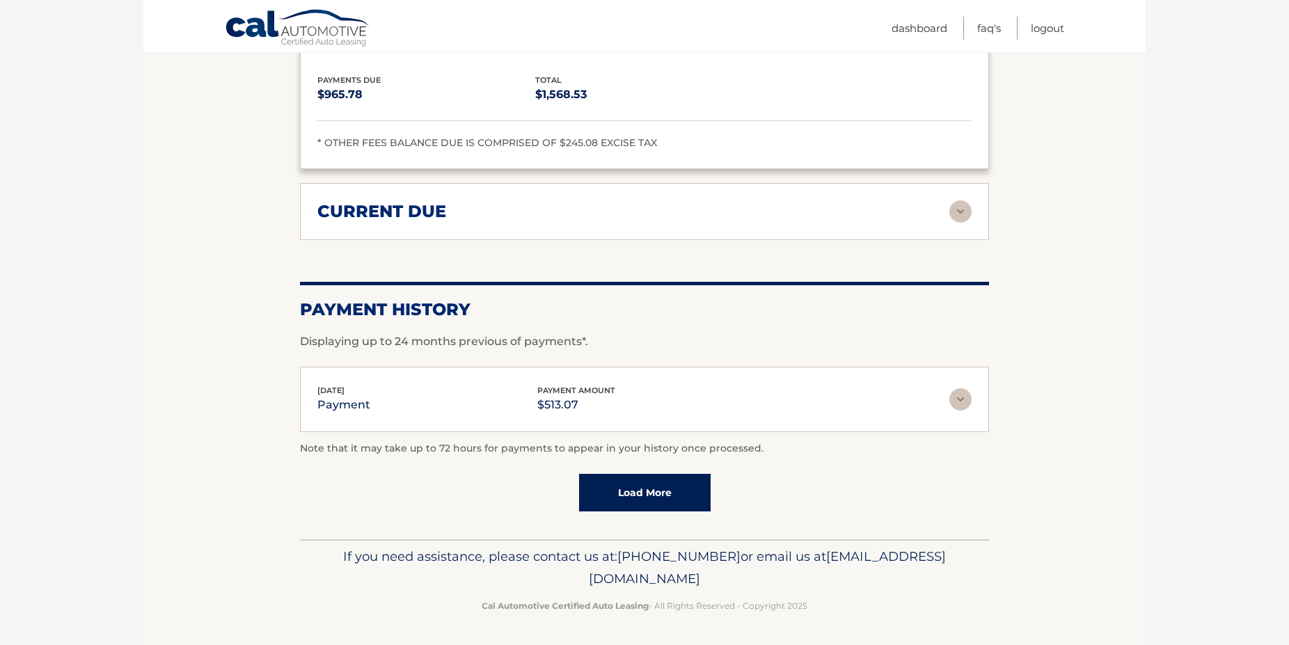
scroll to position [1227, 0]
click at [628, 491] on link "Load More" at bounding box center [644, 493] width 131 height 38
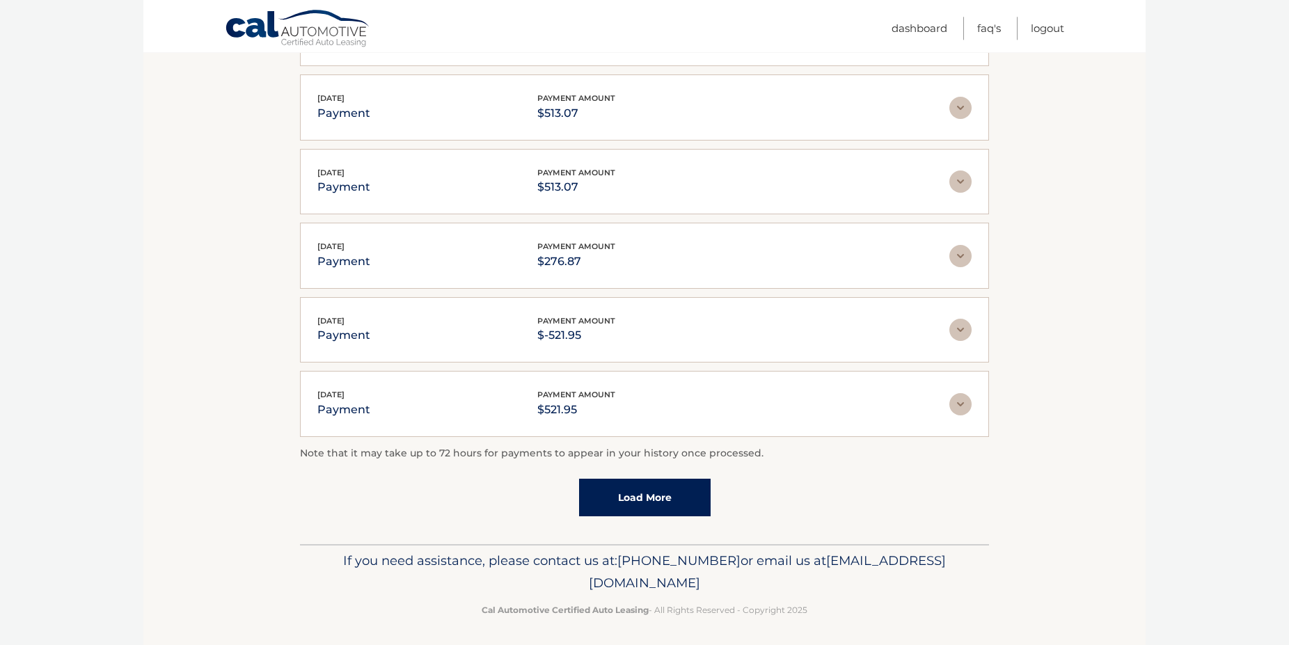
scroll to position [1595, 0]
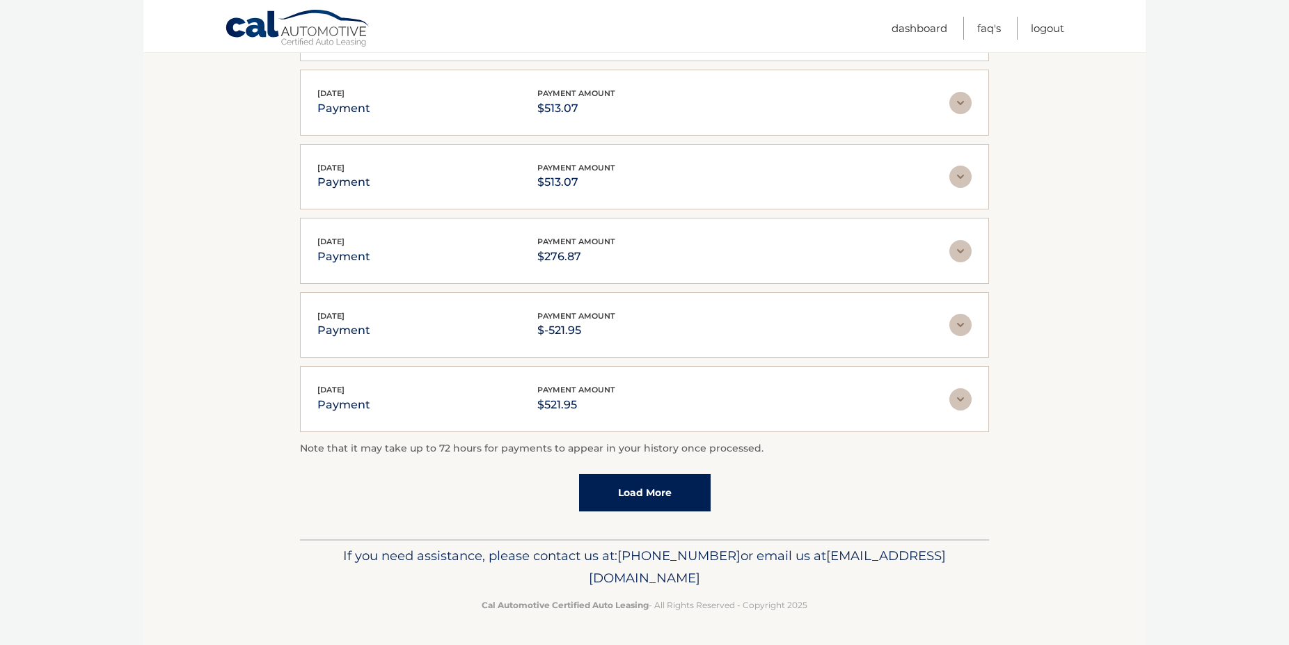
click at [637, 503] on link "Load More" at bounding box center [644, 493] width 131 height 38
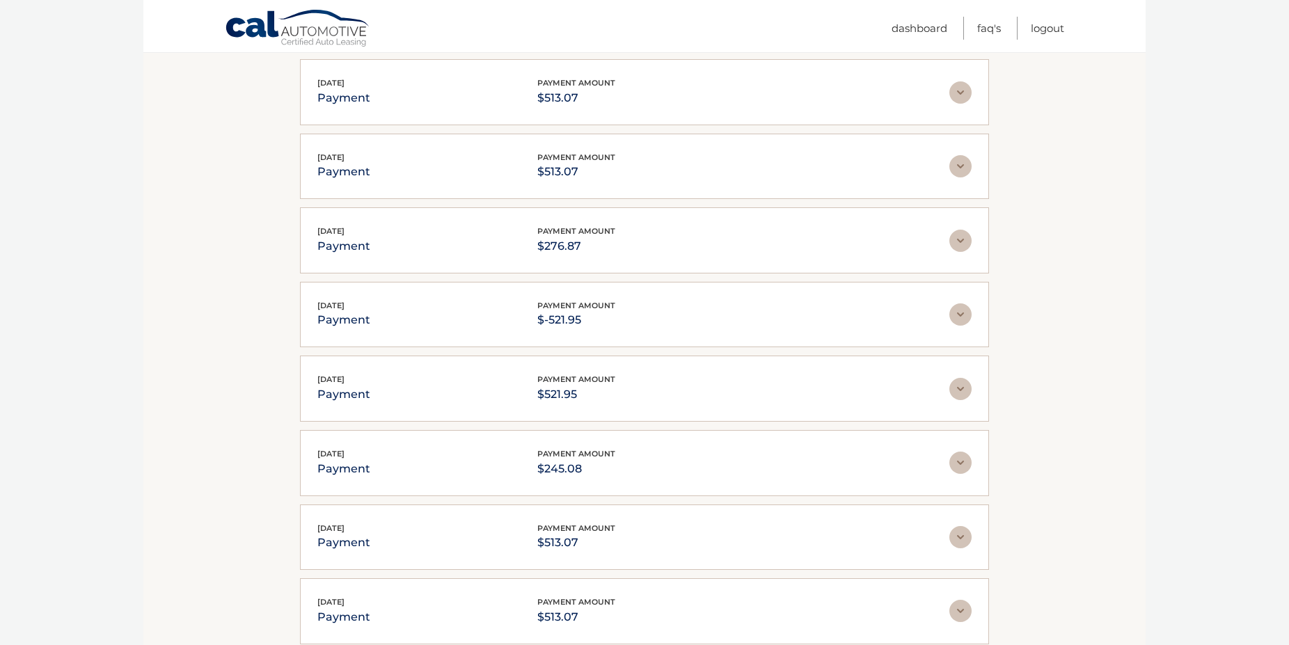
click at [955, 466] on img at bounding box center [960, 463] width 22 height 22
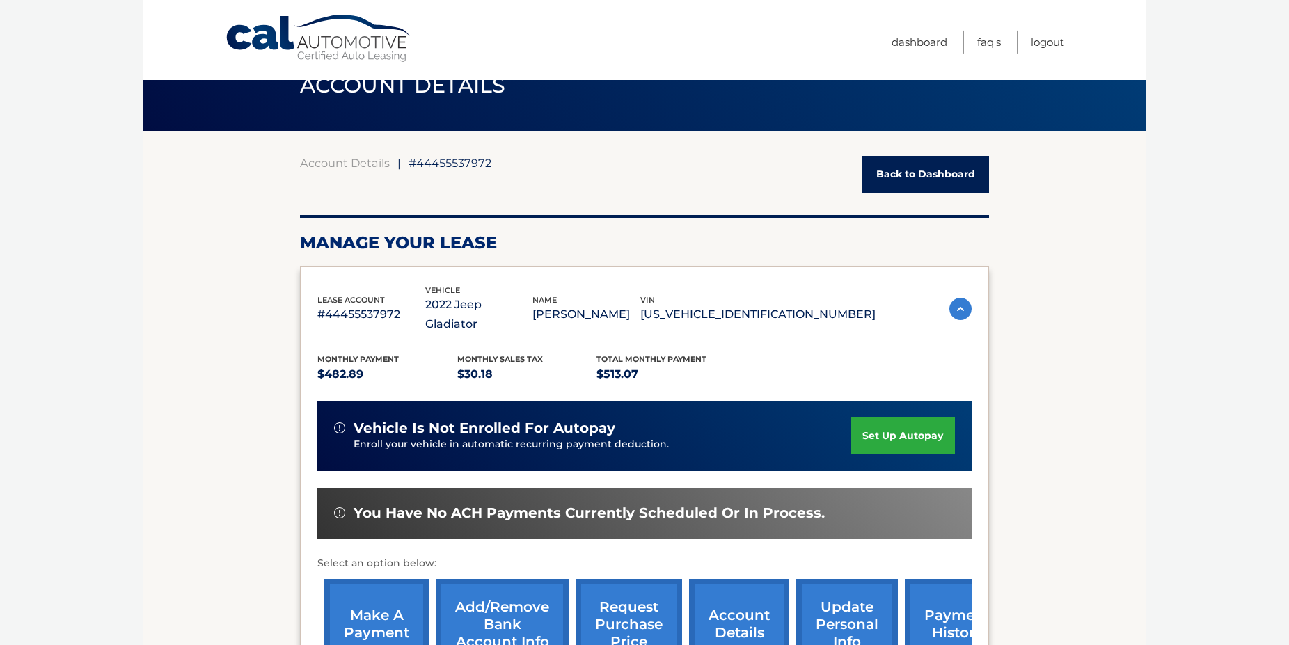
scroll to position [0, 0]
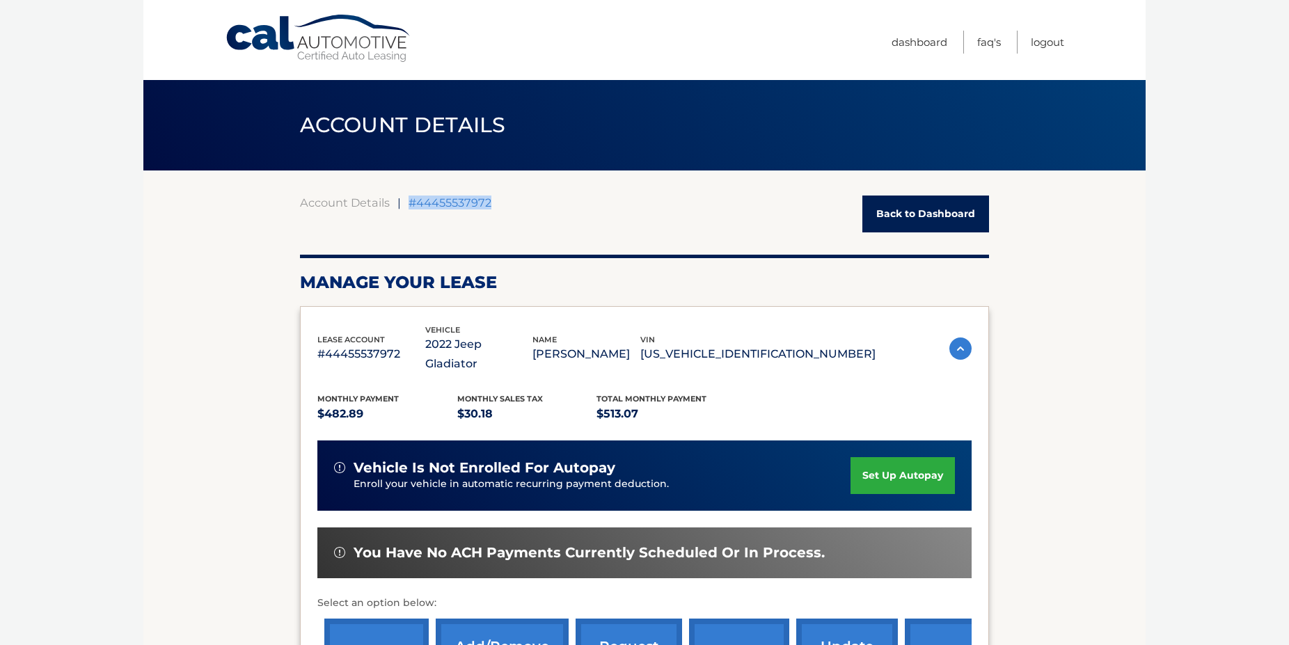
drag, startPoint x: 408, startPoint y: 203, endPoint x: 573, endPoint y: 203, distance: 165.6
click at [573, 203] on div "Account Details | #44455537972 Back to Dashboard" at bounding box center [644, 214] width 689 height 37
copy div "#44455537972"
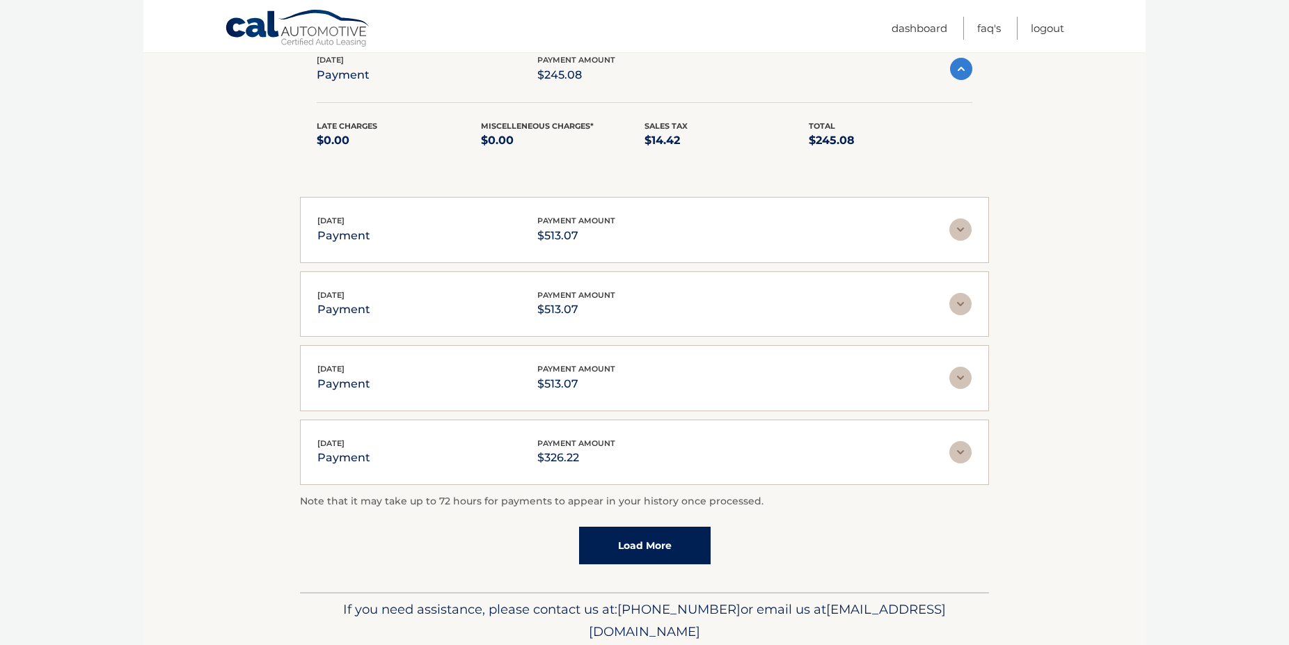
scroll to position [2050, 0]
